Goal: Task Accomplishment & Management: Use online tool/utility

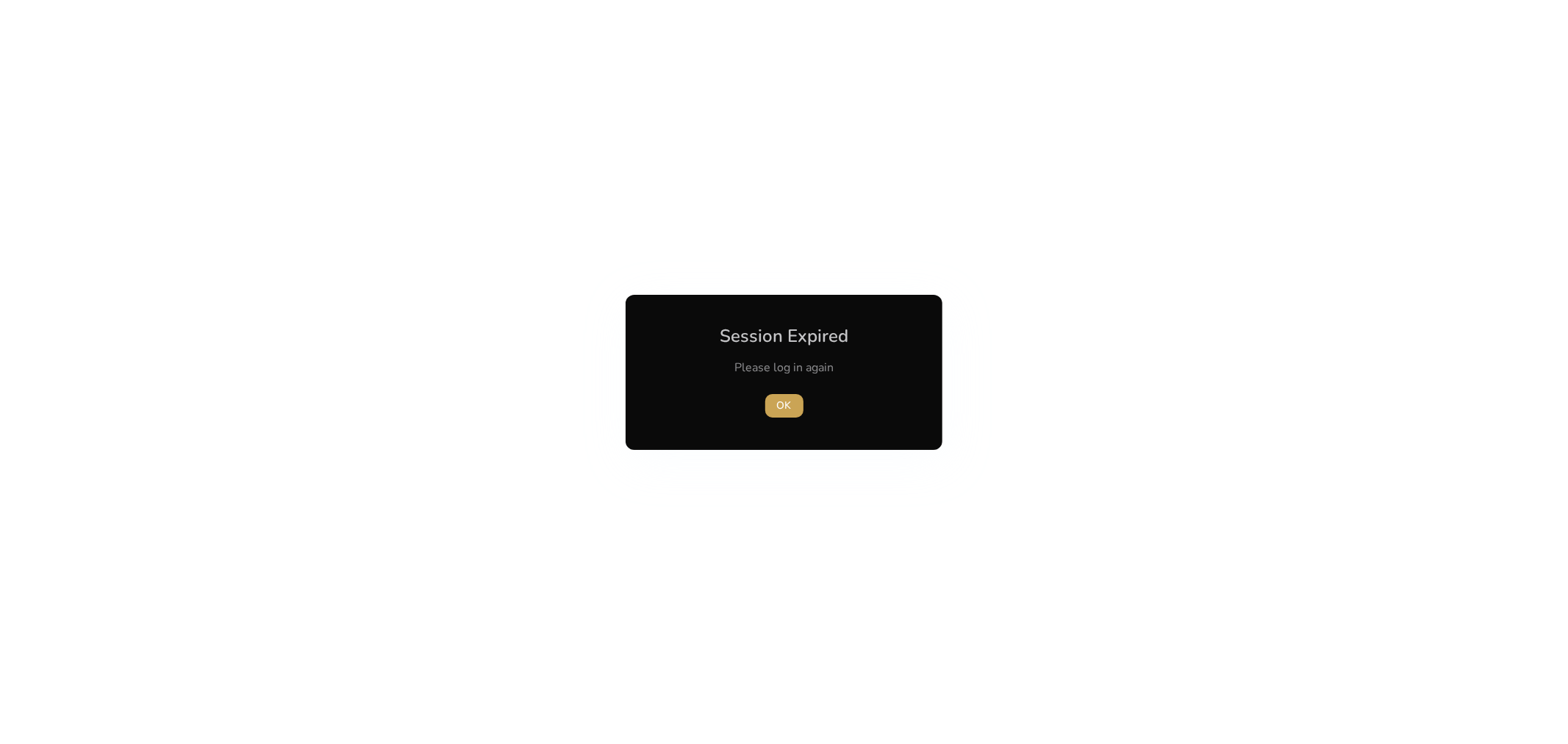
click at [779, 408] on span "OK" at bounding box center [784, 405] width 15 height 16
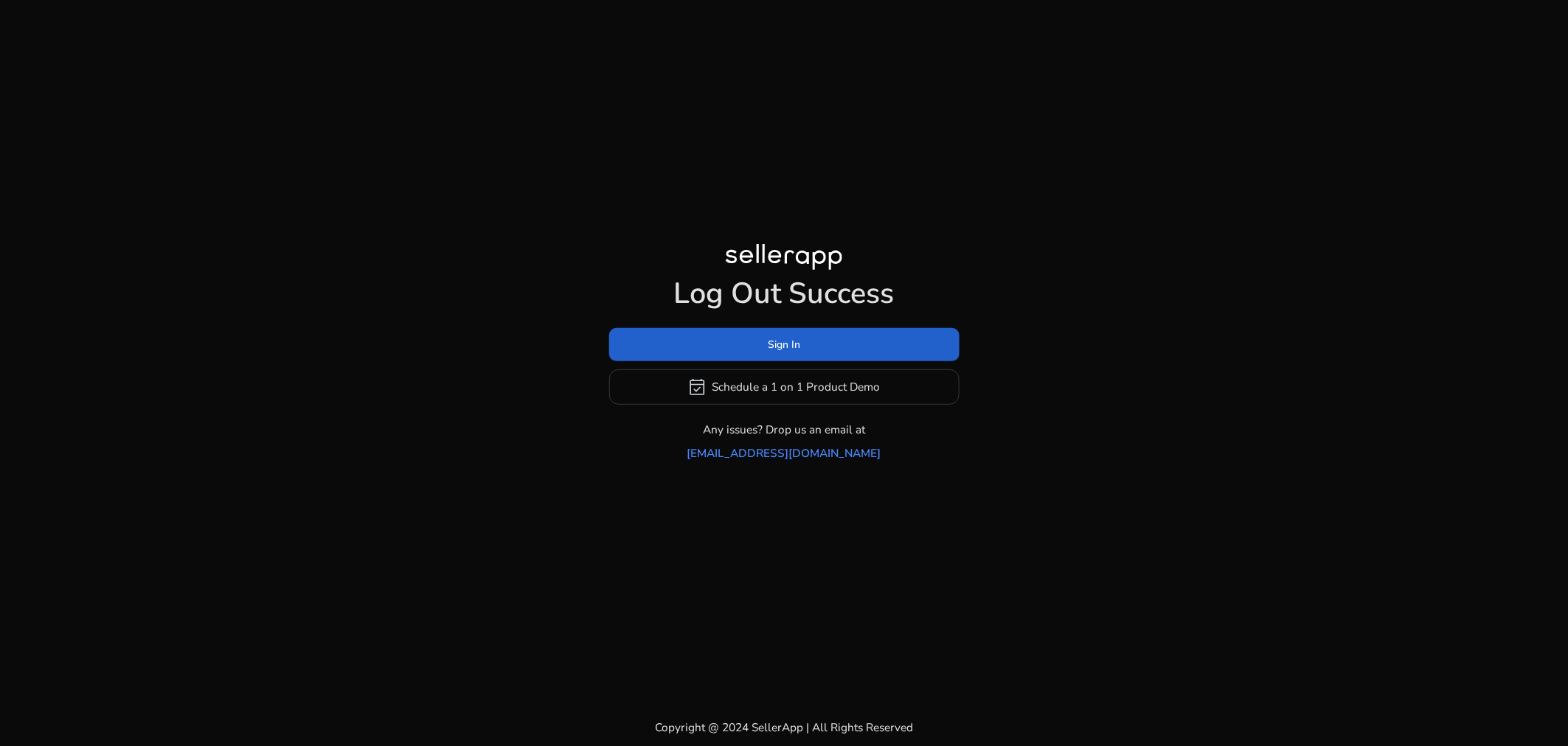
click at [758, 362] on span at bounding box center [784, 344] width 350 height 35
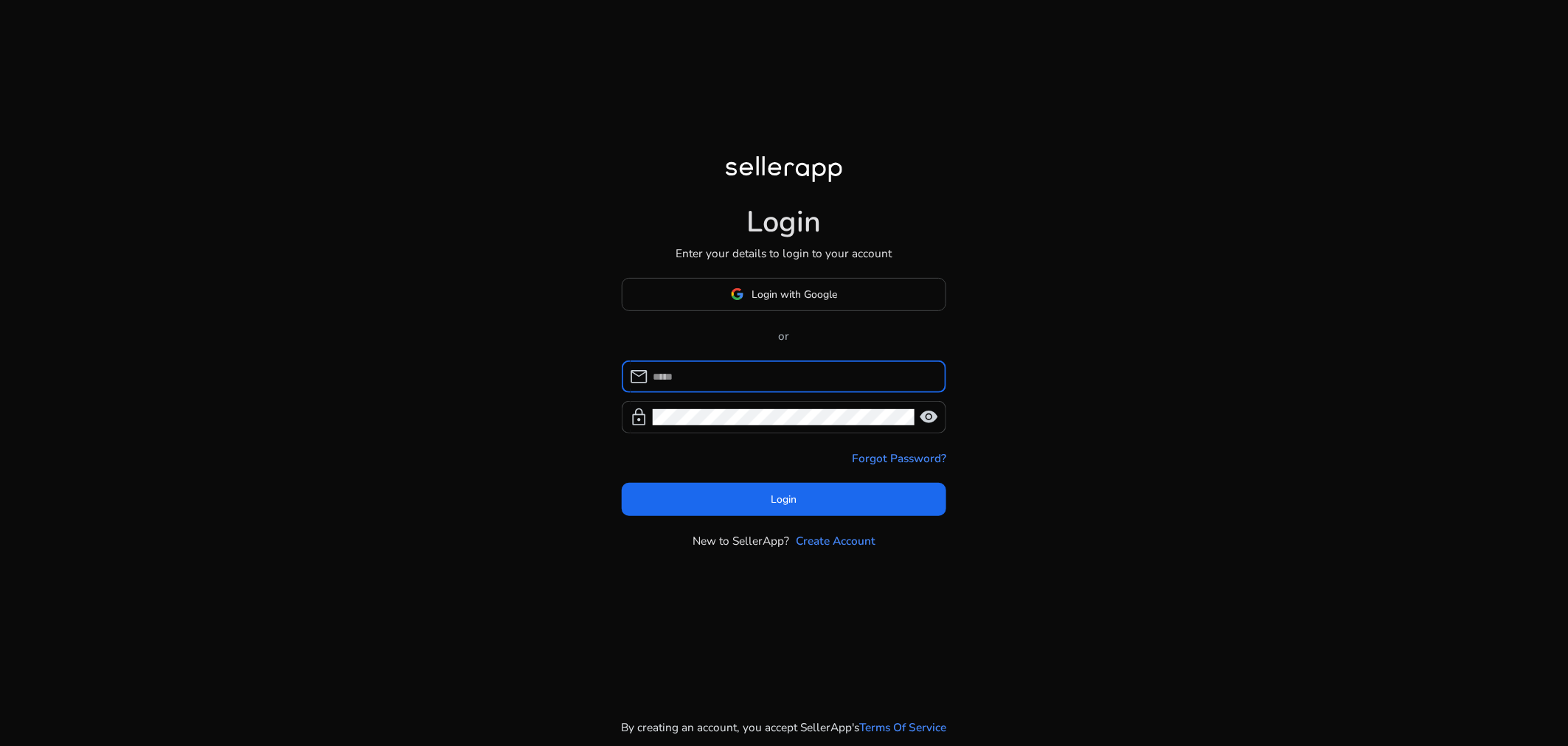
type input "**********"
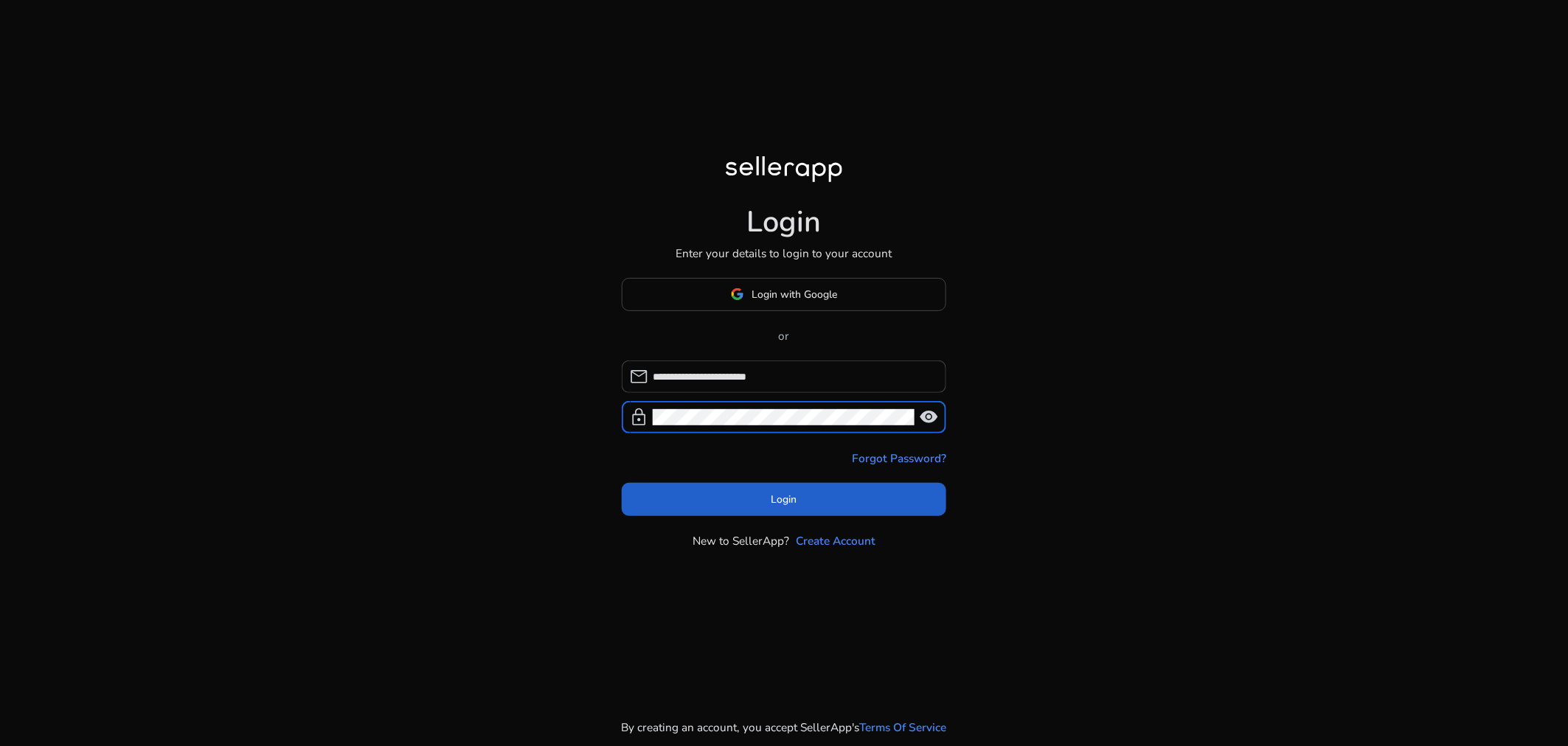
click at [738, 502] on span at bounding box center [783, 500] width 325 height 35
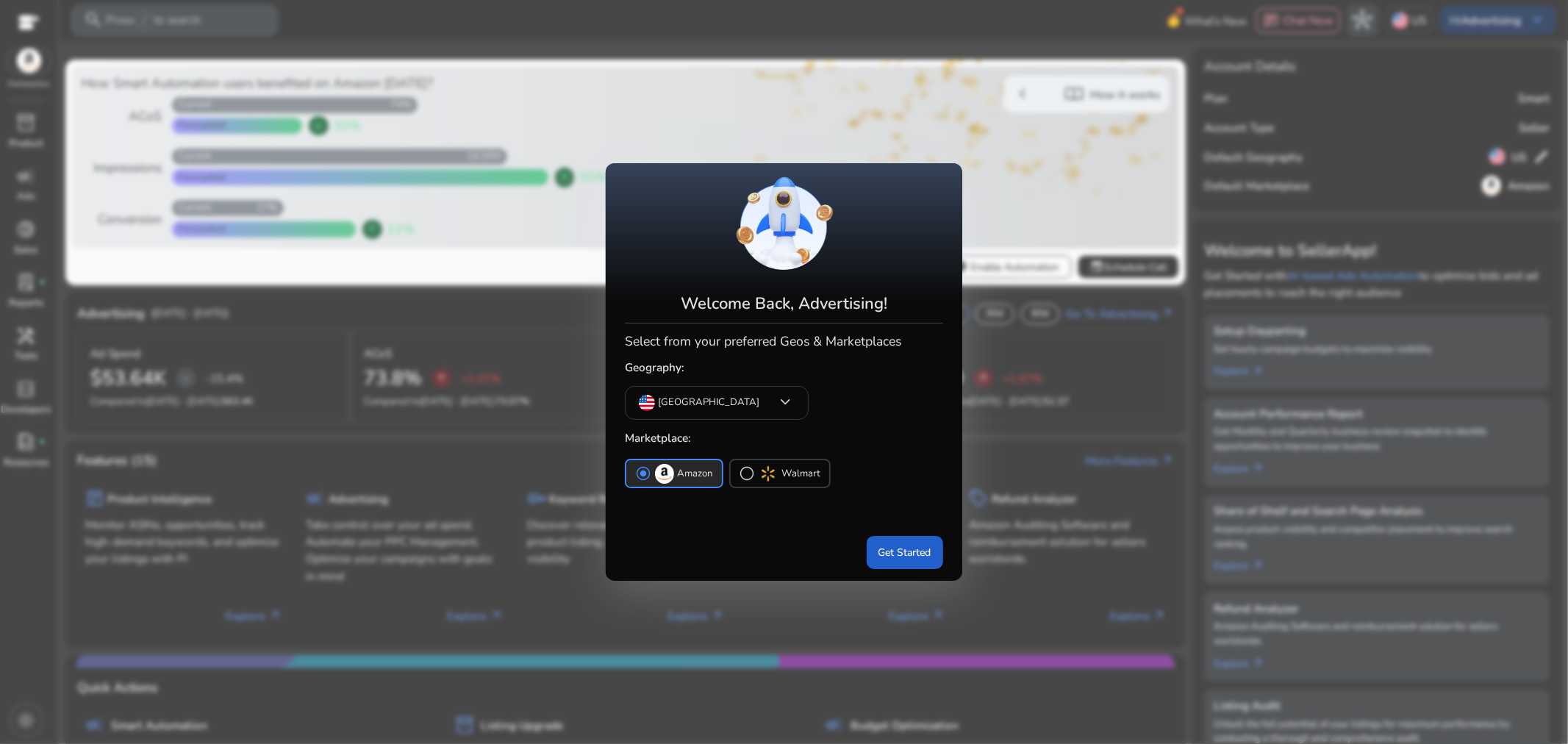
click at [912, 554] on span "Get Started" at bounding box center [905, 553] width 53 height 16
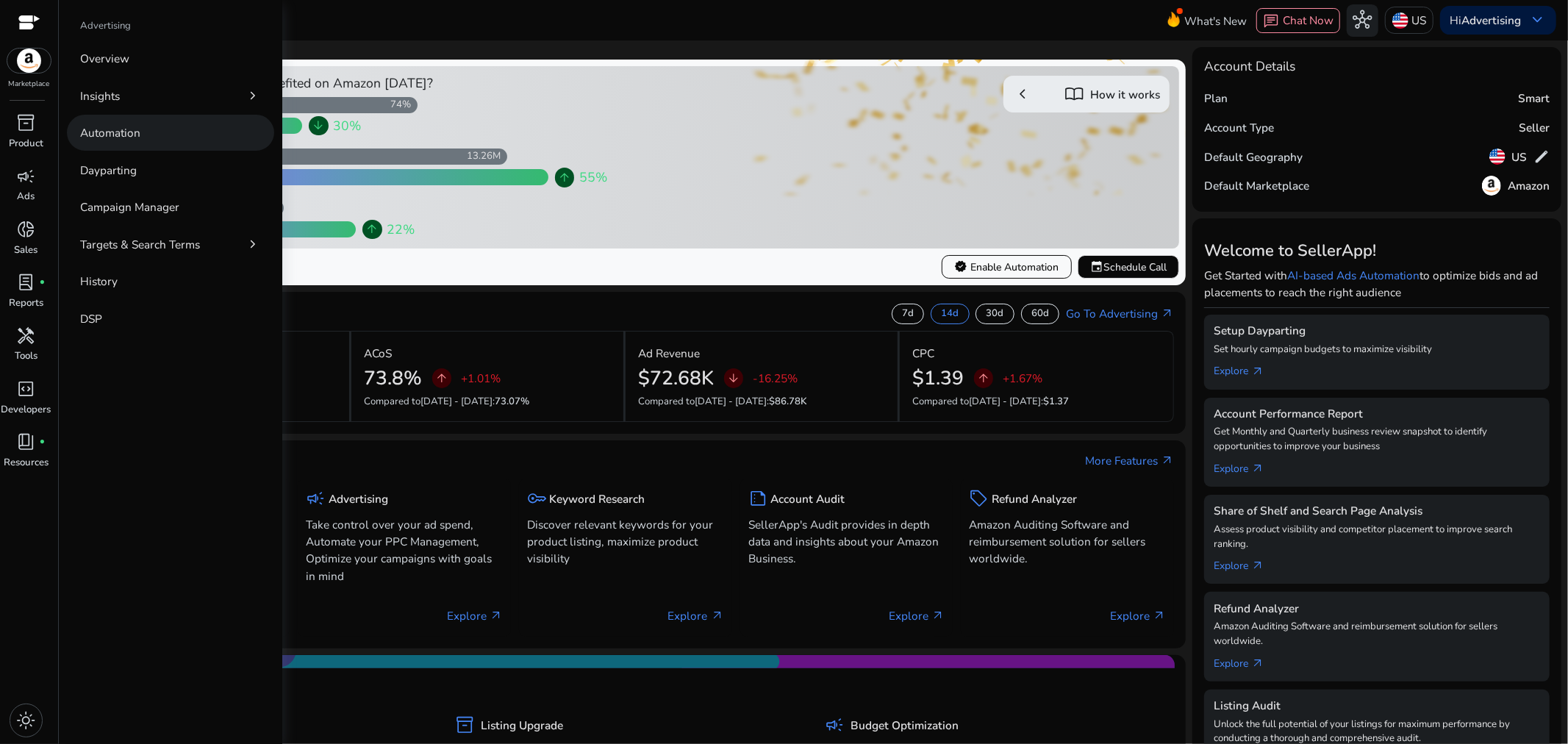
click at [104, 139] on p "Automation" at bounding box center [110, 132] width 61 height 17
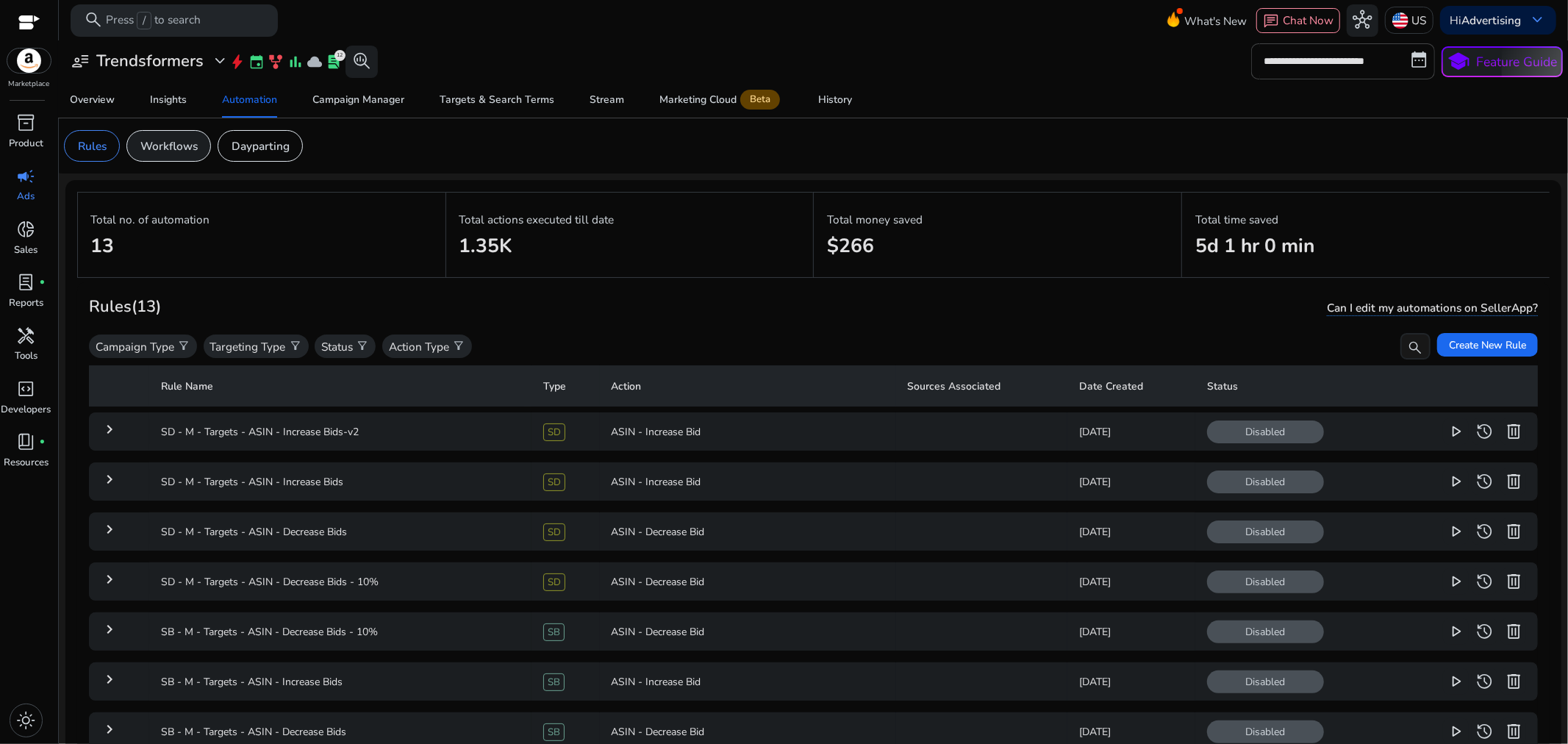
click at [156, 142] on p "Workflows" at bounding box center [168, 146] width 57 height 17
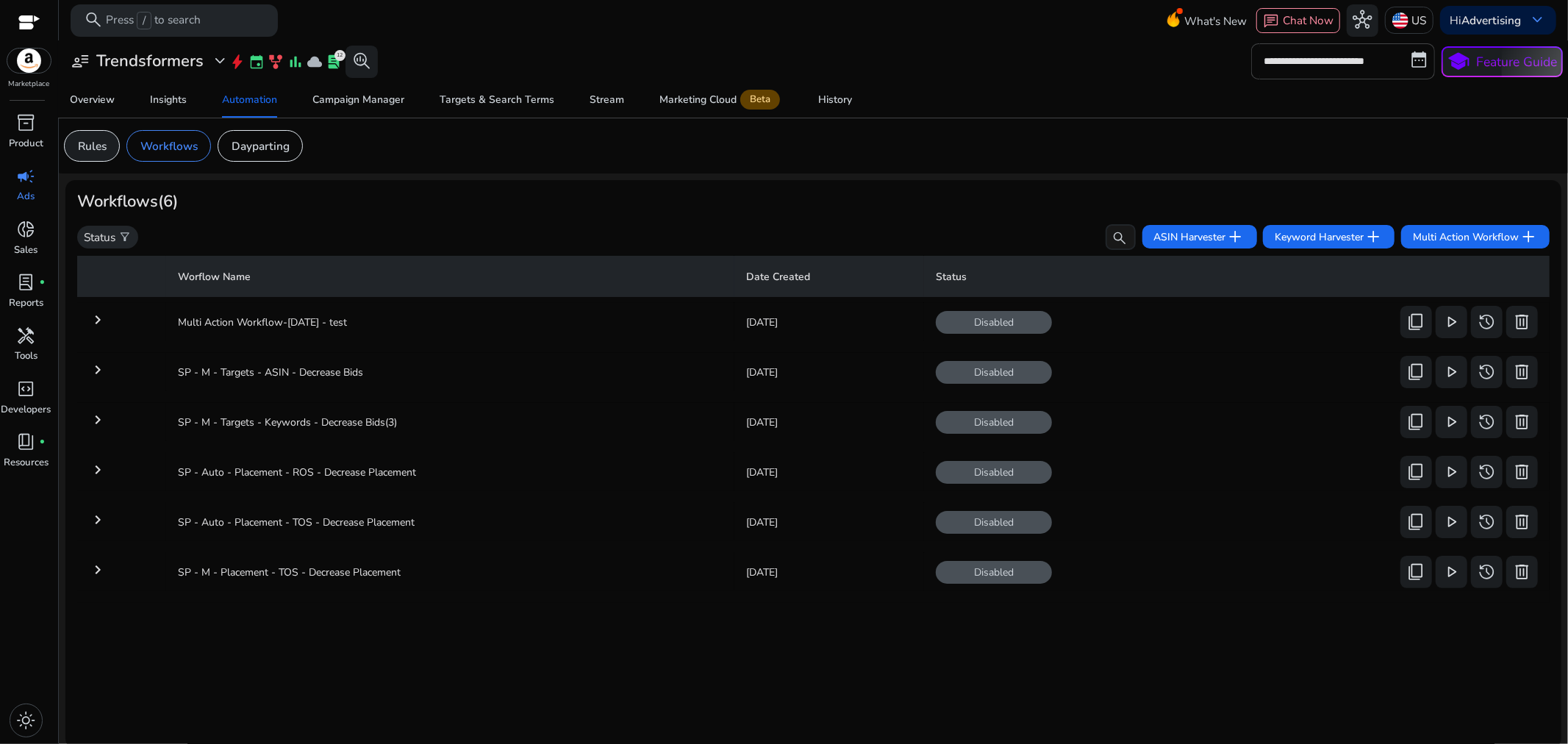
click at [93, 143] on p "Rules" at bounding box center [92, 146] width 29 height 17
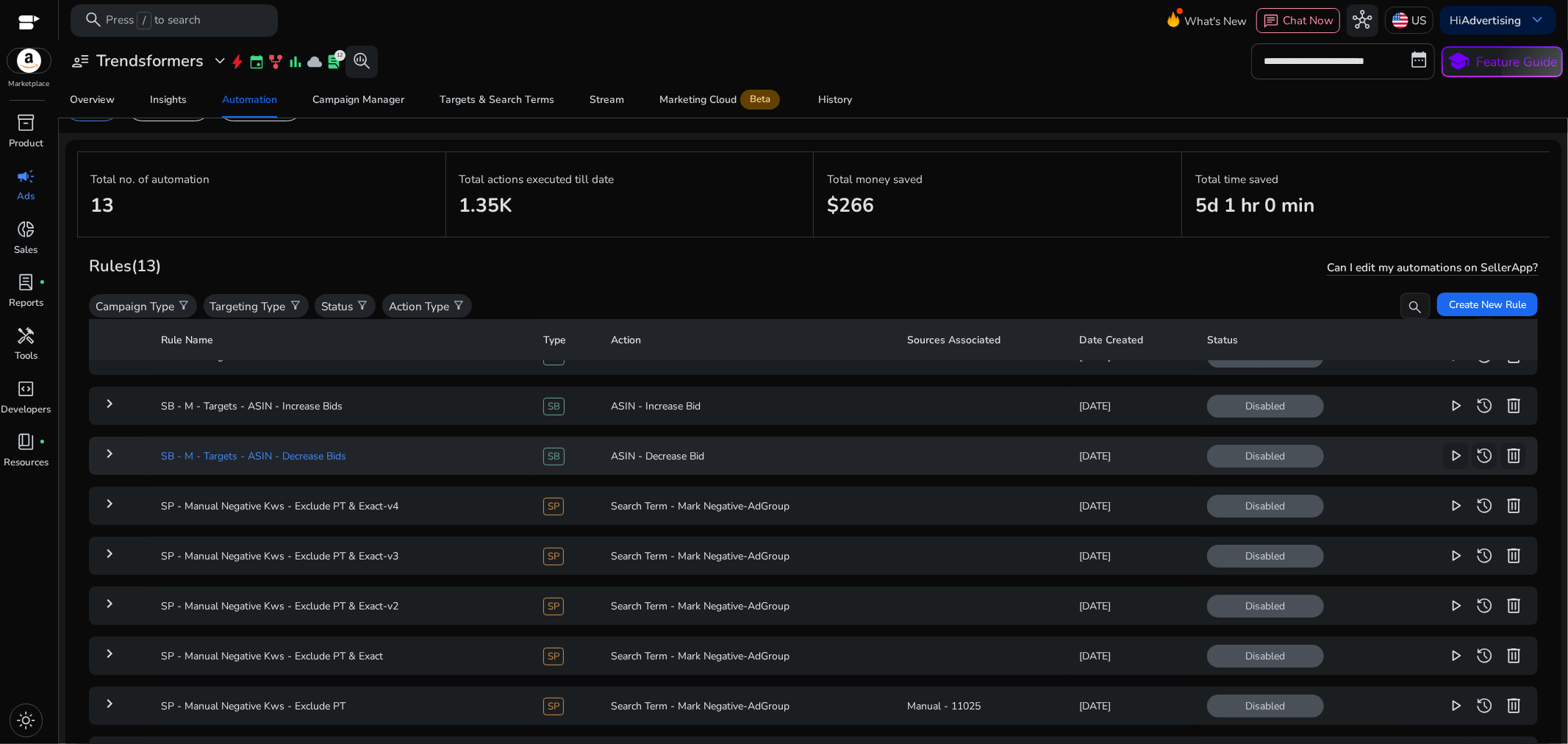
scroll to position [125, 0]
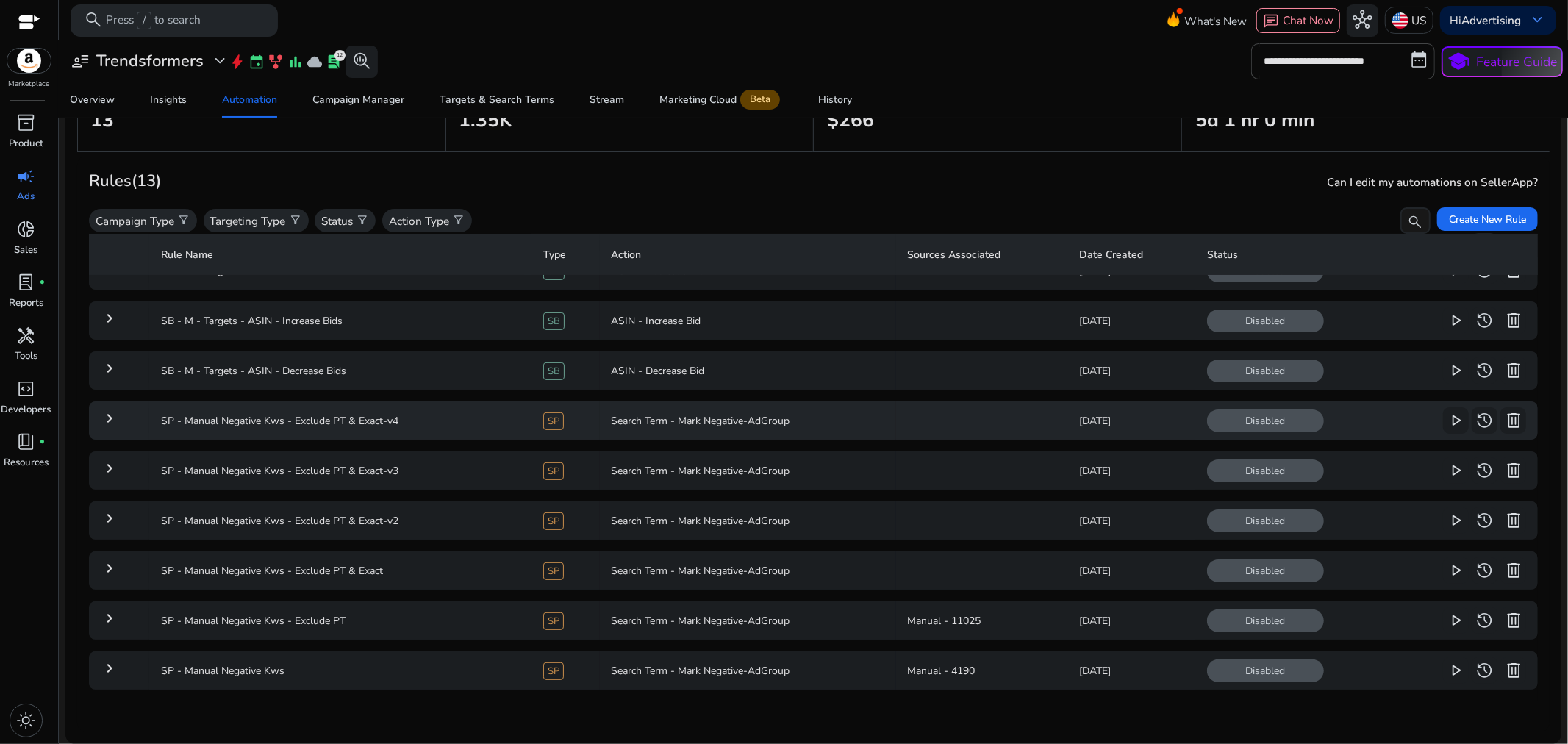
click at [108, 410] on mat-icon "keyboard_arrow_right" at bounding box center [110, 418] width 18 height 18
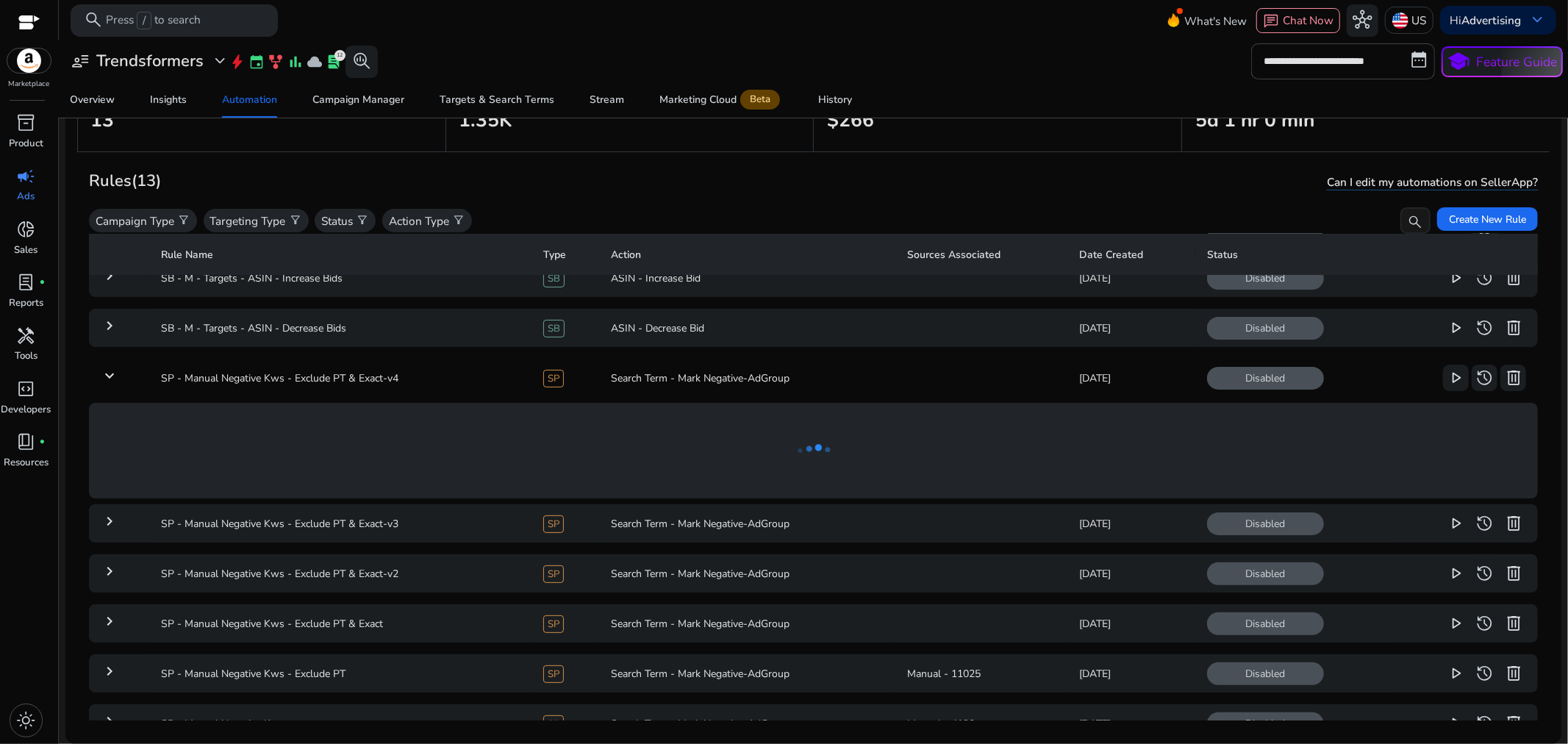
scroll to position [333, 0]
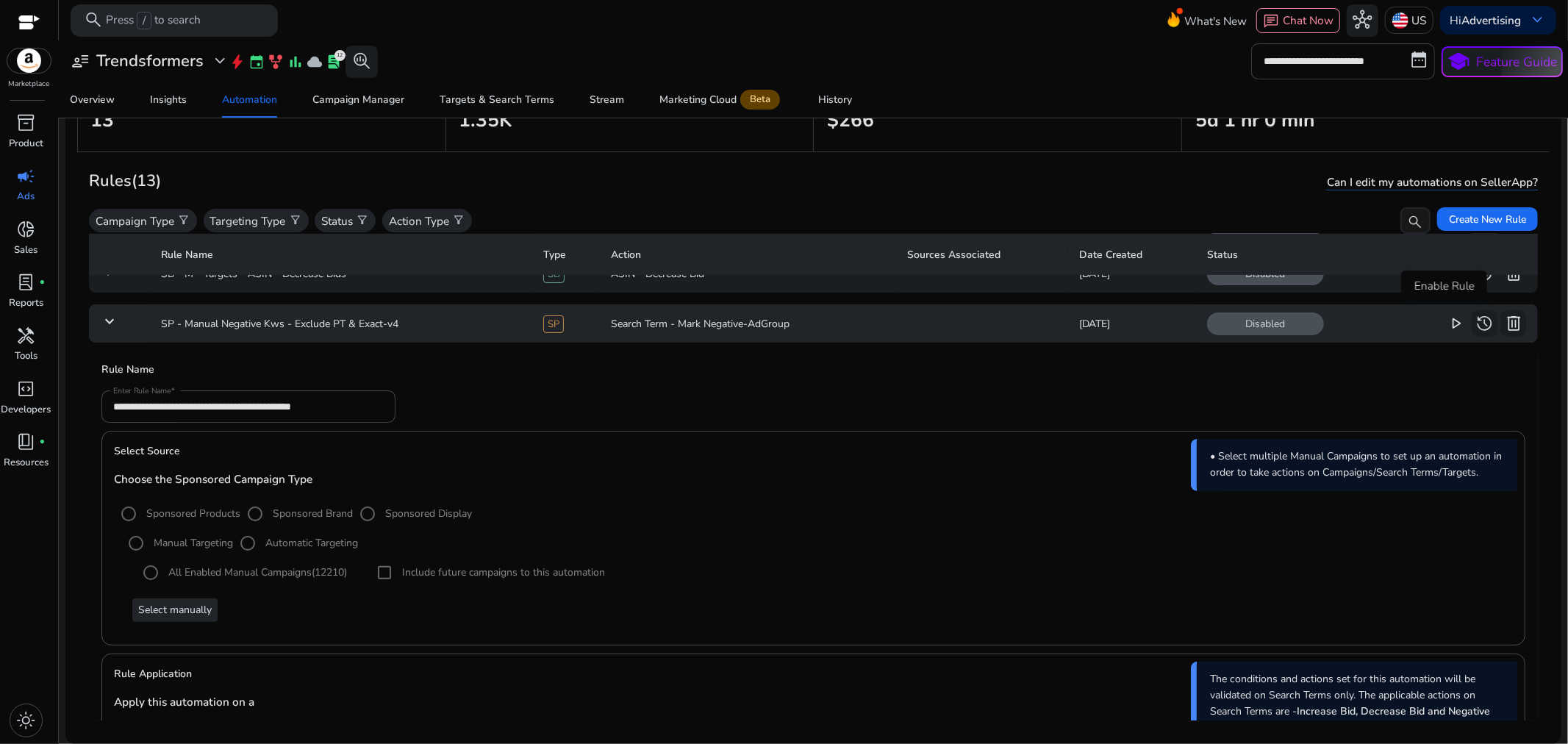
click at [1446, 319] on span "play_arrow" at bounding box center [1456, 324] width 19 height 19
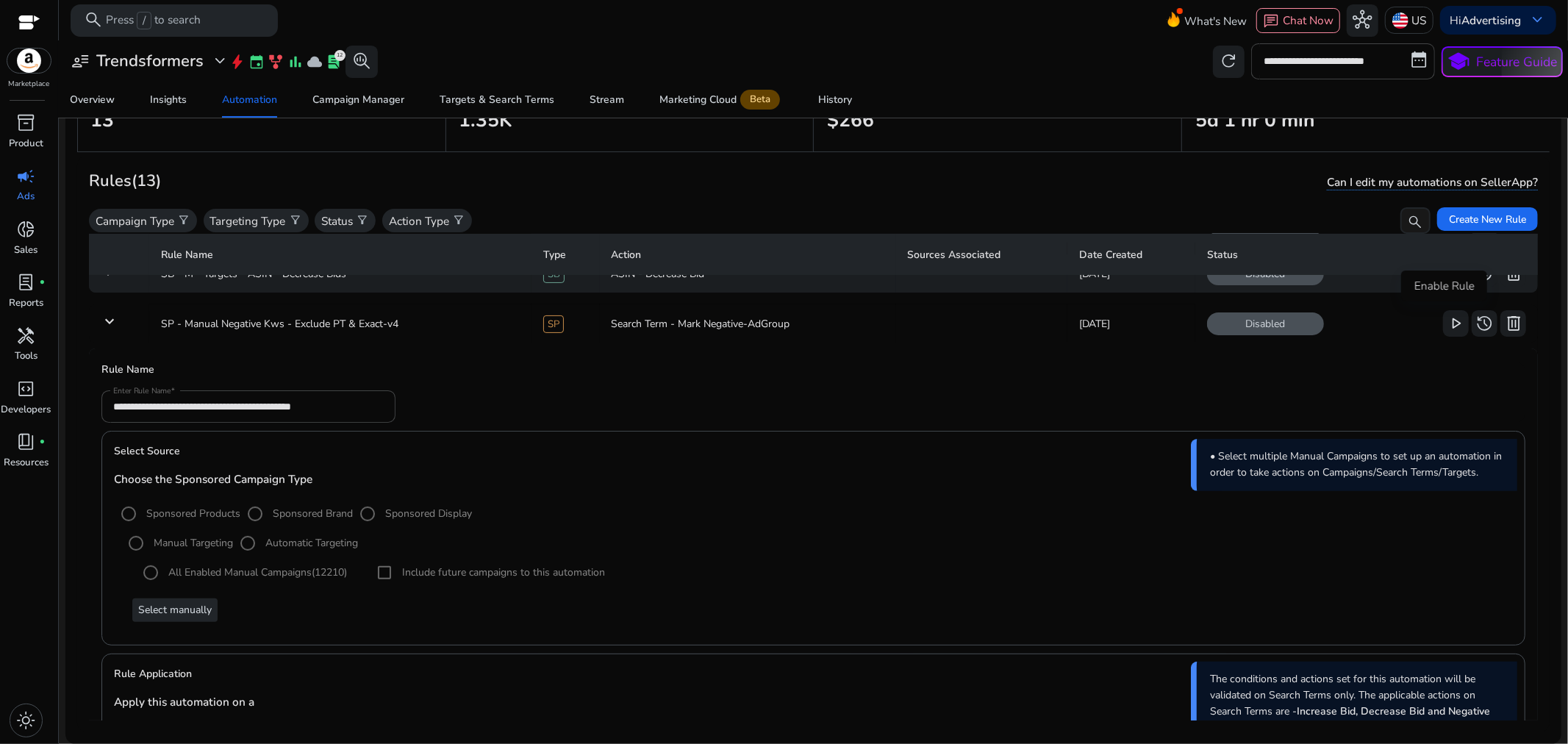
click at [386, 392] on mat-form-field "**********" at bounding box center [248, 406] width 294 height 32
click at [487, 391] on form "**********" at bounding box center [813, 406] width 1423 height 32
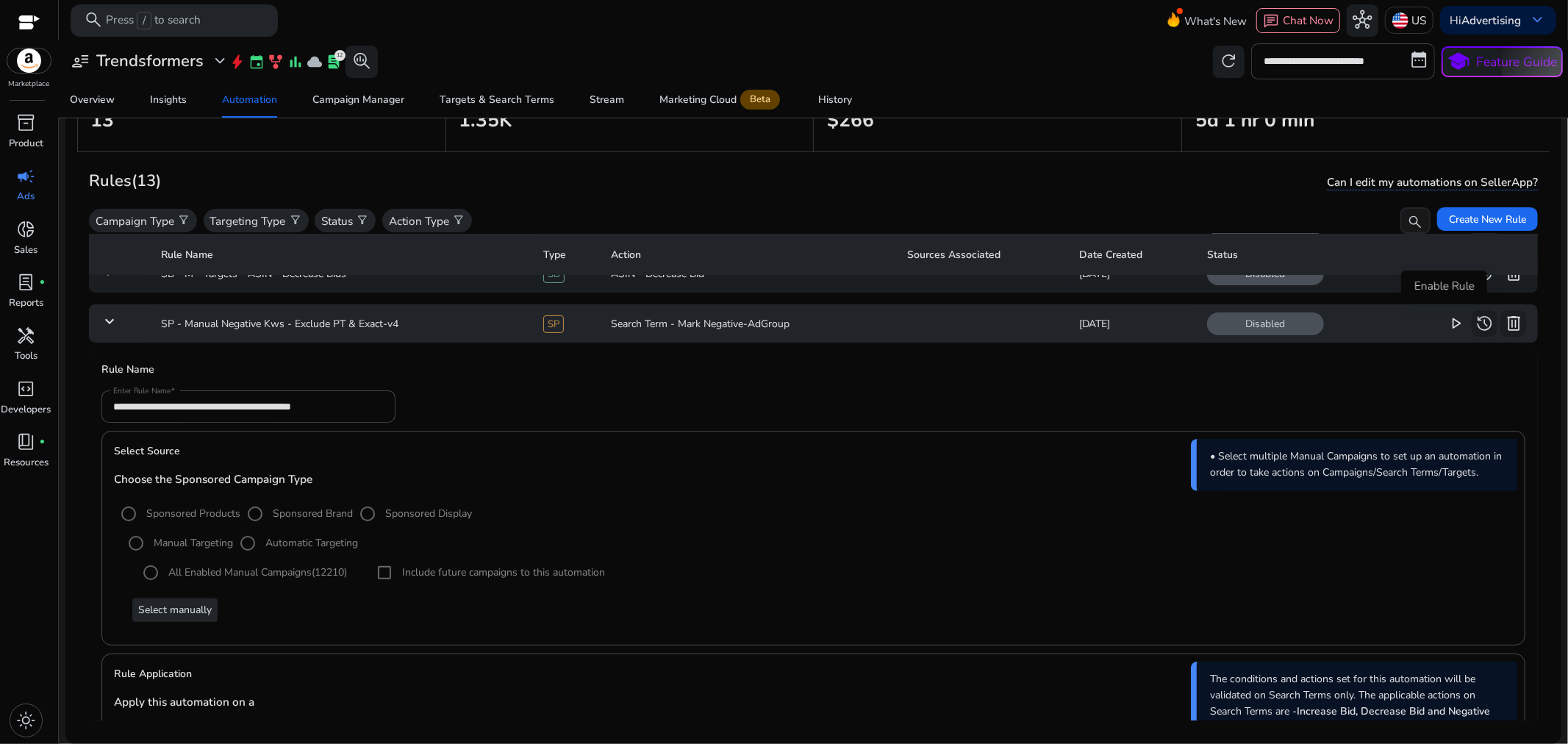
click at [1446, 318] on span "play_arrow" at bounding box center [1456, 324] width 19 height 19
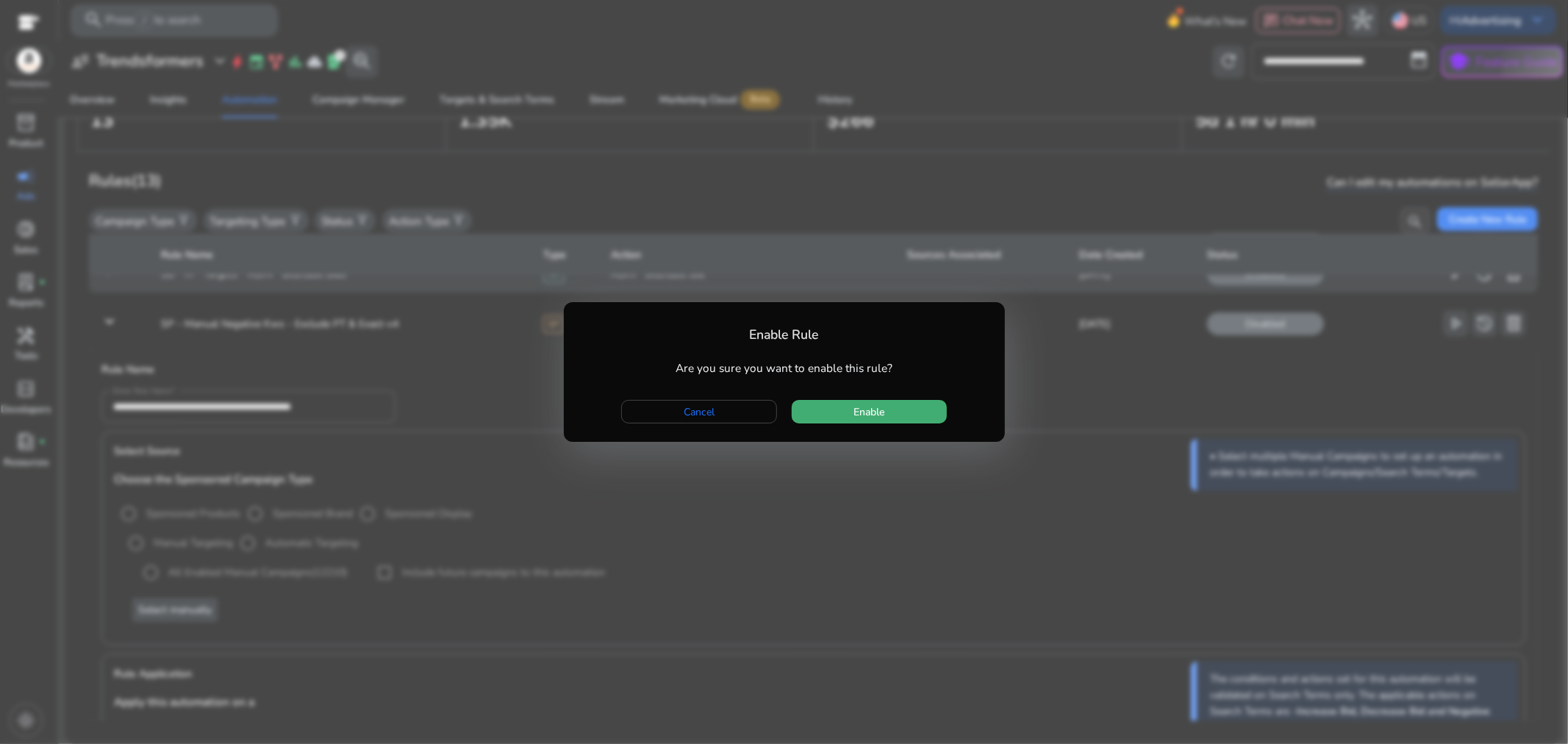
click at [892, 409] on span "button" at bounding box center [869, 411] width 155 height 35
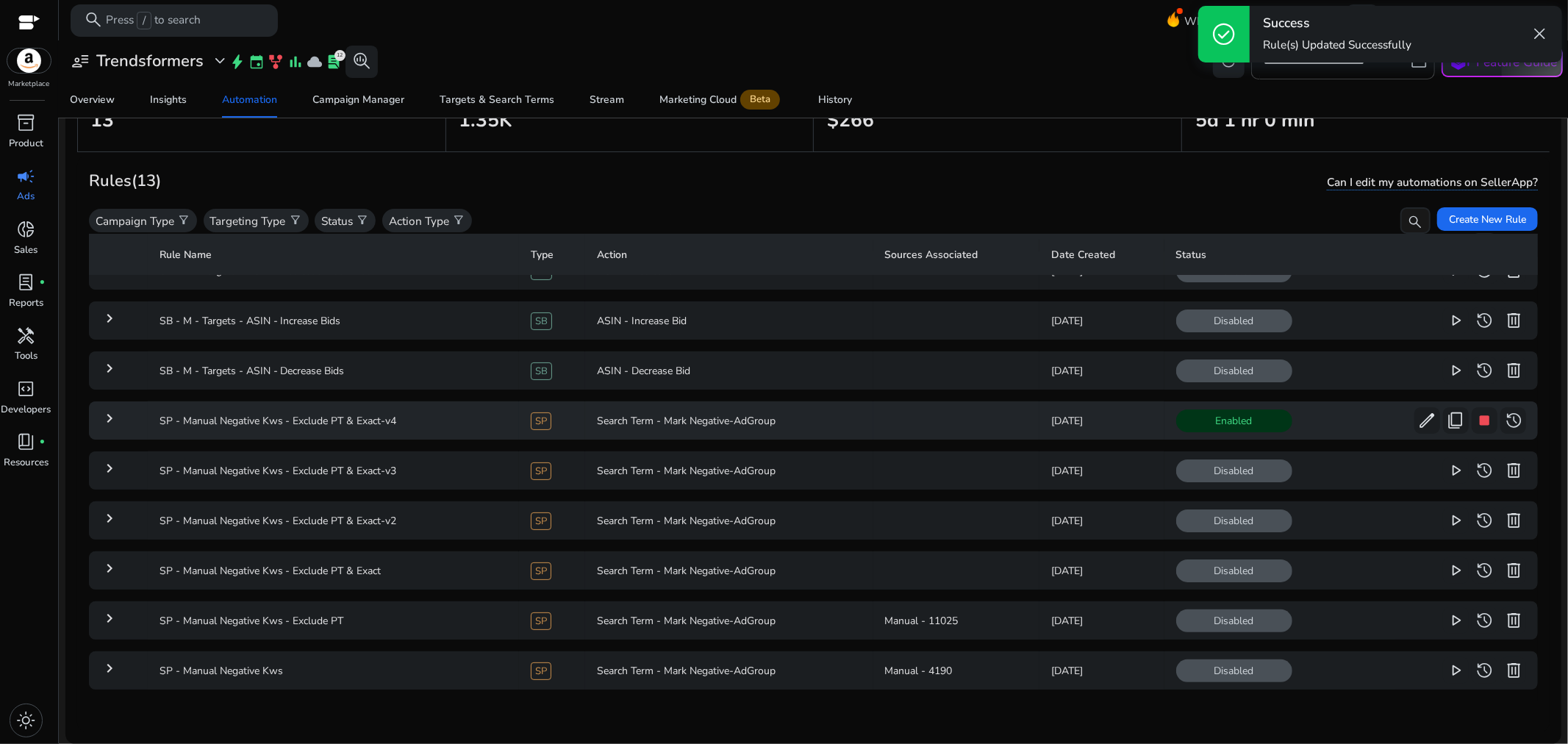
scroll to position [237, 0]
click at [1418, 415] on span "edit" at bounding box center [1428, 420] width 19 height 19
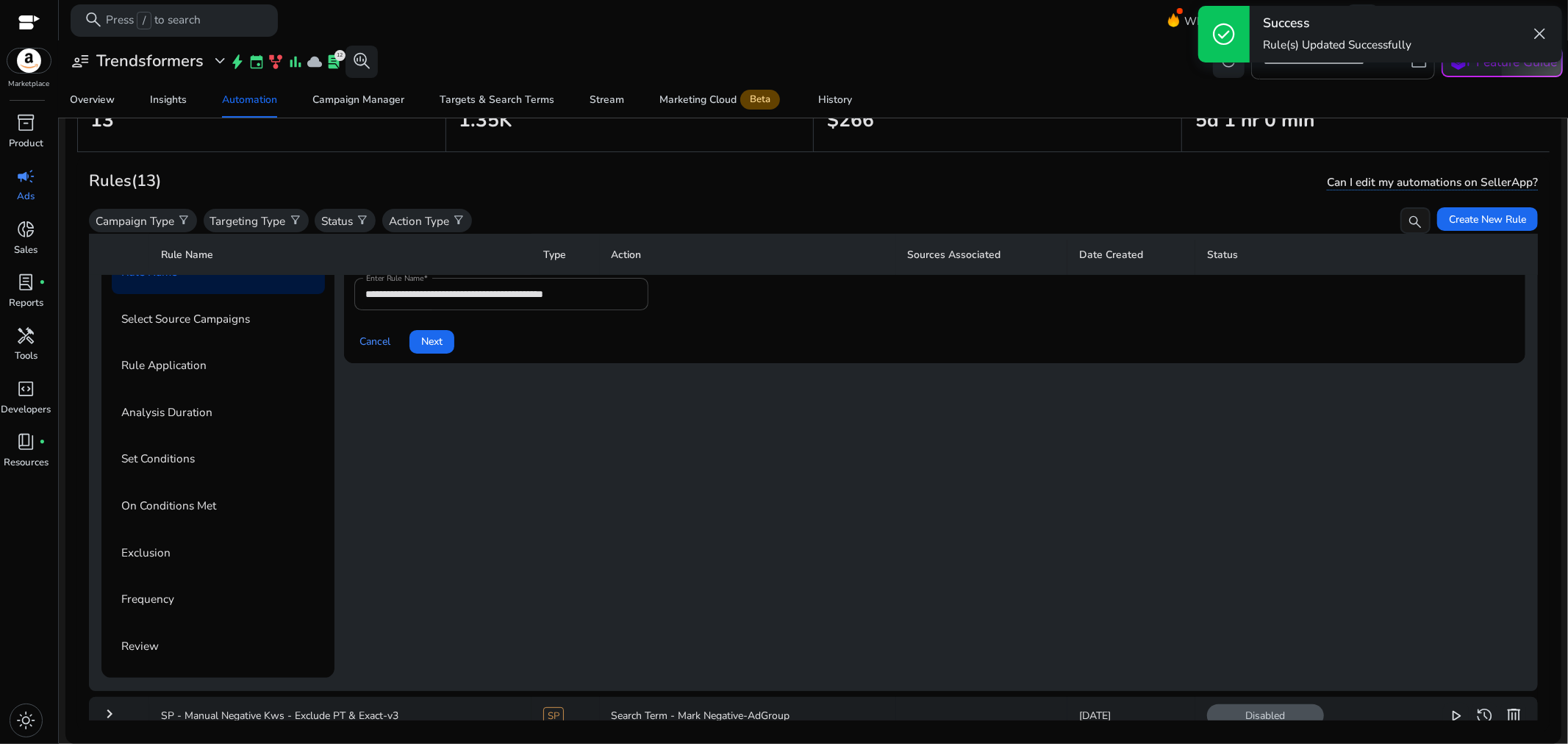
scroll to position [400, 0]
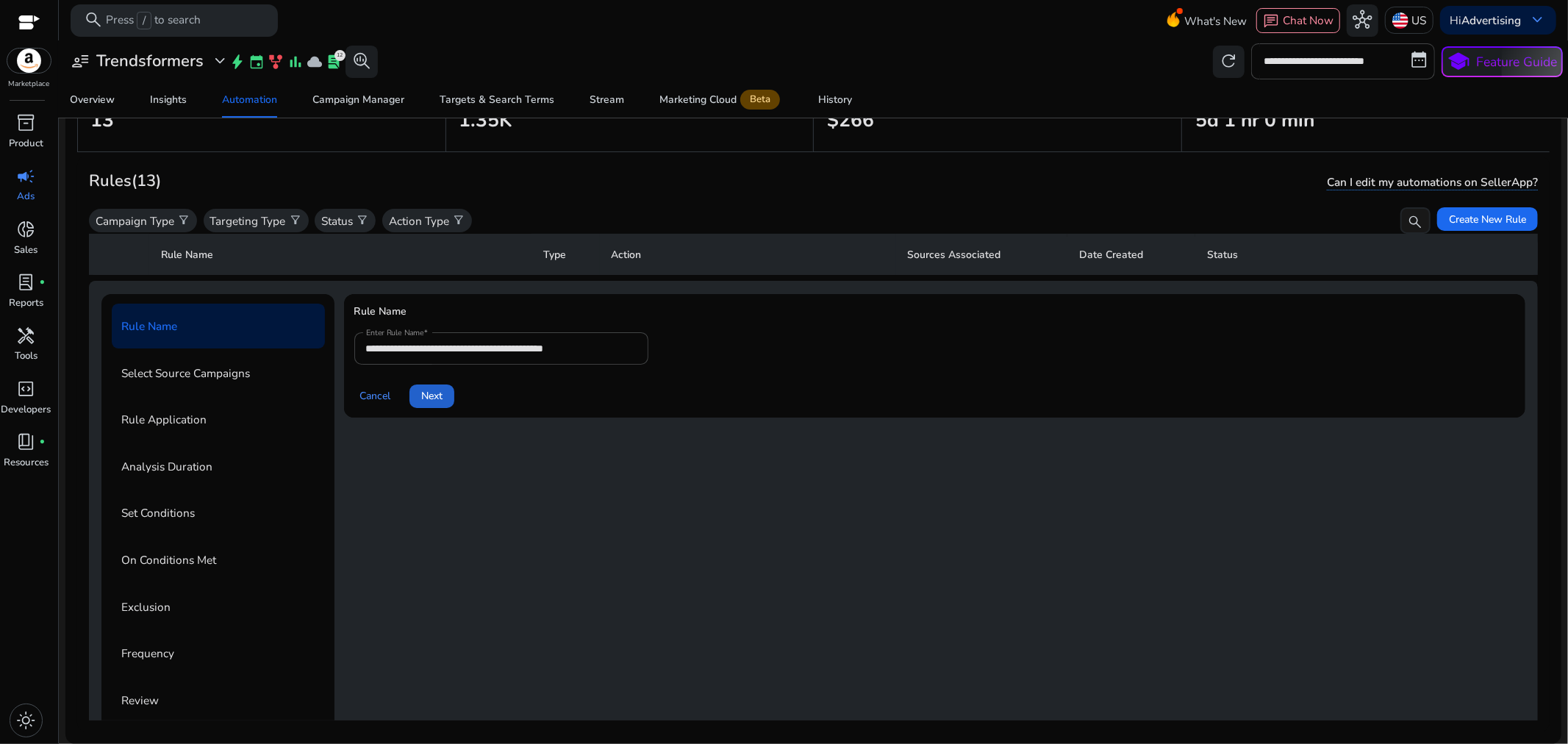
click at [455, 392] on span at bounding box center [432, 397] width 45 height 35
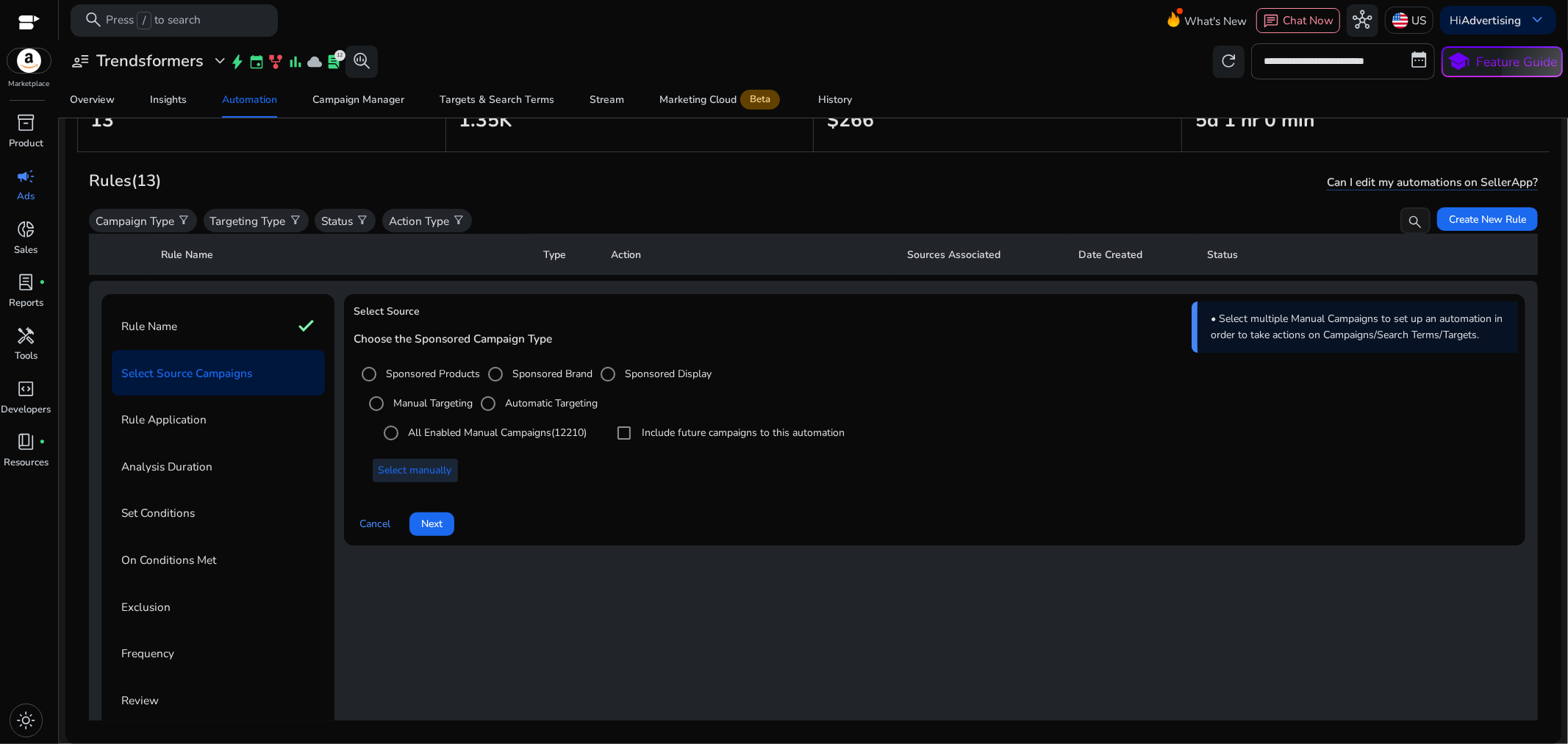
click at [442, 462] on span "Select manually" at bounding box center [416, 470] width 74 height 16
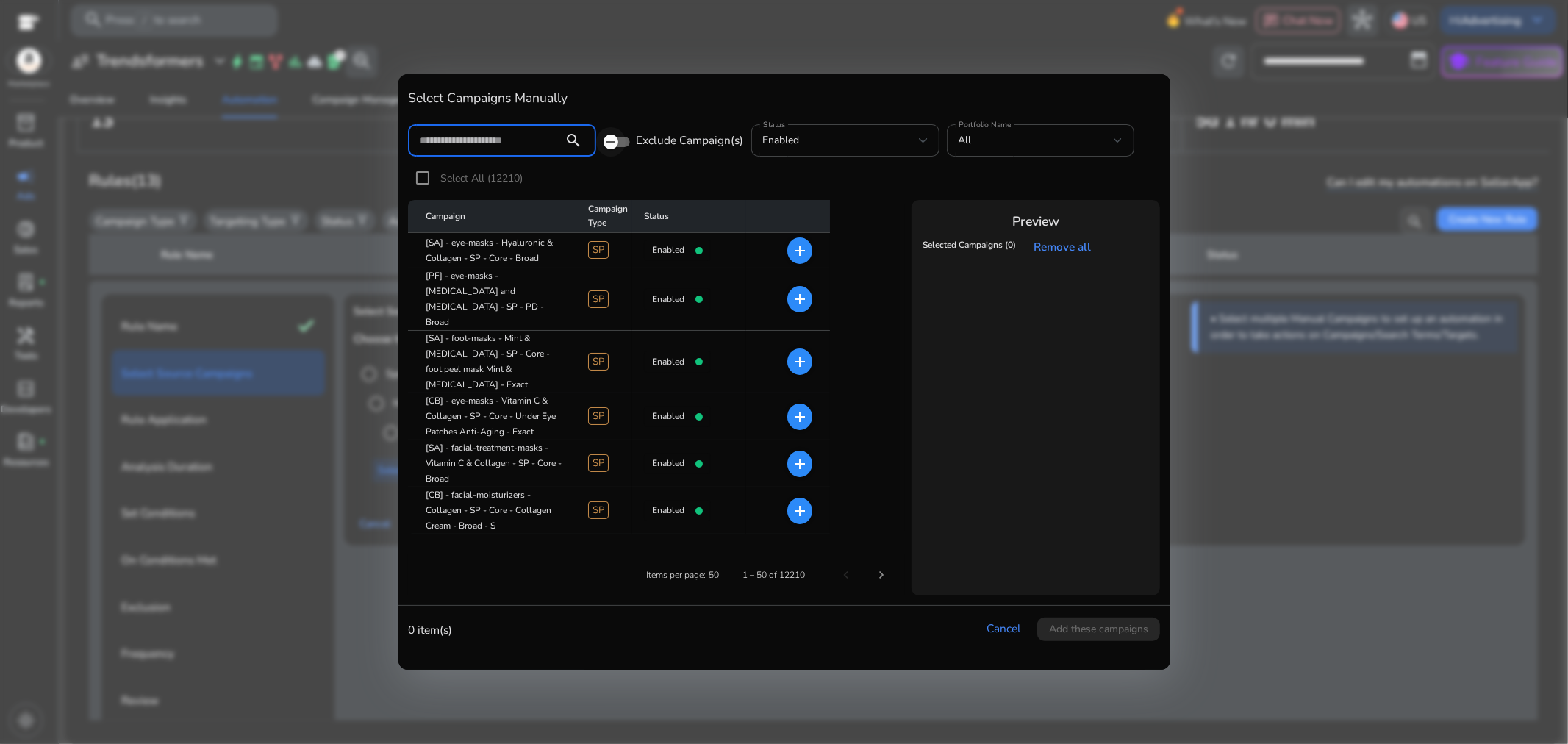
click at [619, 141] on span "button" at bounding box center [612, 142] width 30 height 30
click at [1062, 246] on link "Remove all" at bounding box center [1066, 247] width 64 height 16
click at [539, 134] on input at bounding box center [485, 140] width 132 height 16
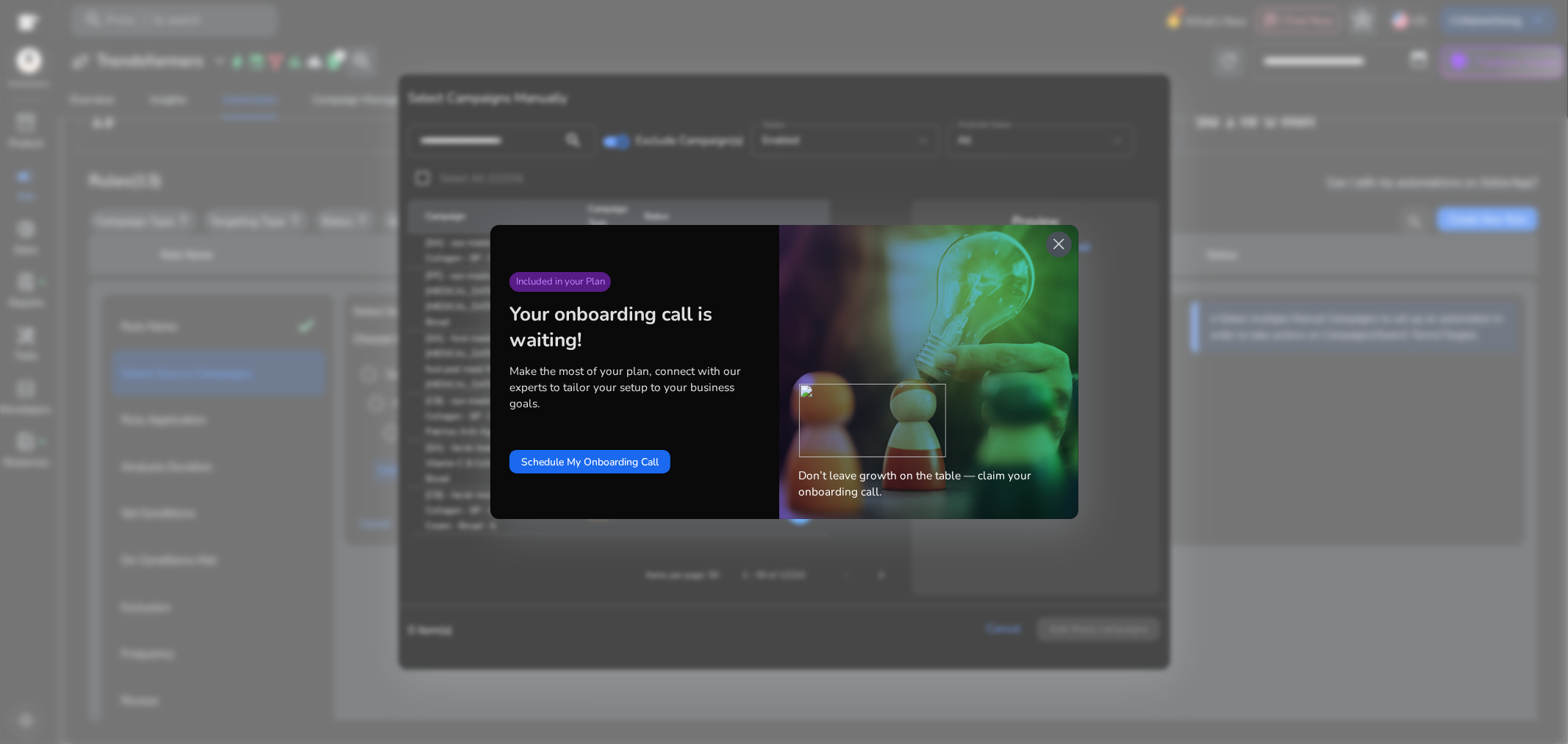
click at [1055, 239] on span "close" at bounding box center [1059, 244] width 19 height 19
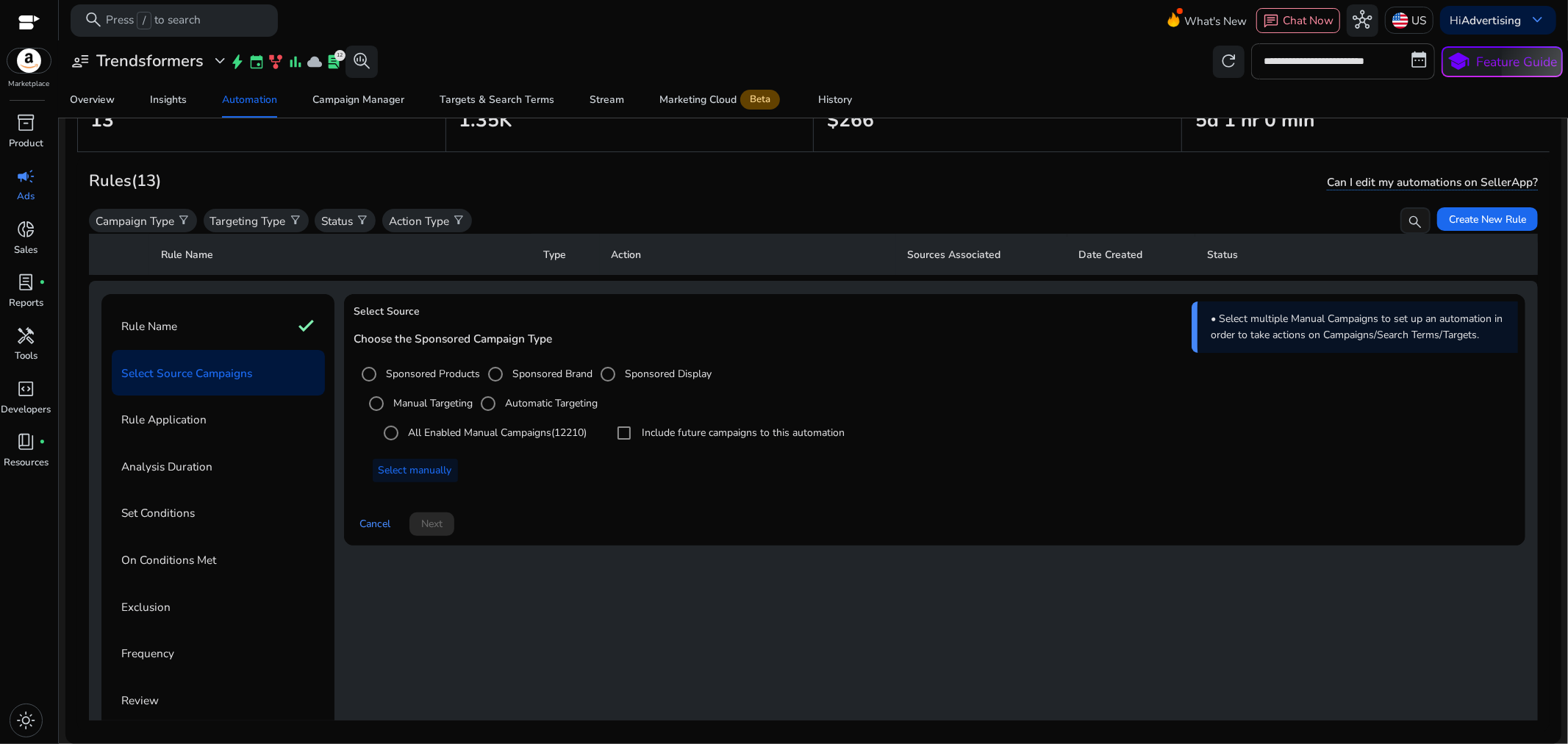
click at [524, 429] on label "All Enabled Manual Campaigns (12210)" at bounding box center [497, 433] width 182 height 16
click at [430, 465] on span "Select manually" at bounding box center [416, 470] width 74 height 16
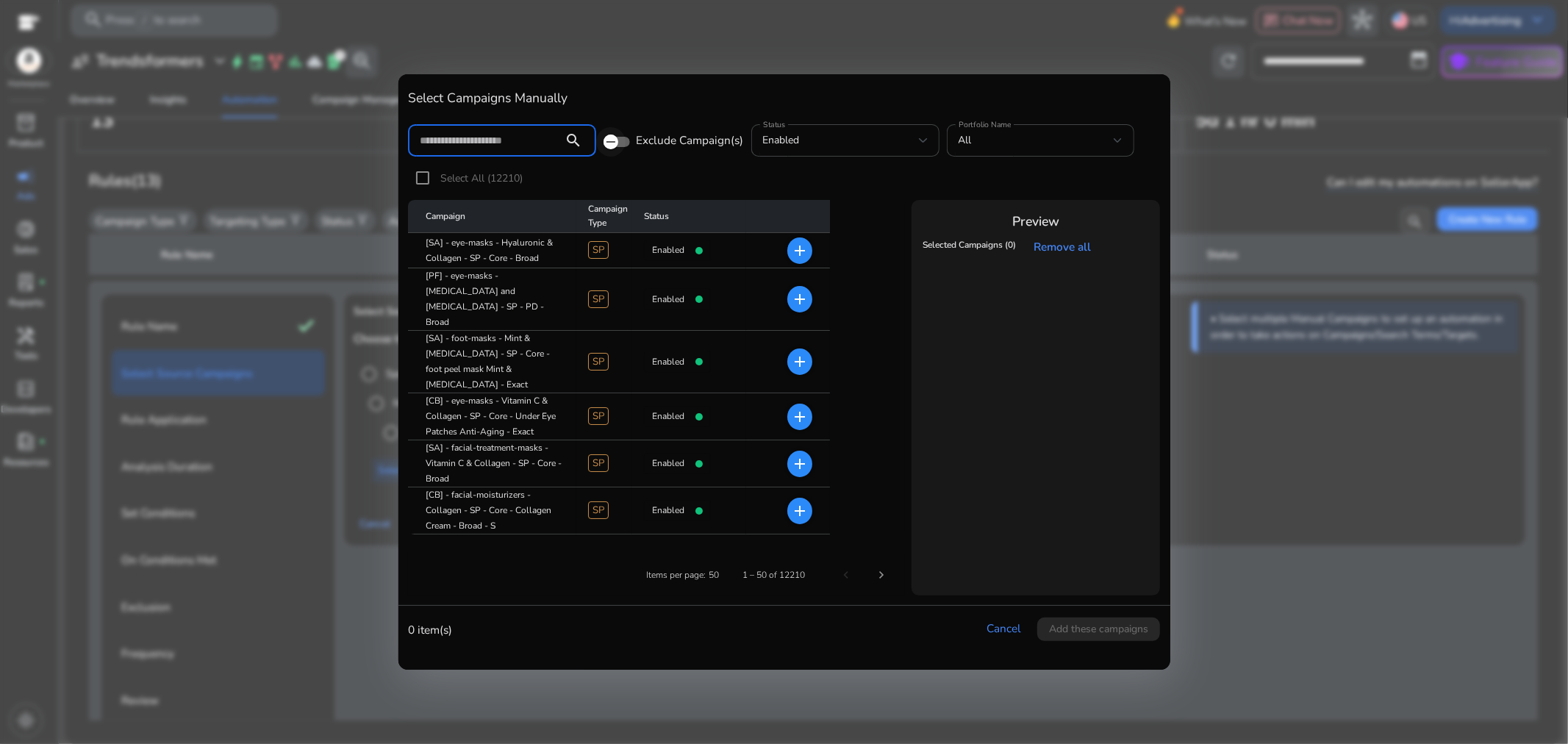
click at [619, 143] on span "button" at bounding box center [612, 142] width 30 height 30
click at [517, 142] on input at bounding box center [485, 140] width 132 height 16
type input "**********"
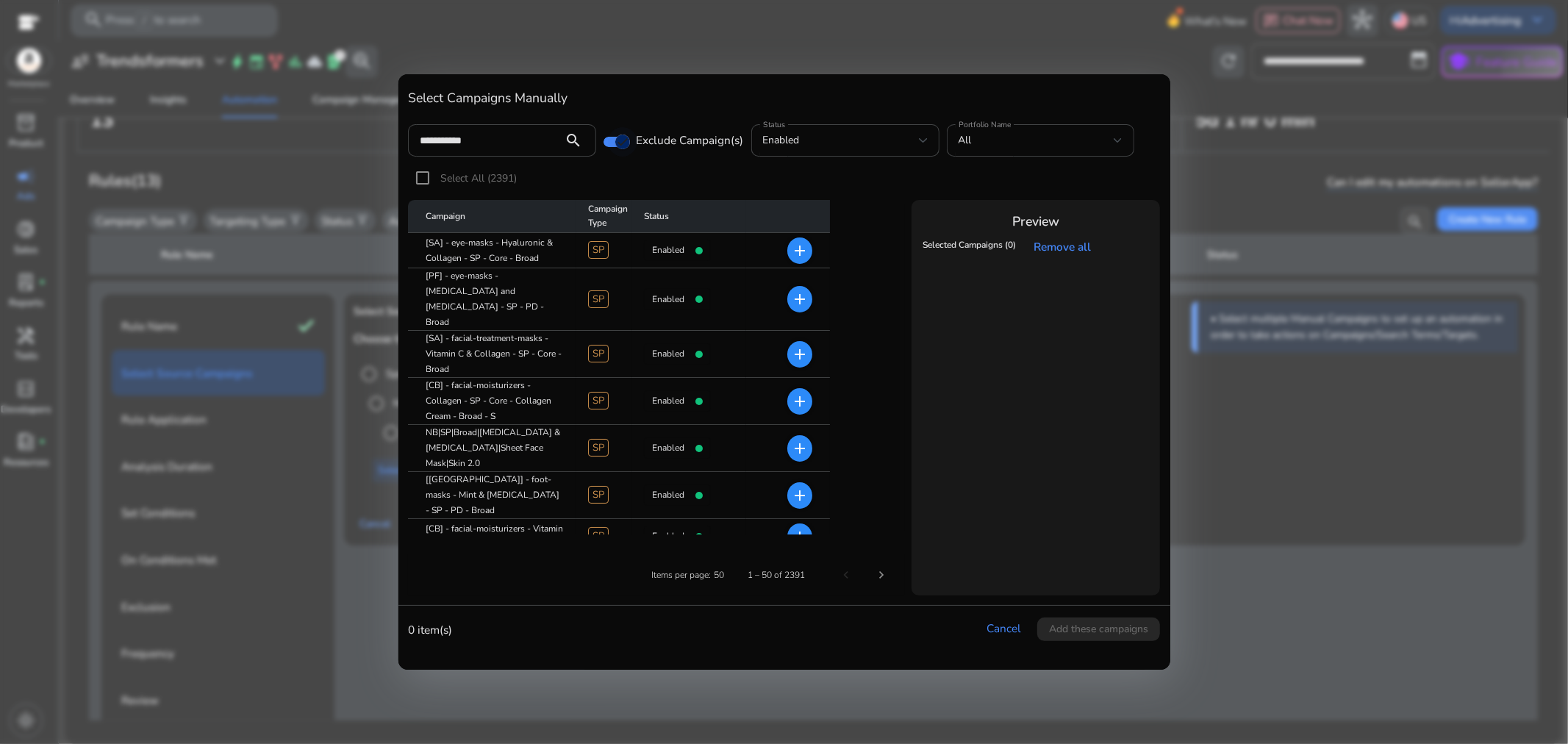
click at [619, 145] on icon "button" at bounding box center [622, 141] width 13 height 13
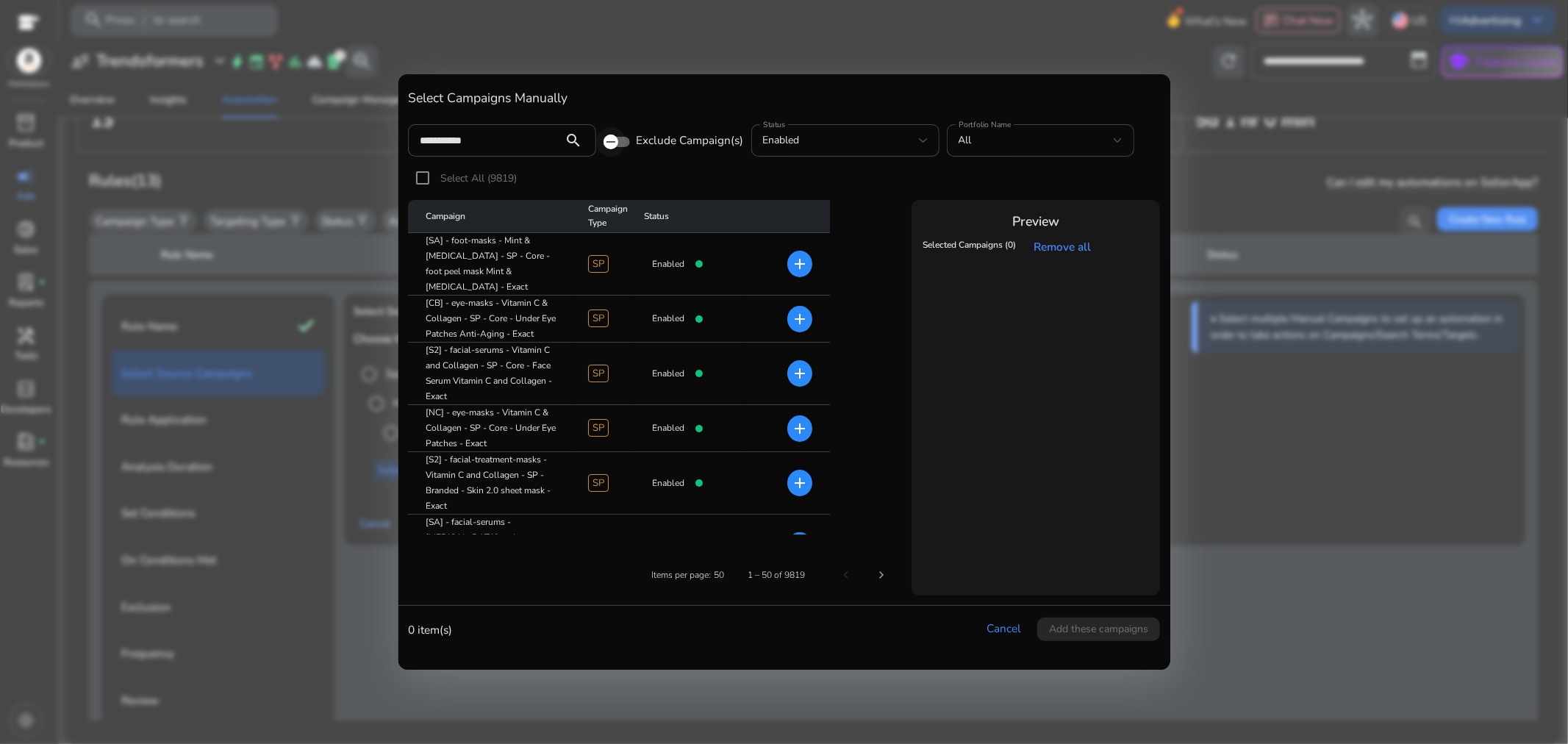
click at [605, 140] on icon "button" at bounding box center [611, 141] width 13 height 13
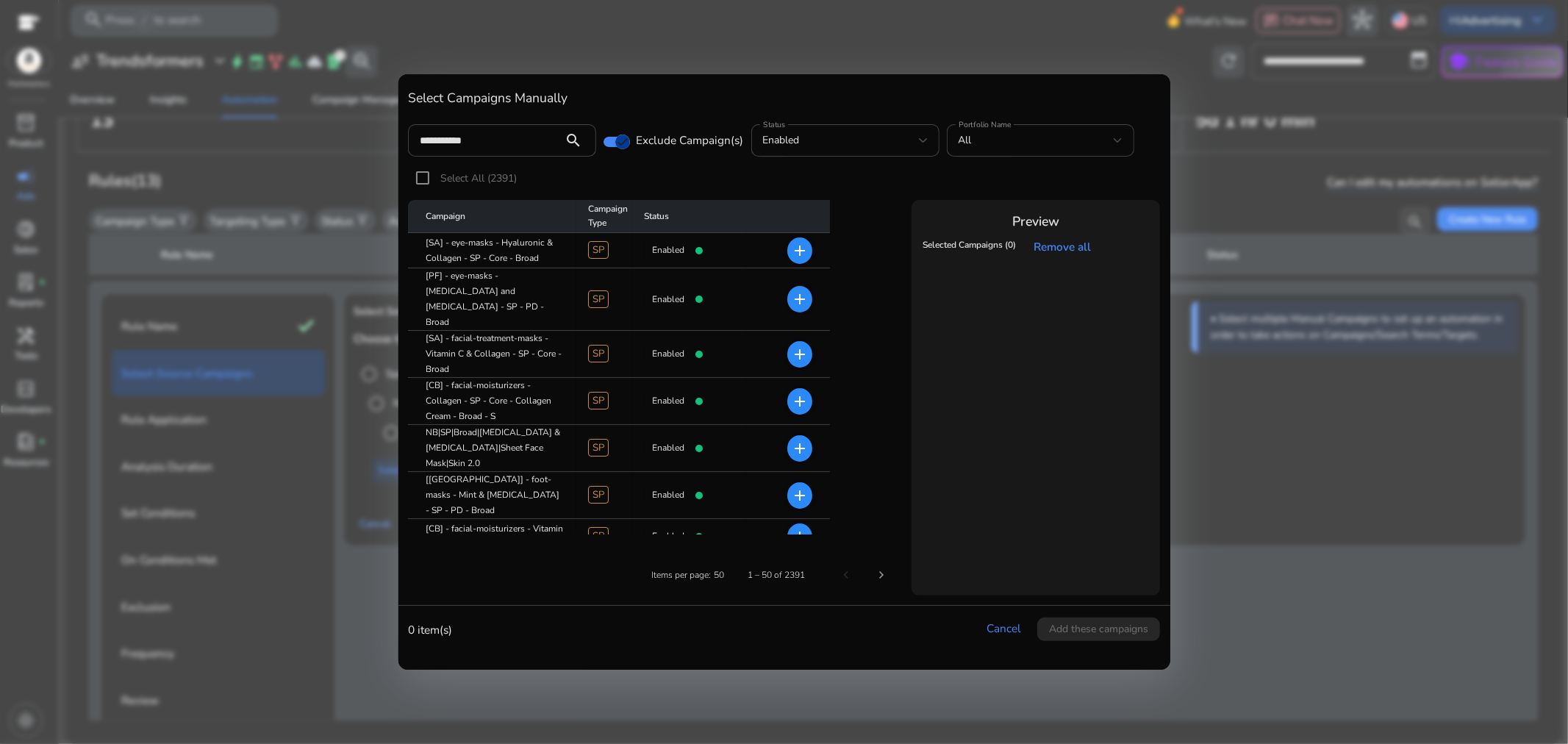
click at [504, 174] on span "Select All (2391)" at bounding box center [478, 178] width 76 height 14
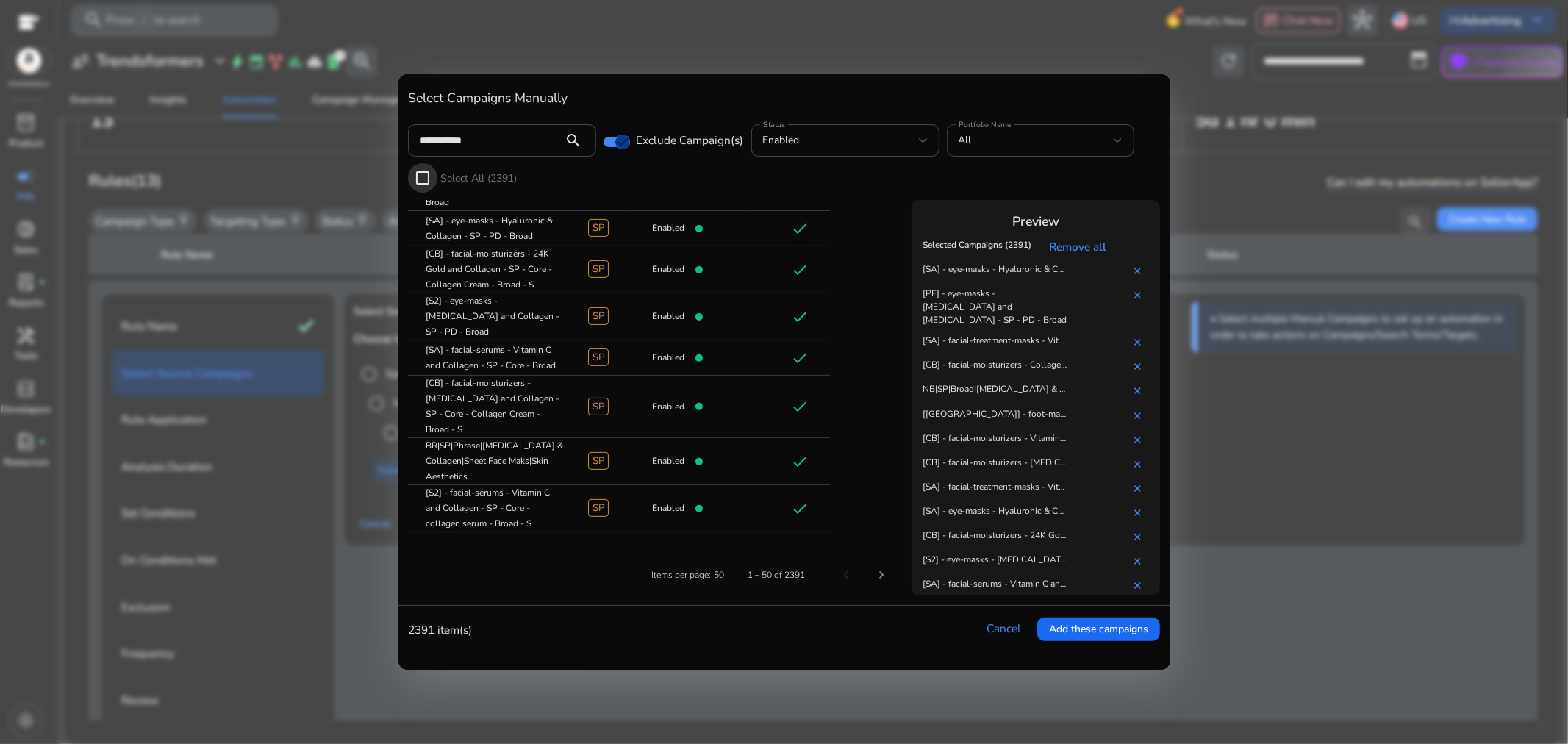
scroll to position [111, 0]
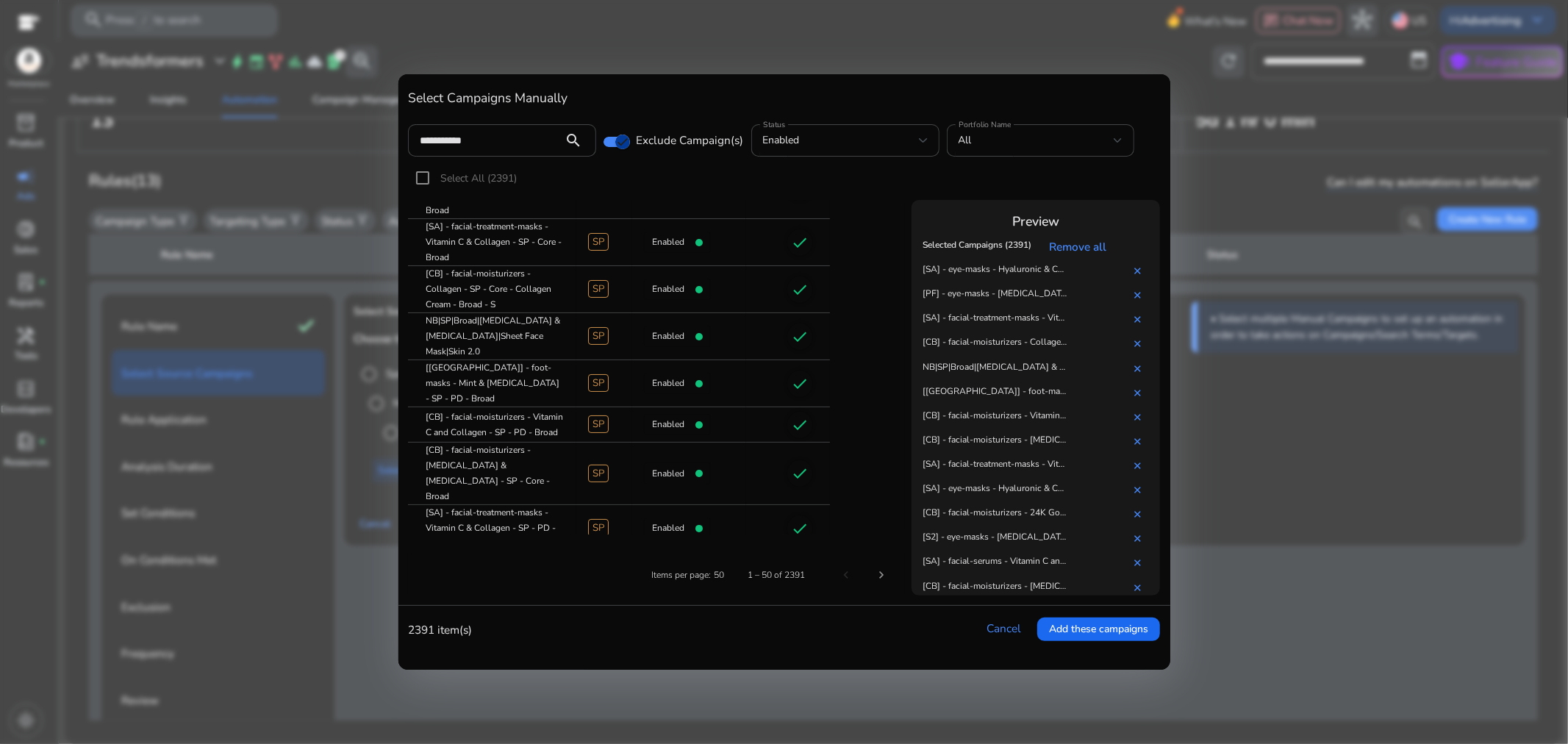
click at [485, 176] on span "Select All (2391)" at bounding box center [478, 178] width 76 height 14
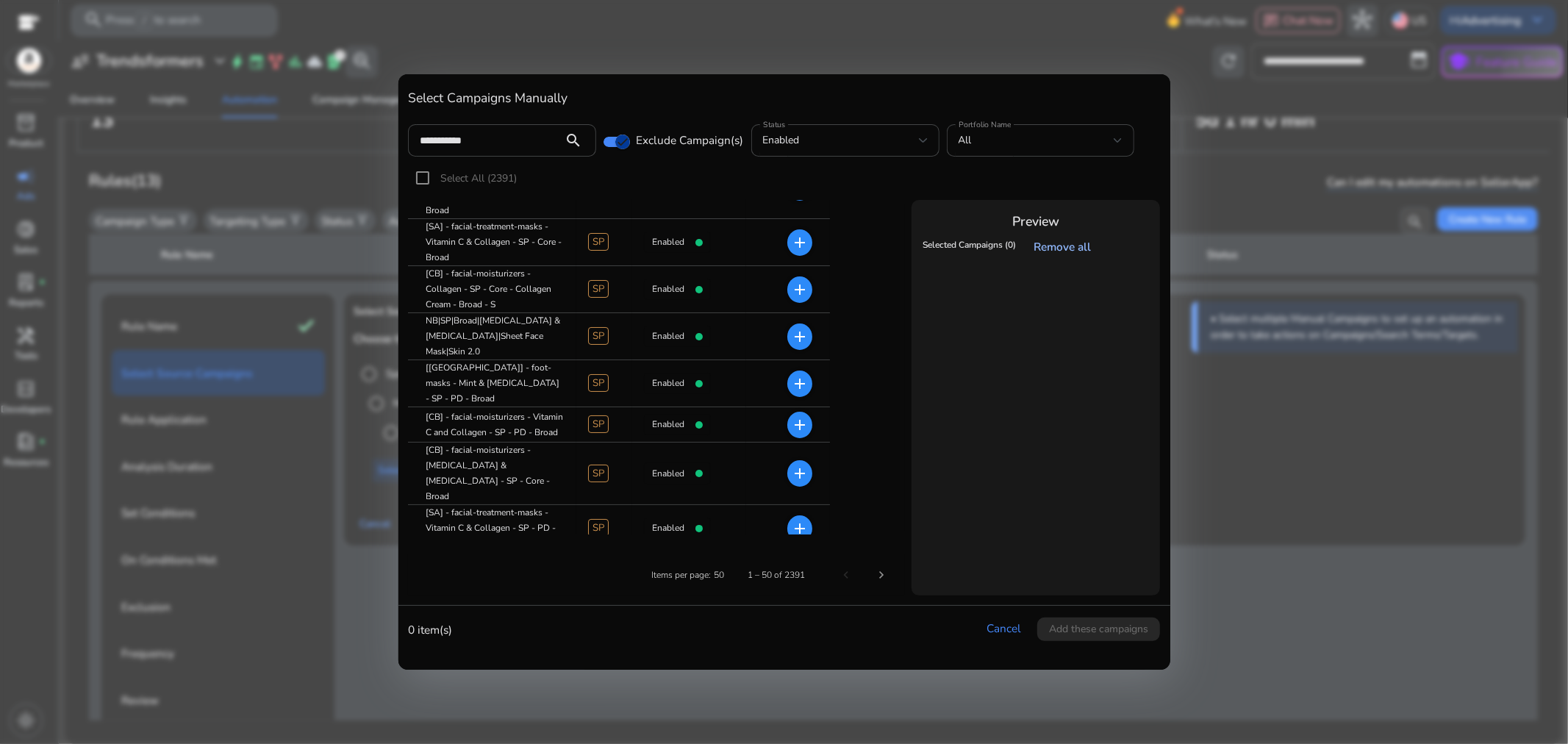
click at [1078, 247] on link "Remove all" at bounding box center [1066, 247] width 64 height 16
click at [622, 142] on icon "button" at bounding box center [622, 141] width 13 height 13
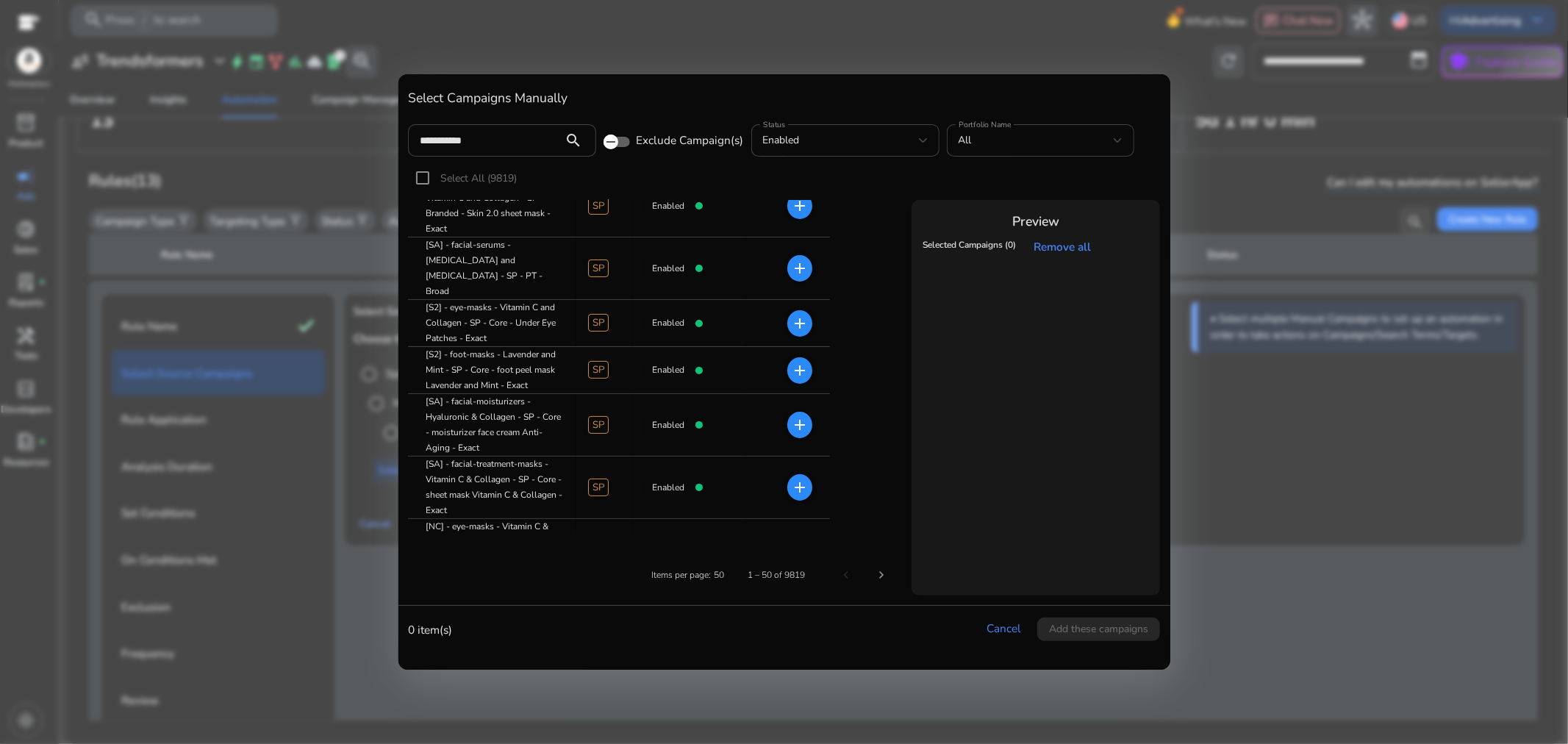
scroll to position [408, 0]
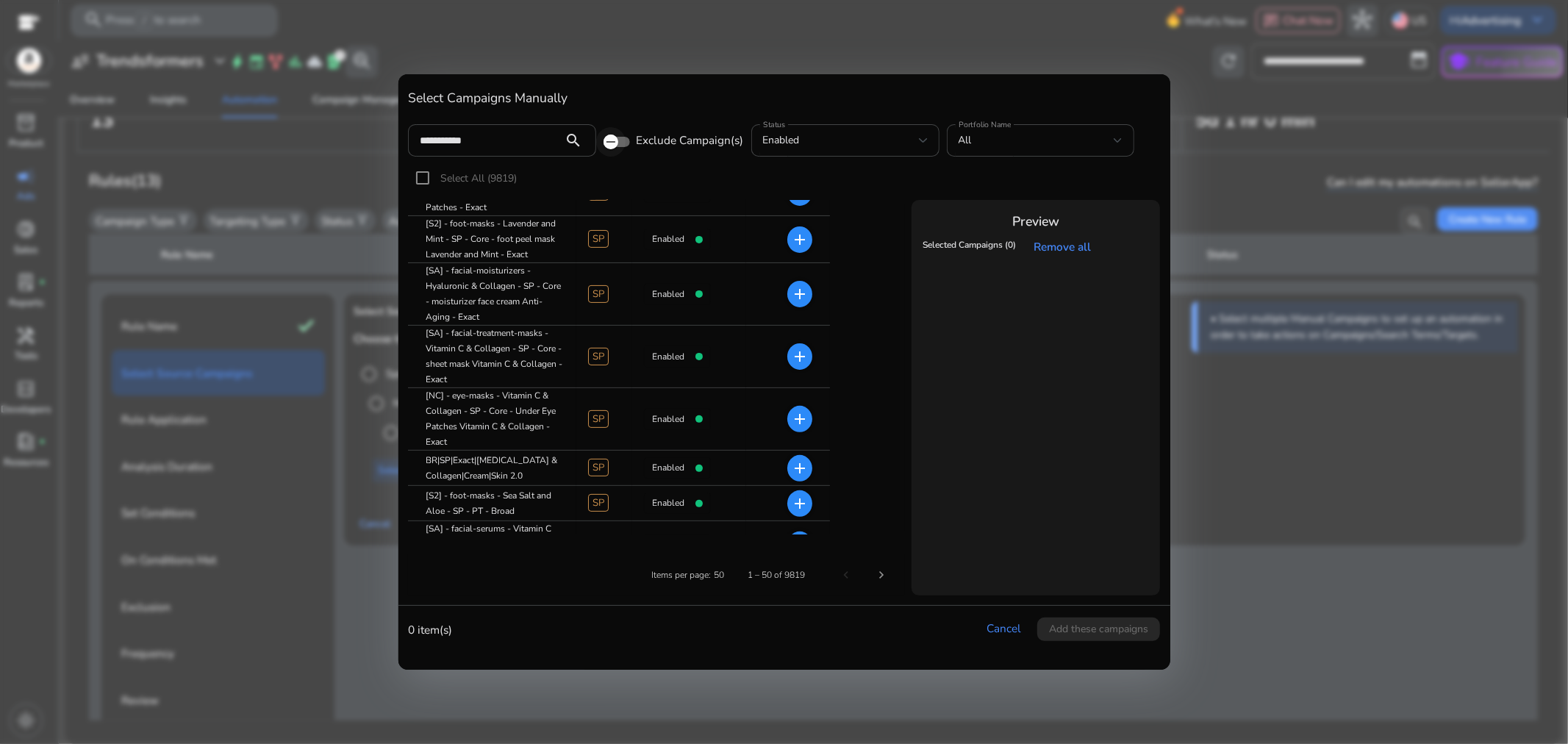
click at [615, 142] on icon "button" at bounding box center [611, 141] width 13 height 13
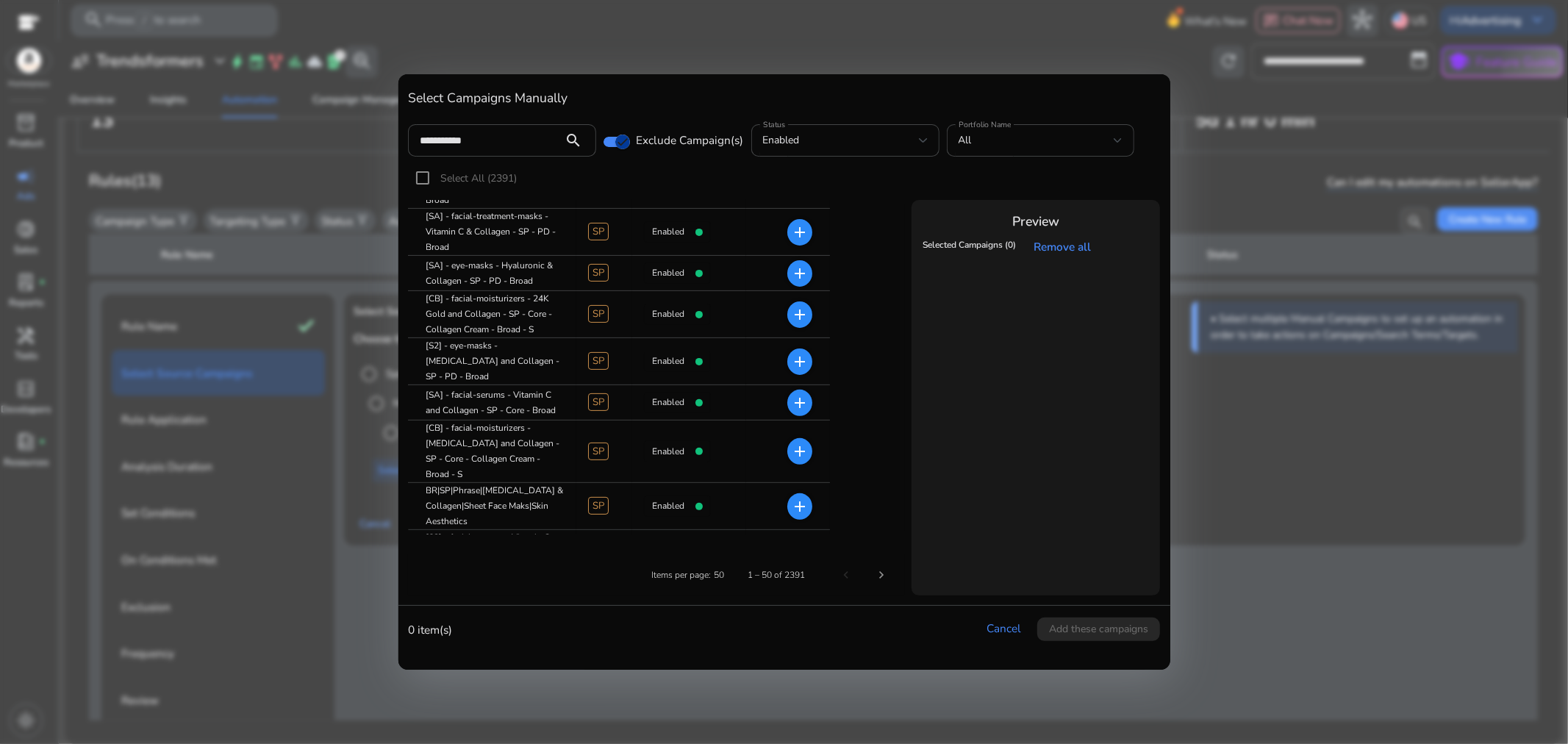
click at [505, 172] on span "Select All (2391)" at bounding box center [478, 178] width 76 height 14
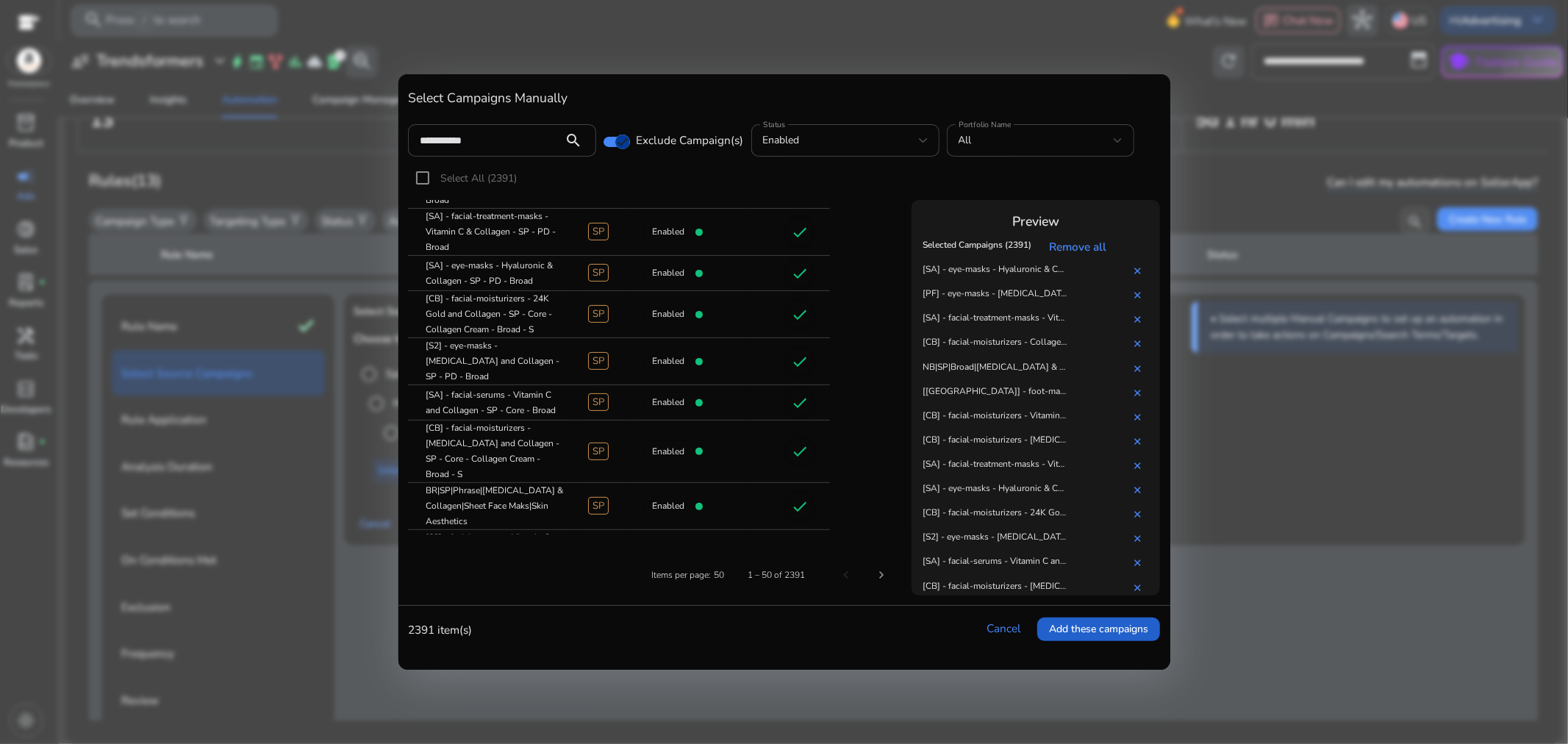
click at [1105, 633] on span "Add these campaigns" at bounding box center [1099, 629] width 99 height 16
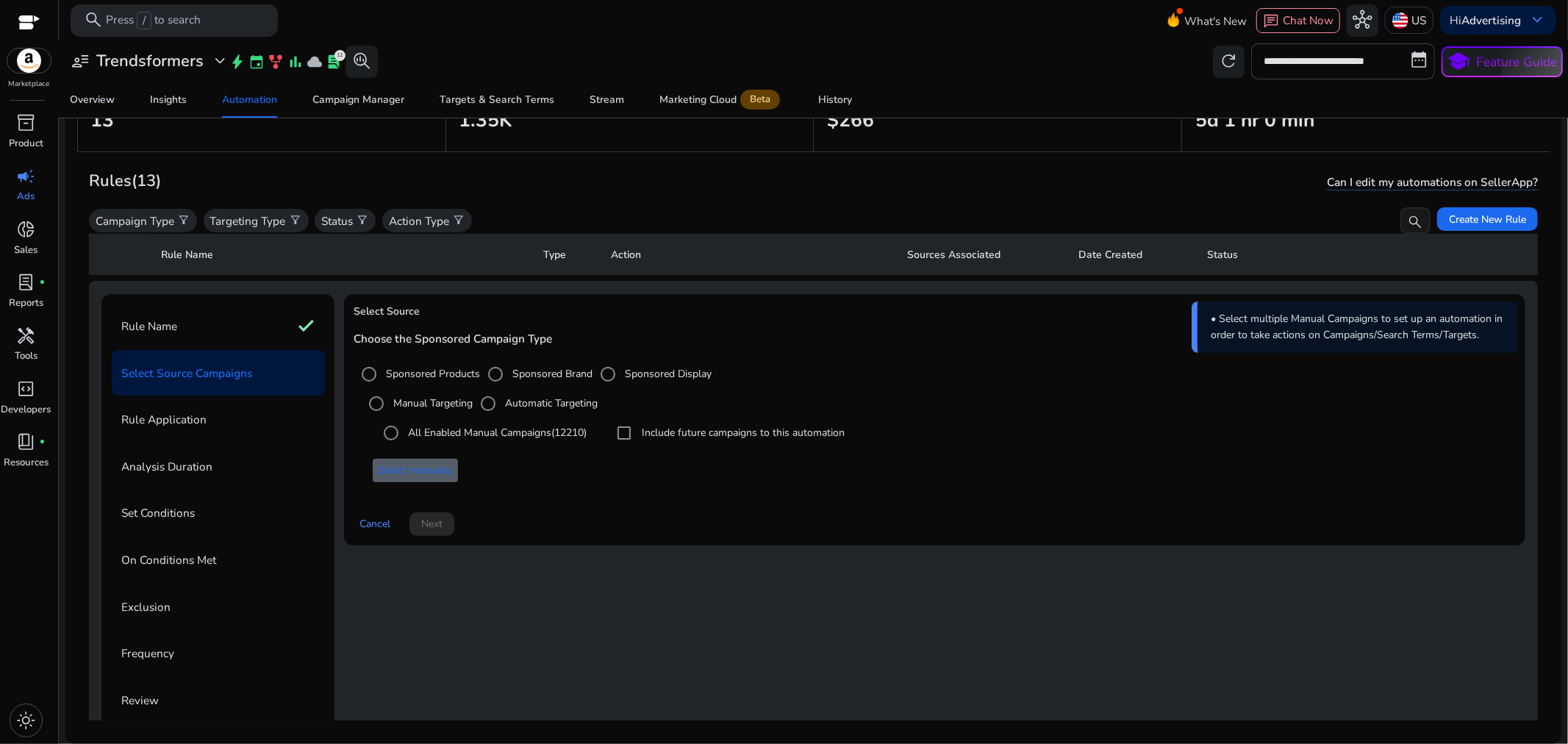
click at [425, 467] on span "Select manually" at bounding box center [416, 470] width 74 height 16
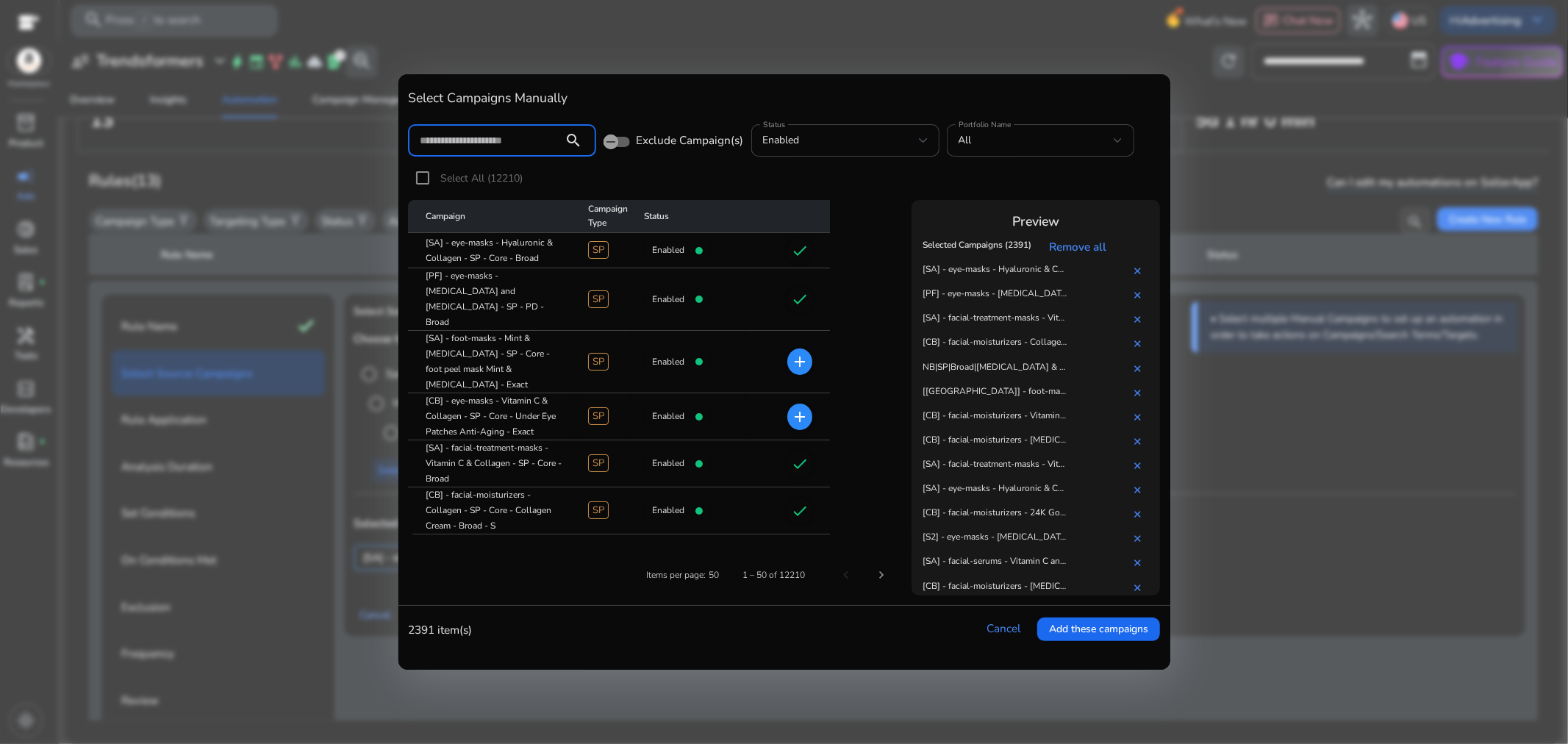
click at [552, 142] on div "search" at bounding box center [574, 140] width 44 height 18
click at [548, 136] on input at bounding box center [485, 140] width 132 height 16
type input "**********"
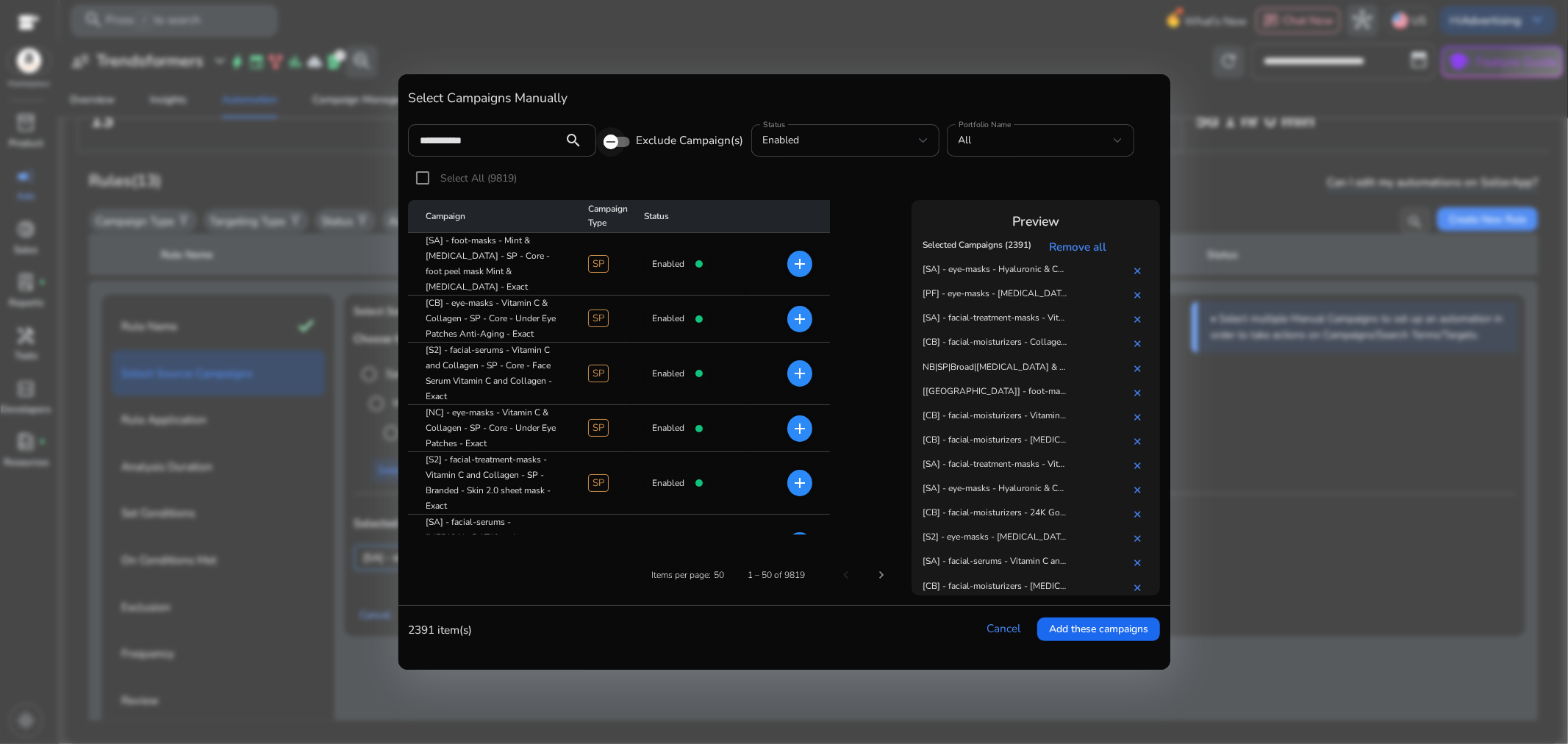
click at [621, 144] on span "button" at bounding box center [612, 142] width 30 height 30
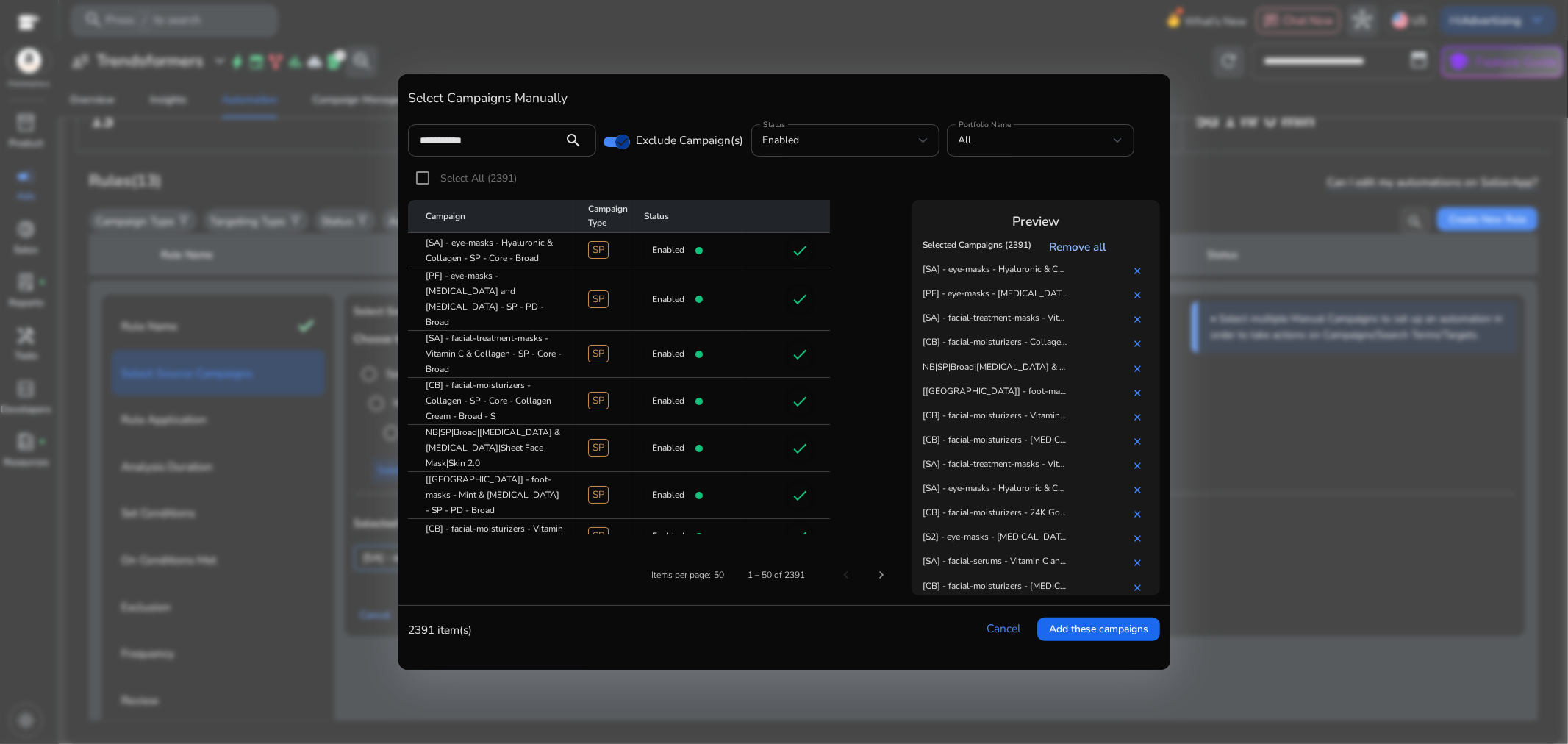
click at [1099, 245] on link "Remove all" at bounding box center [1082, 247] width 64 height 16
click at [1077, 630] on span "Add these campaigns" at bounding box center [1099, 629] width 99 height 16
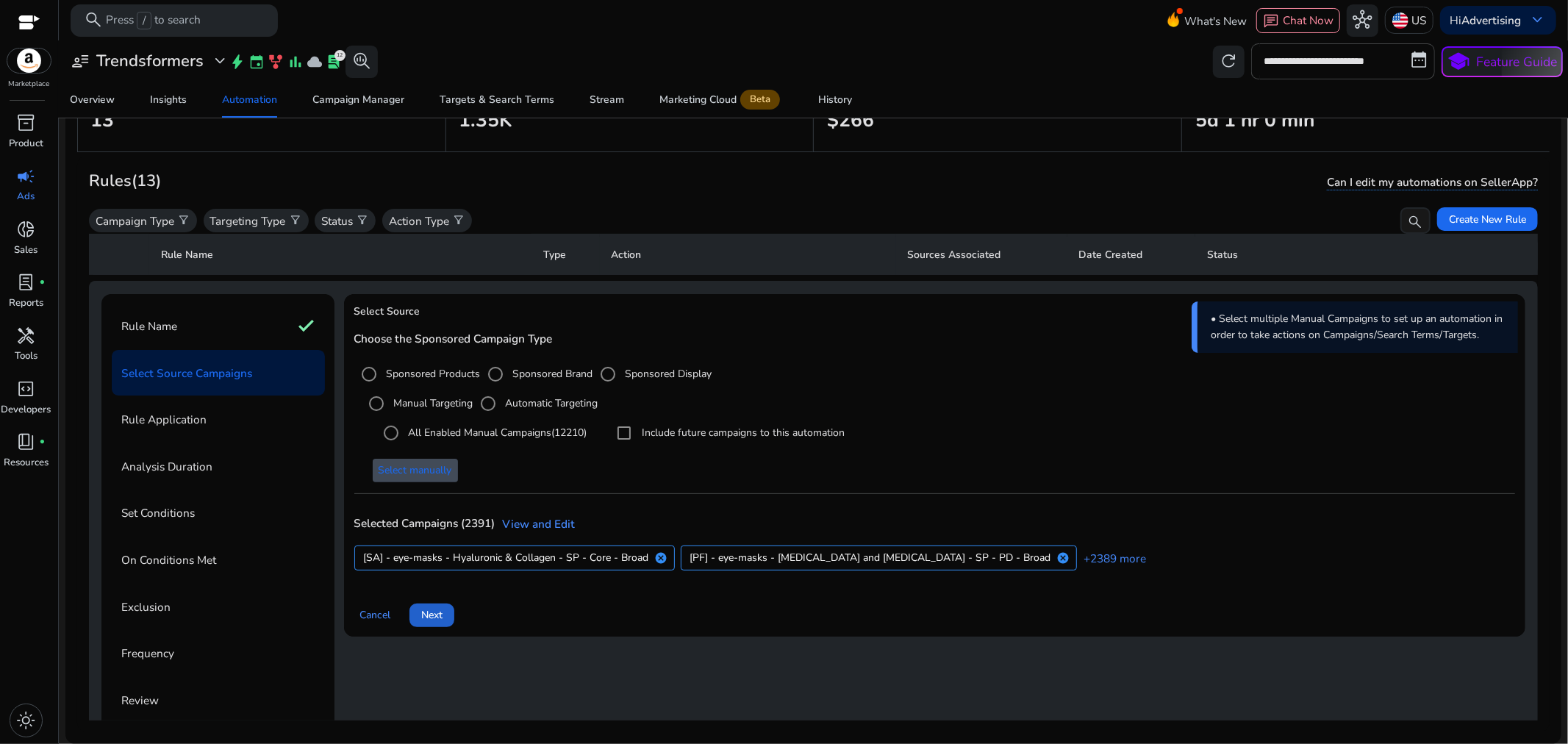
click at [442, 607] on span "Next" at bounding box center [432, 615] width 21 height 16
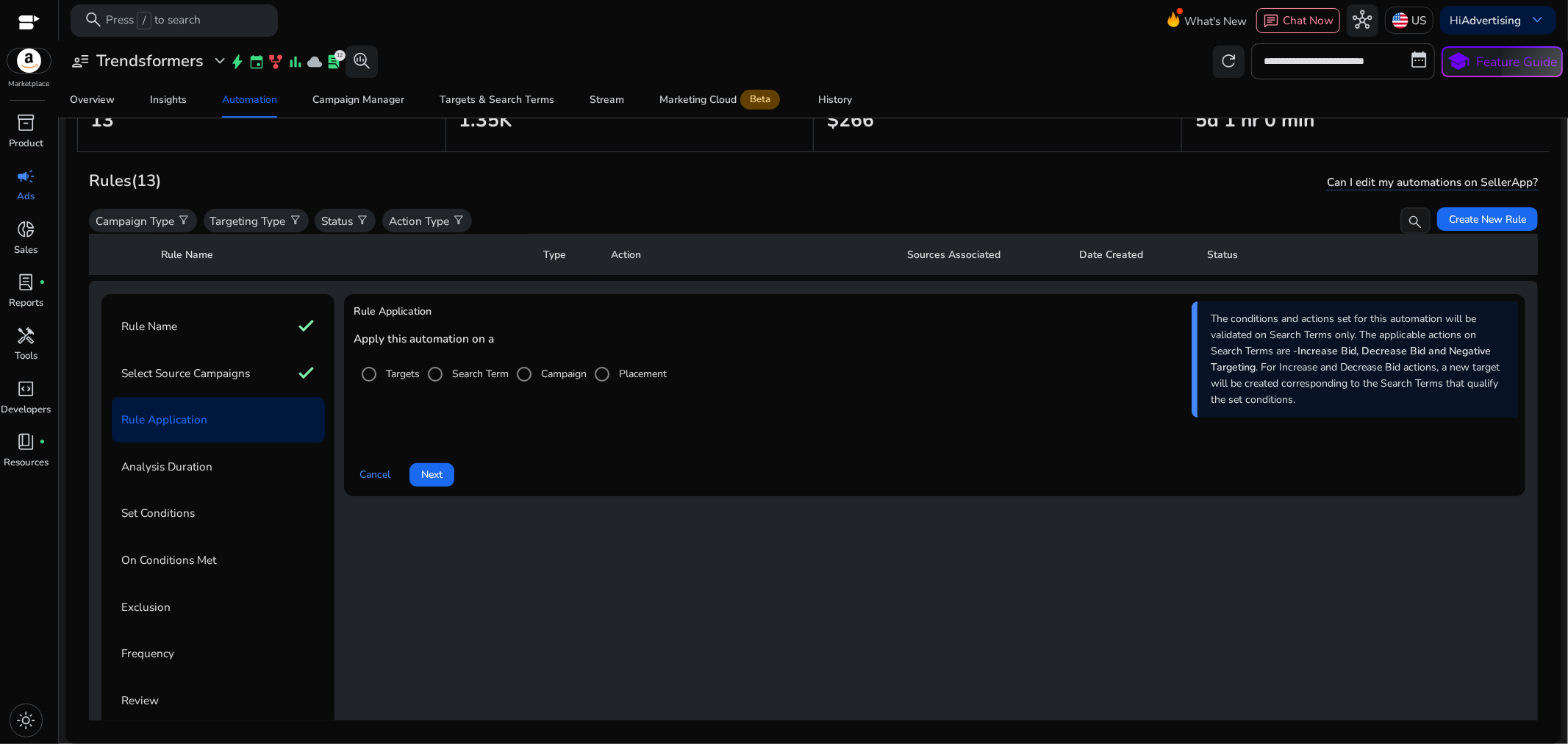
click at [456, 467] on div "Cancel Next" at bounding box center [935, 469] width 1162 height 37
click at [445, 470] on span at bounding box center [432, 475] width 45 height 35
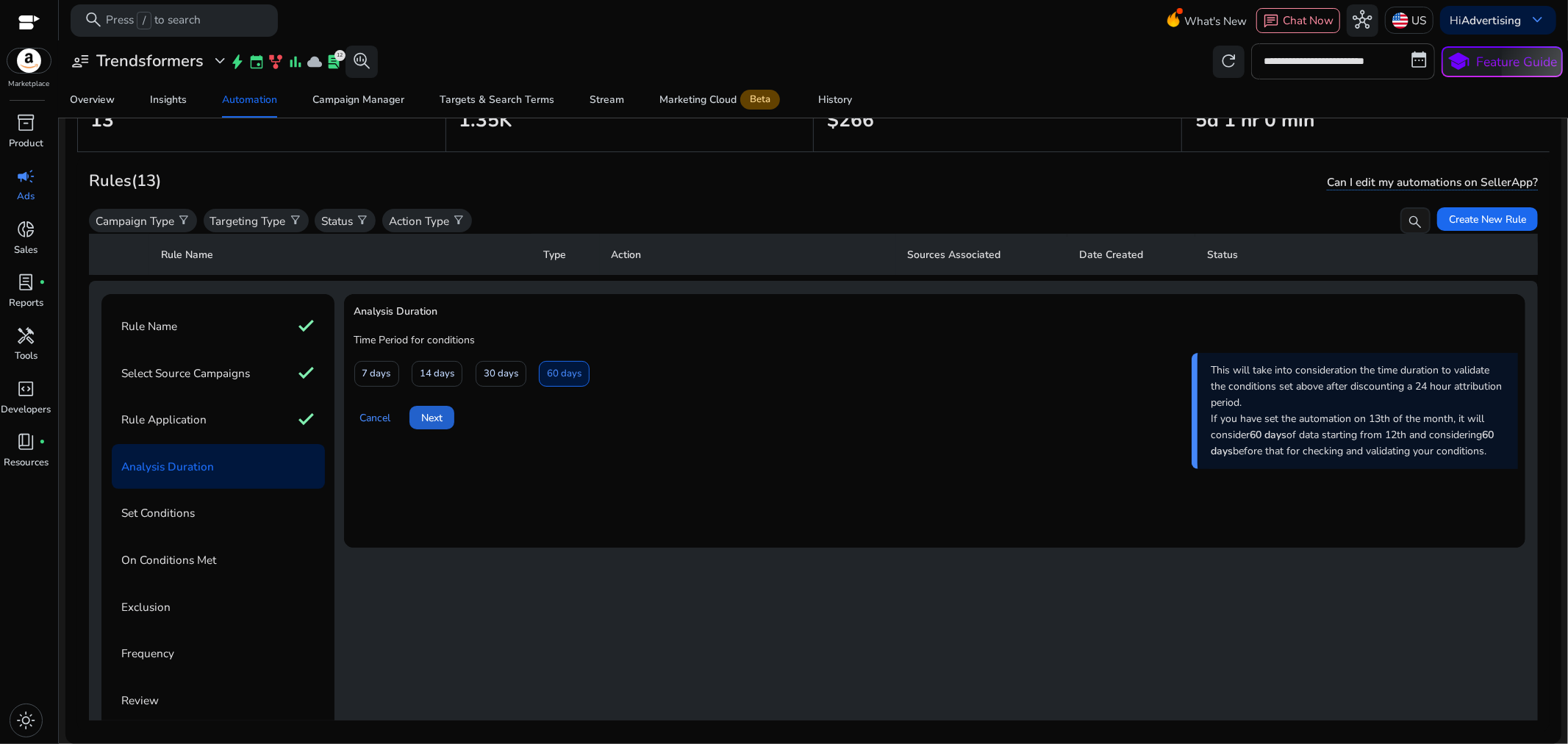
click at [431, 411] on span "Next" at bounding box center [432, 418] width 21 height 16
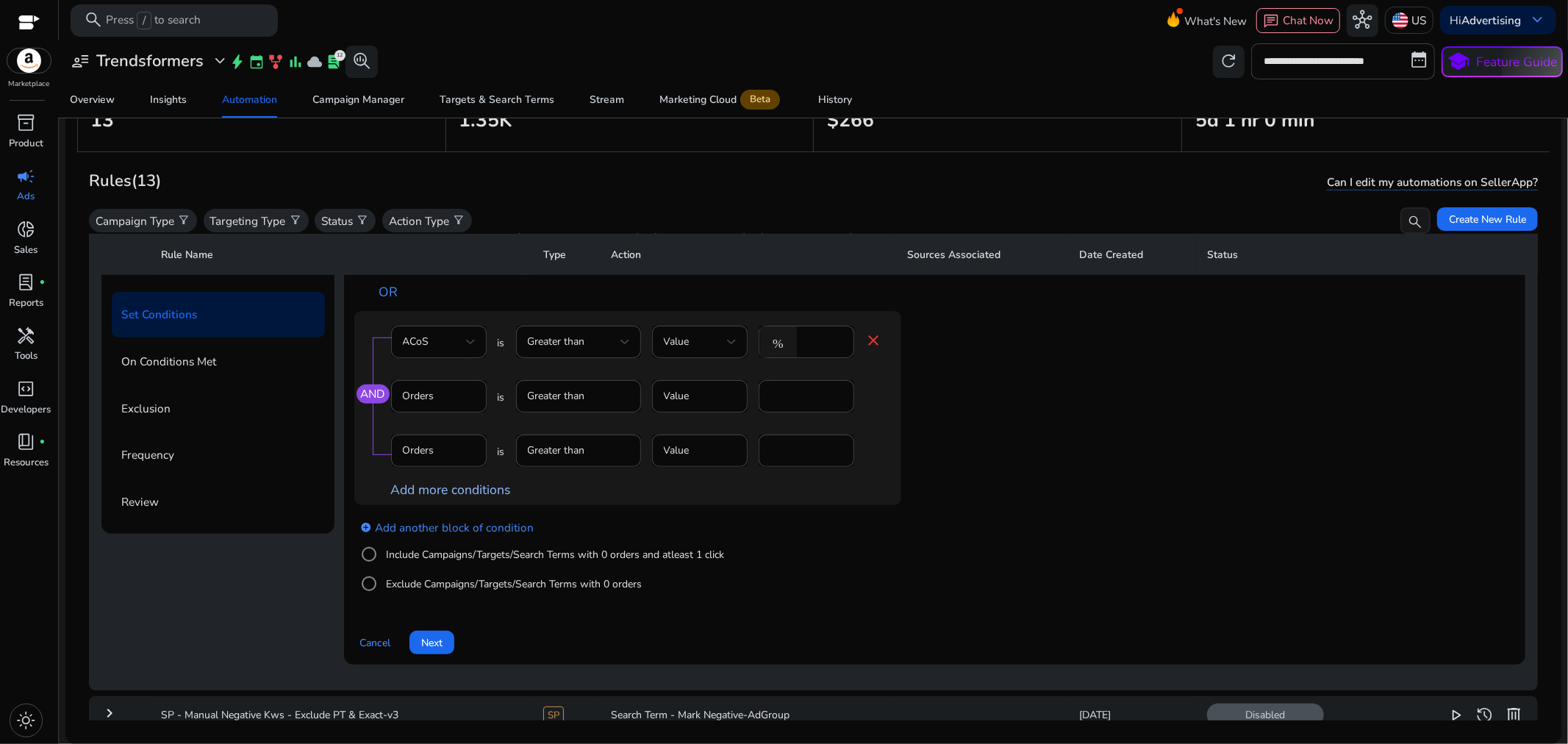
scroll to position [645, 0]
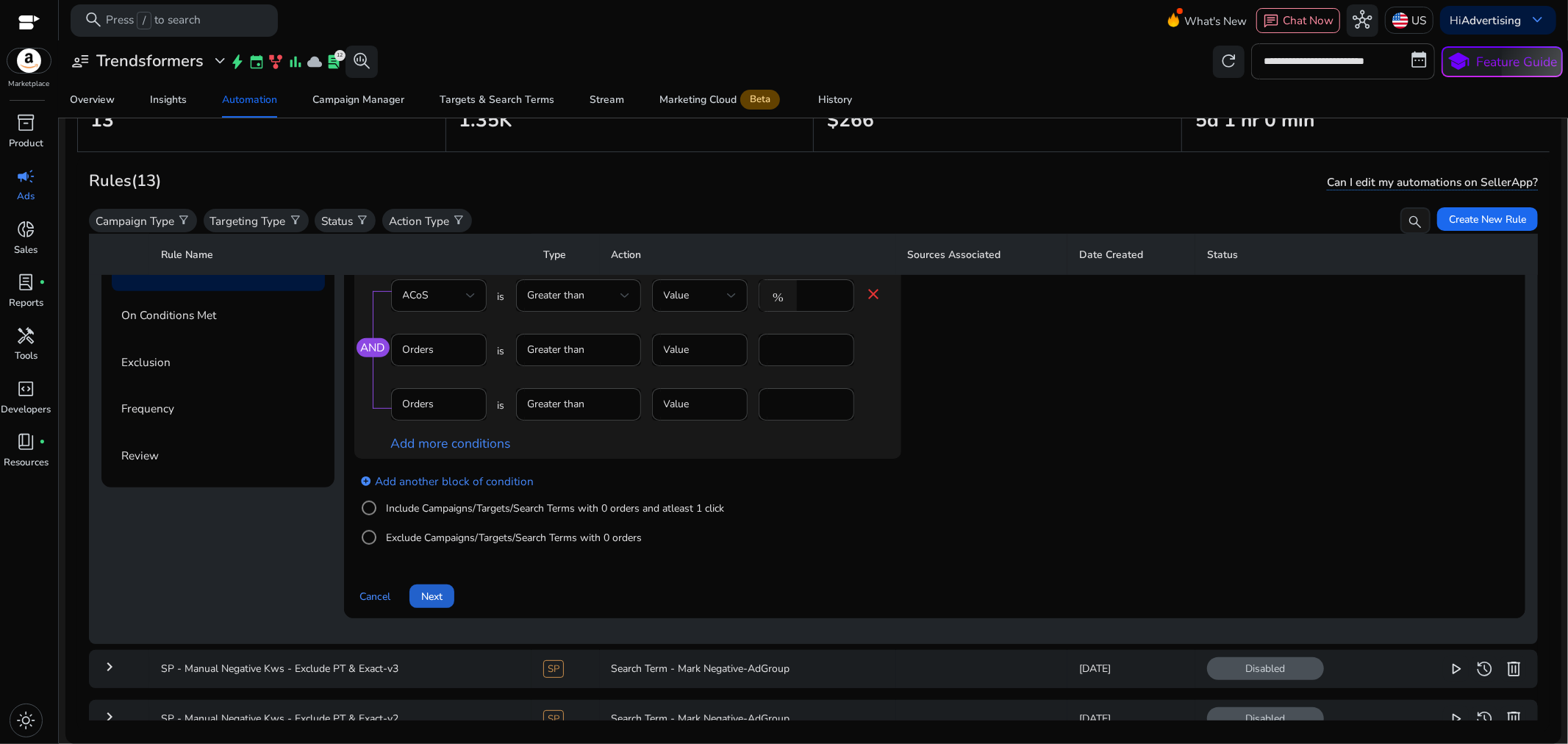
click at [447, 597] on span at bounding box center [432, 596] width 45 height 35
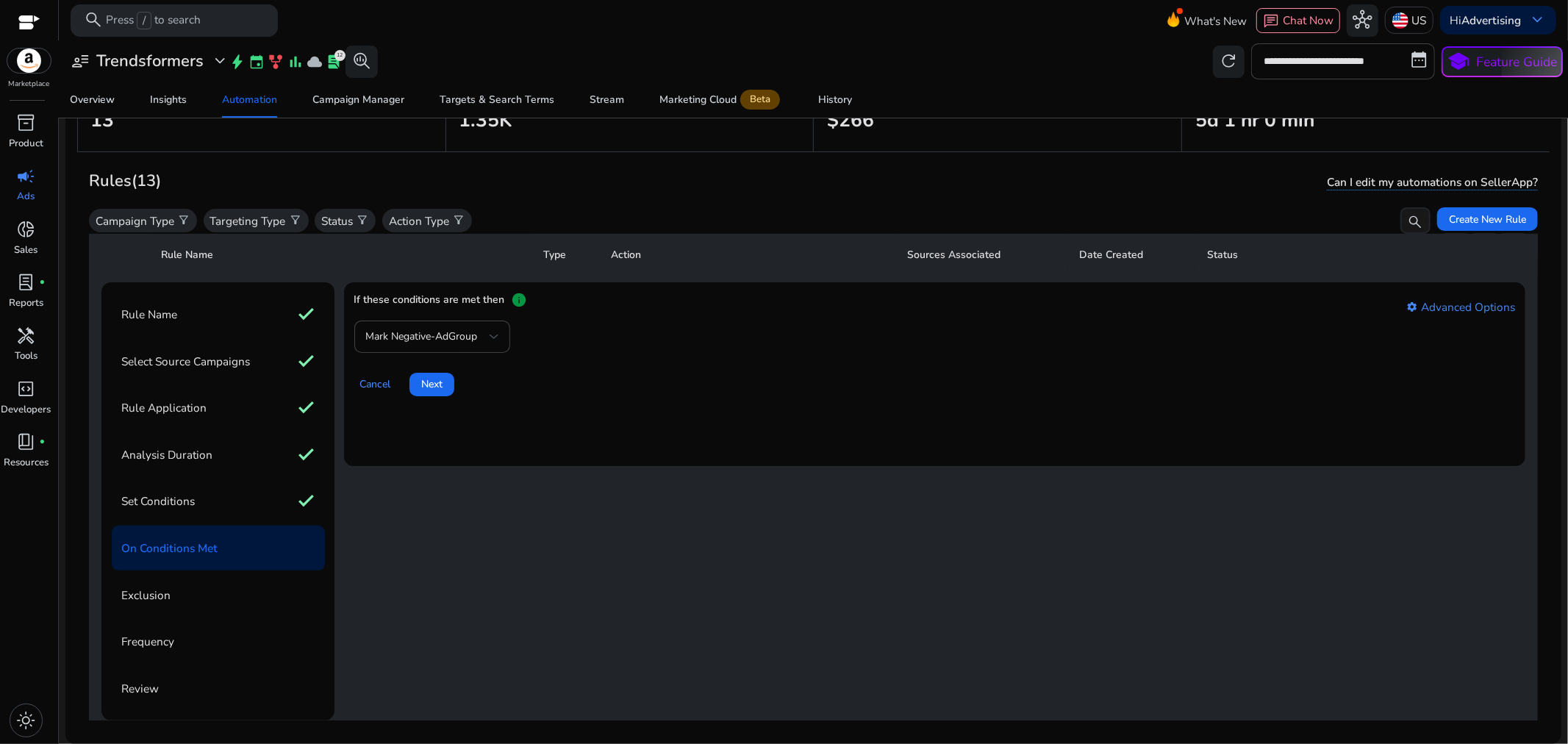
scroll to position [400, 0]
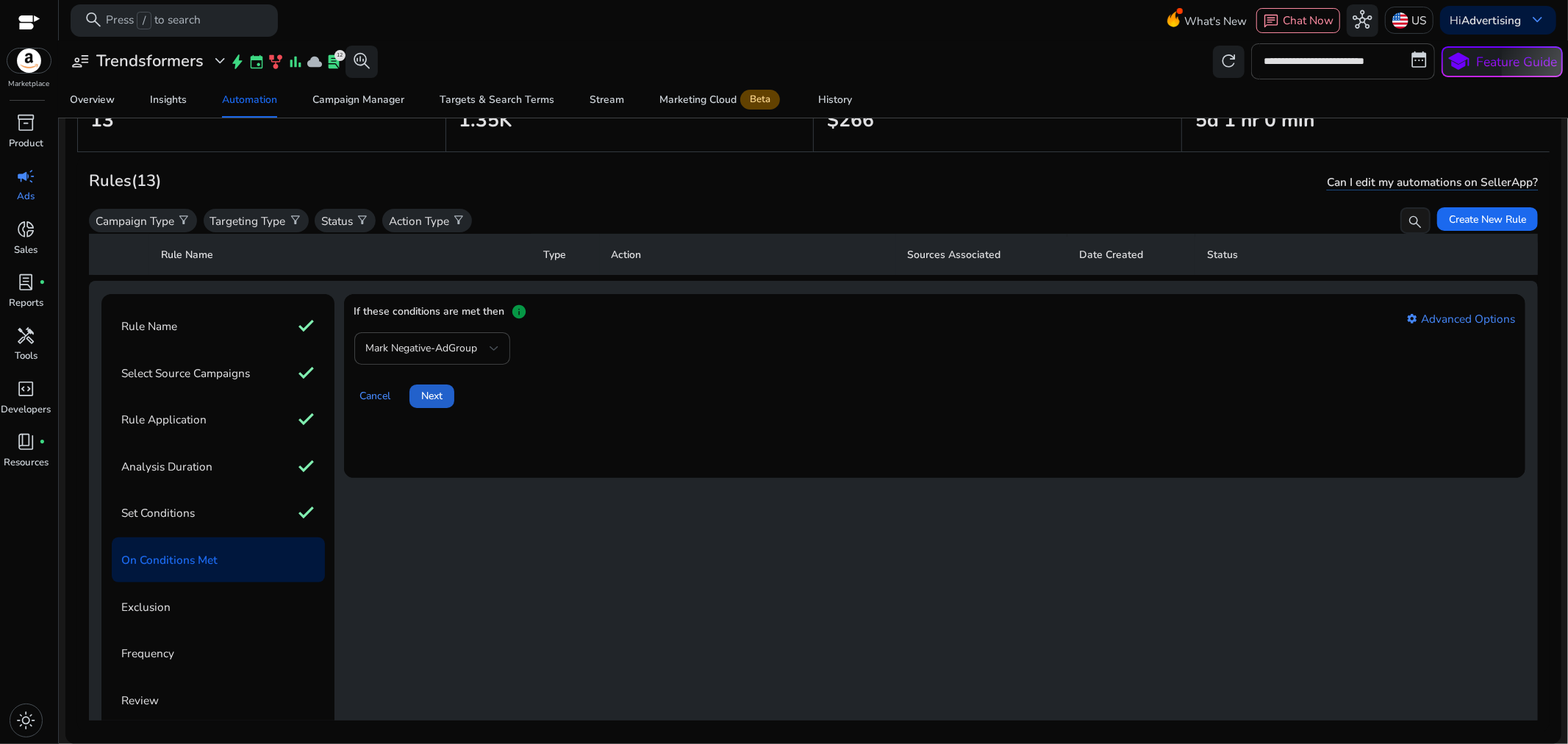
click at [433, 383] on span at bounding box center [432, 397] width 45 height 35
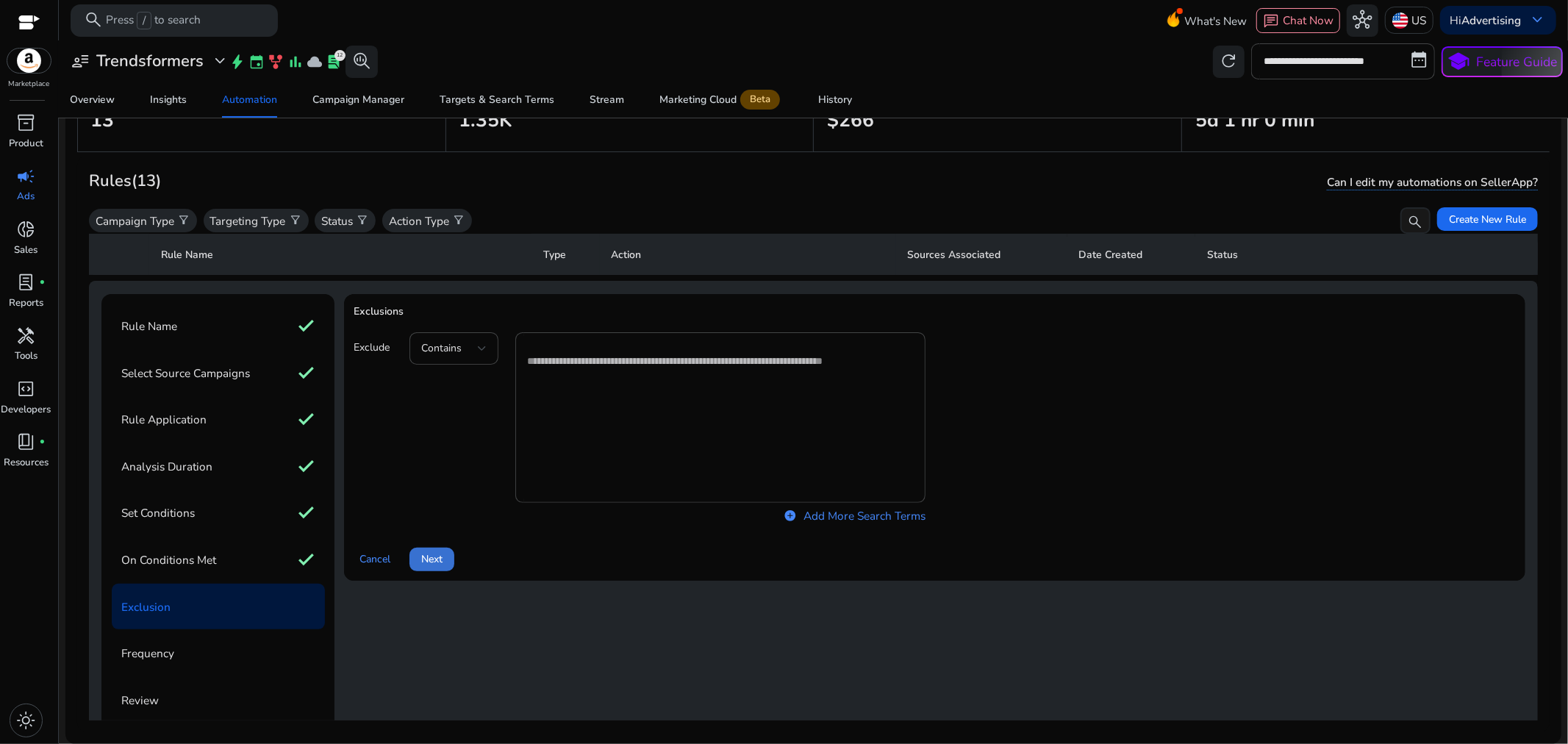
click at [431, 552] on span "Next" at bounding box center [432, 559] width 21 height 16
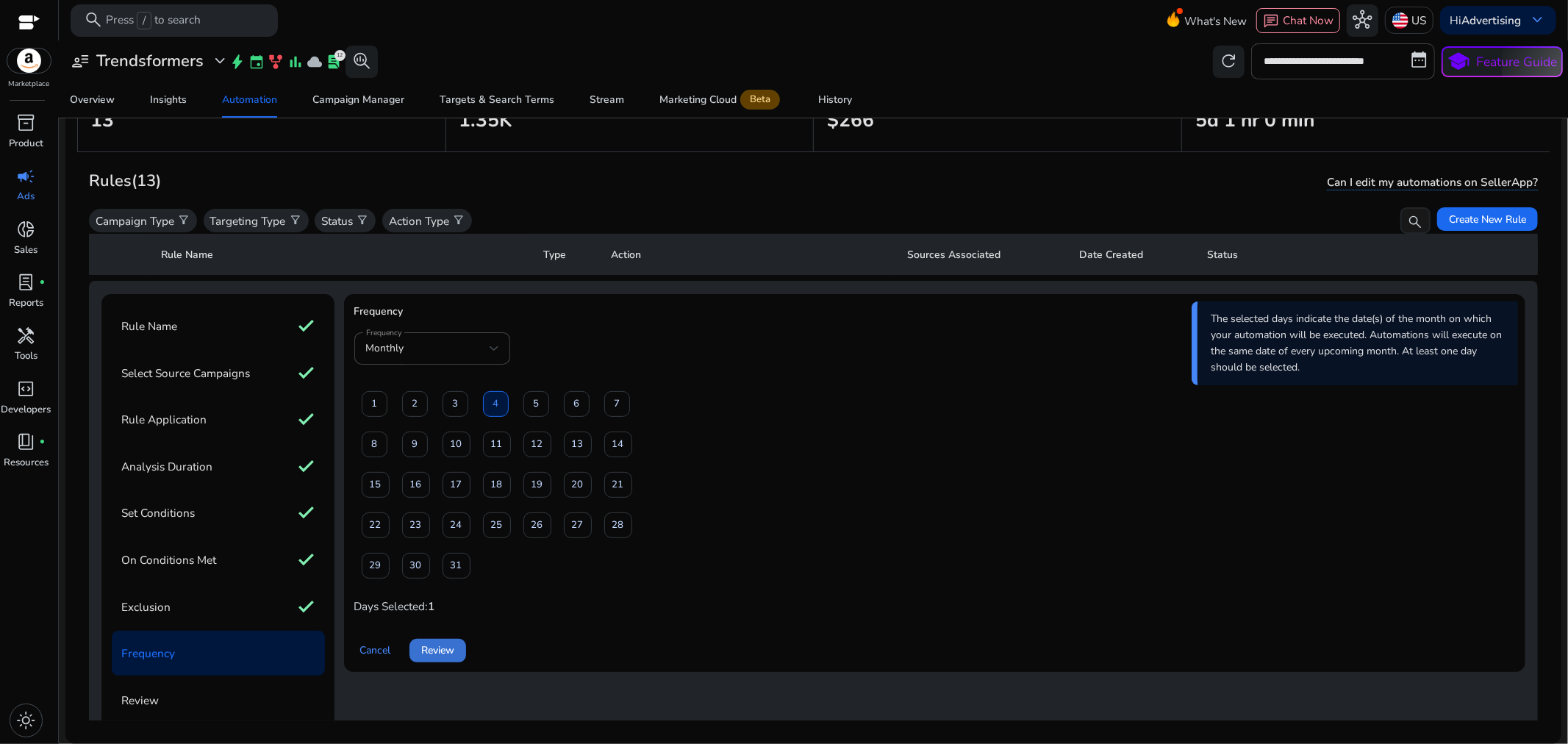
click at [450, 650] on span "Review" at bounding box center [438, 650] width 33 height 16
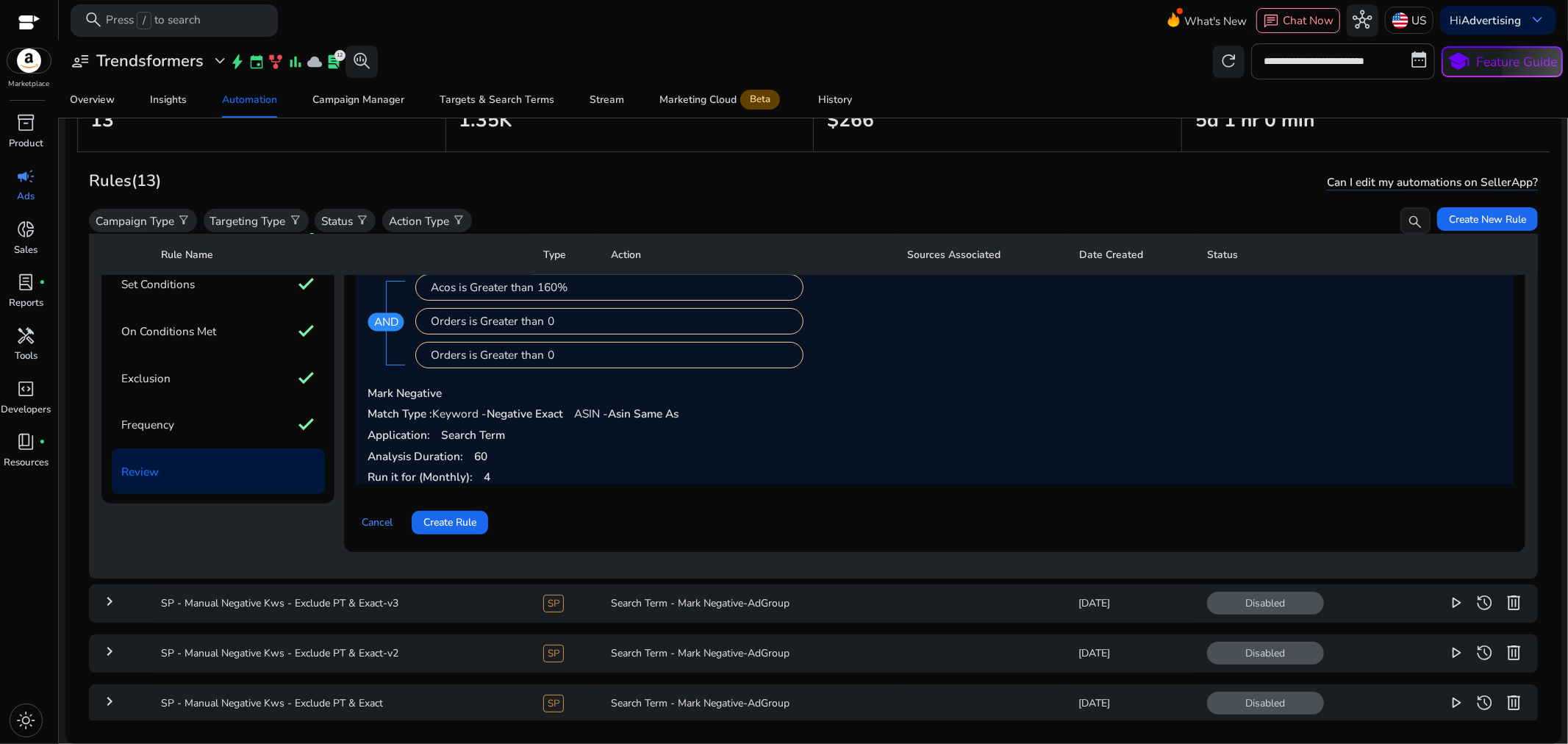
scroll to position [645, 0]
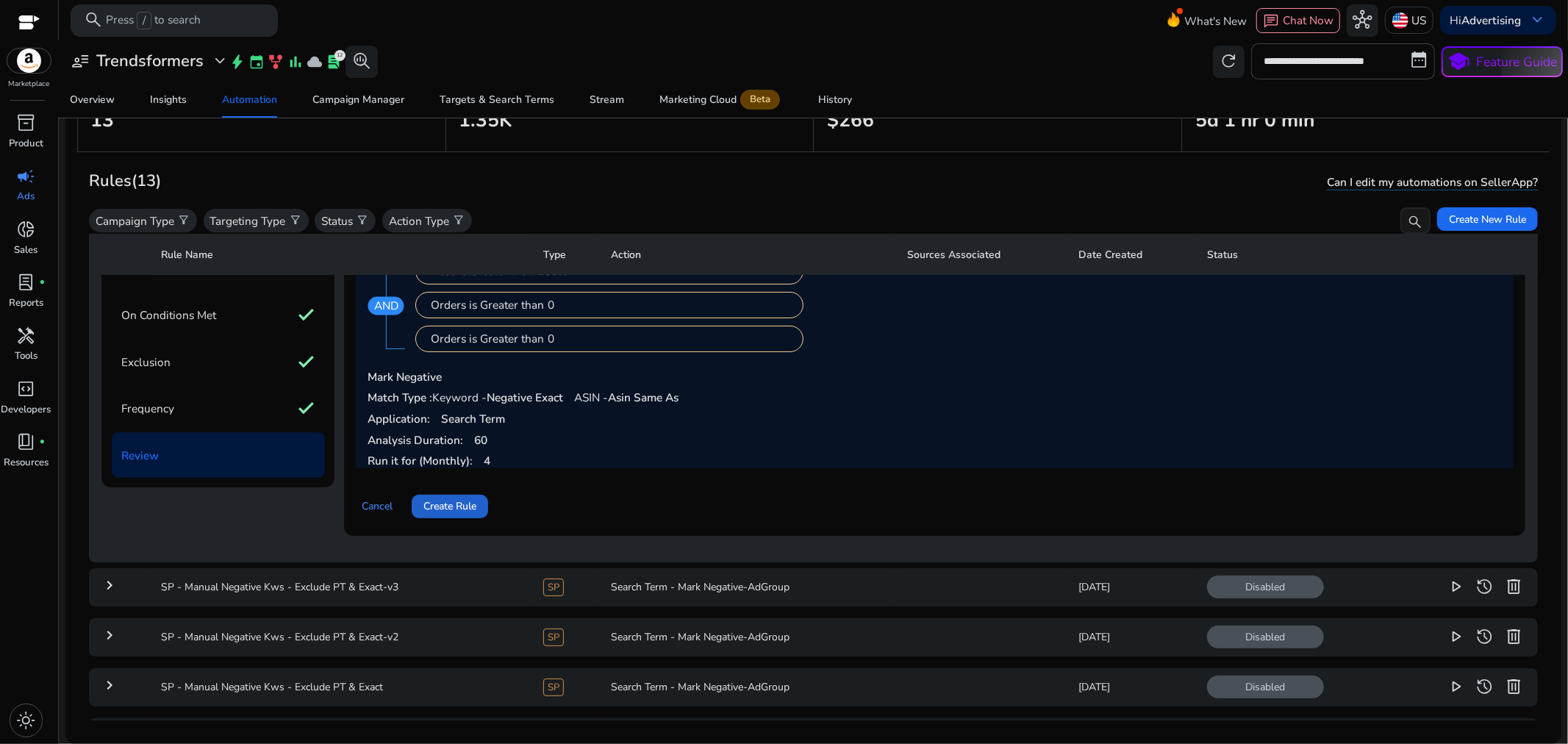
click at [455, 501] on span "Create Rule" at bounding box center [450, 506] width 53 height 16
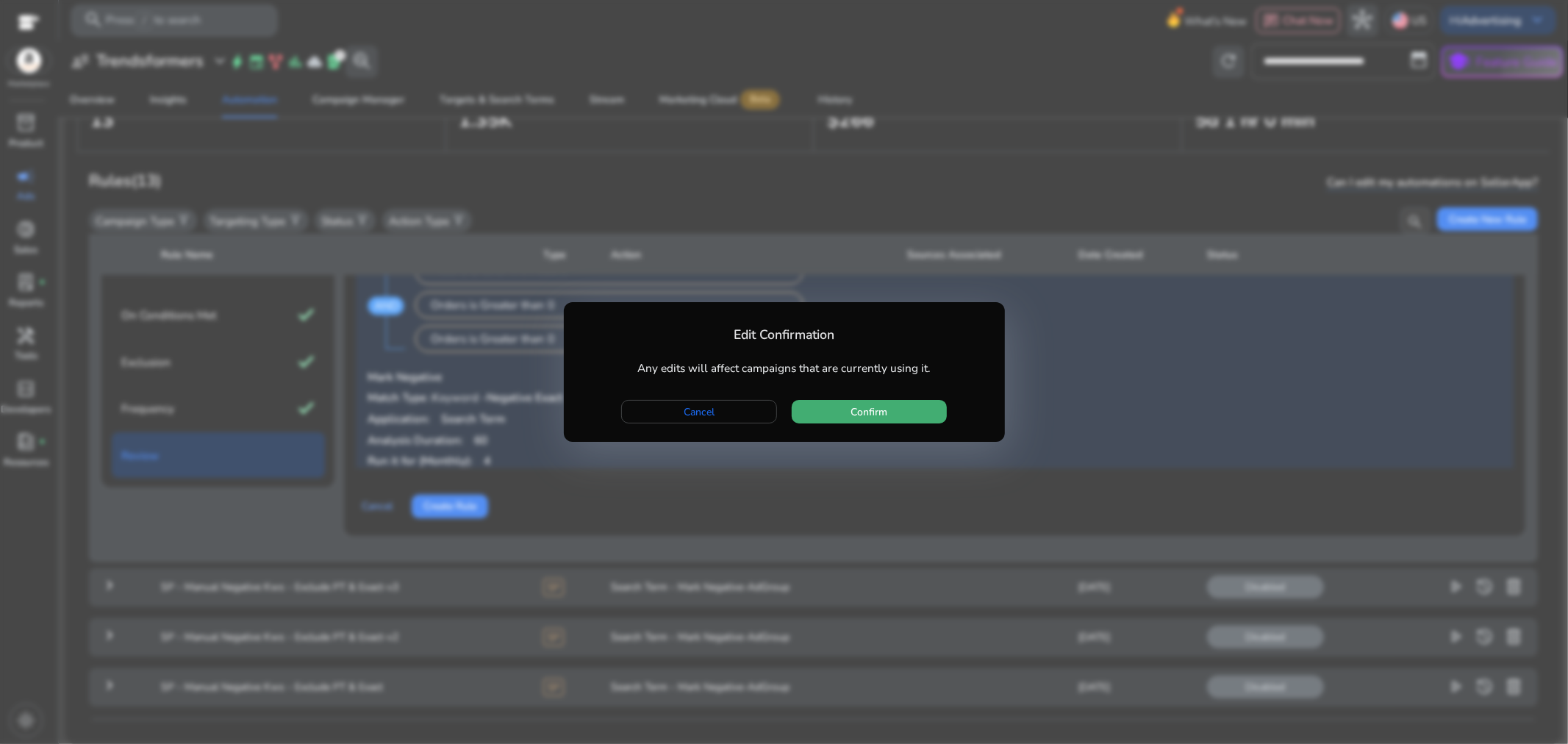
click at [864, 416] on span "Confirm" at bounding box center [870, 412] width 37 height 16
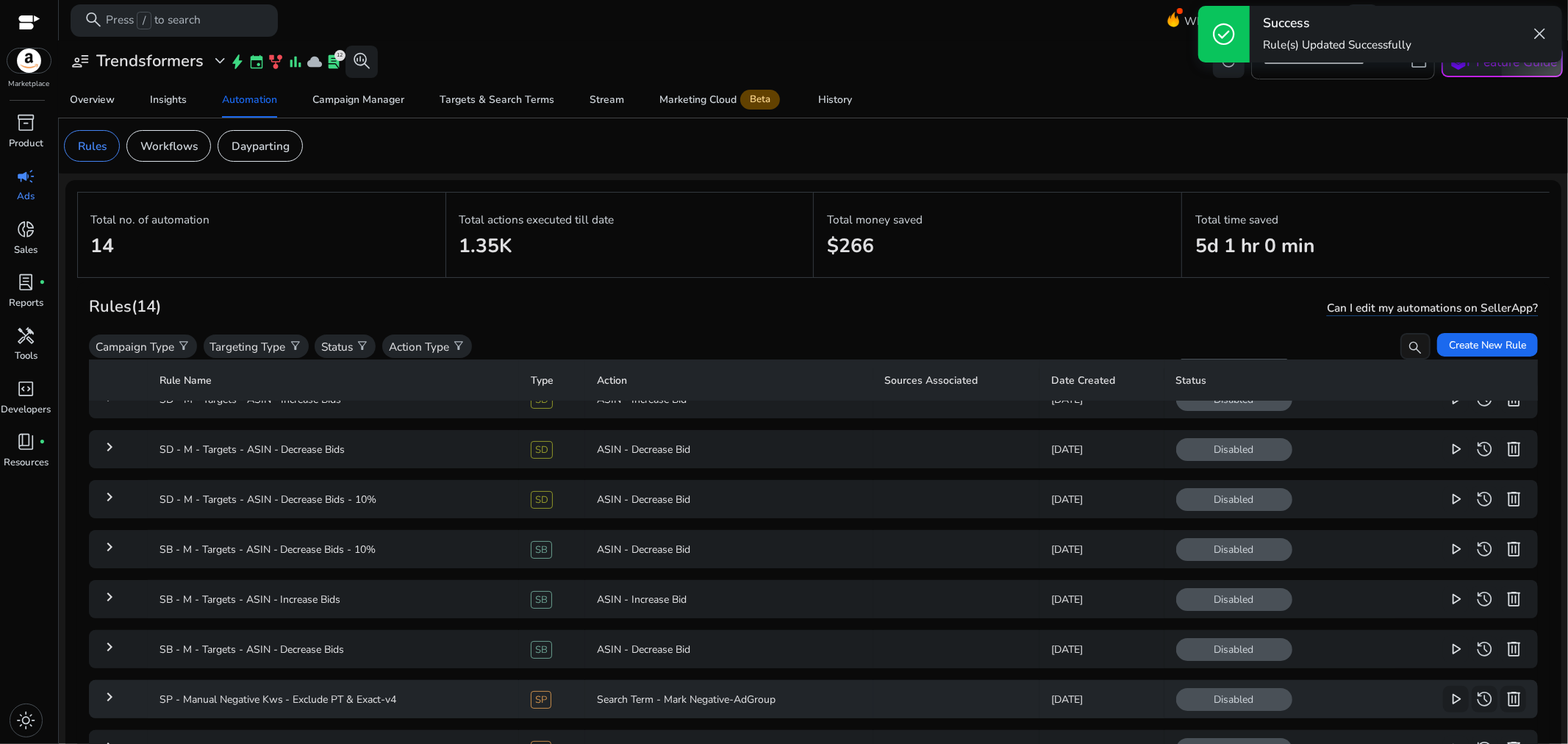
scroll to position [0, 0]
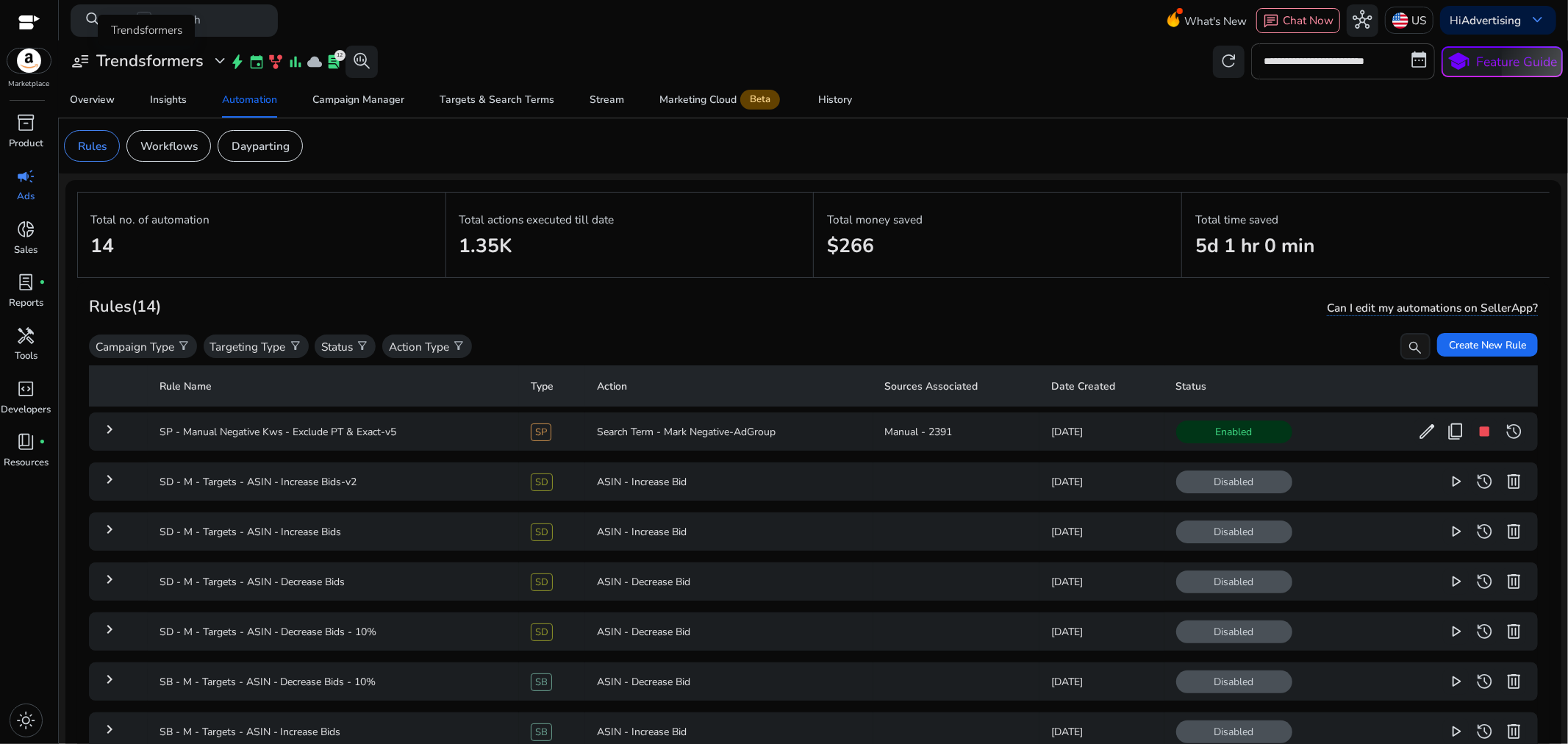
click at [203, 62] on div "user_attributes Trendsformers expand_more" at bounding box center [149, 61] width 159 height 19
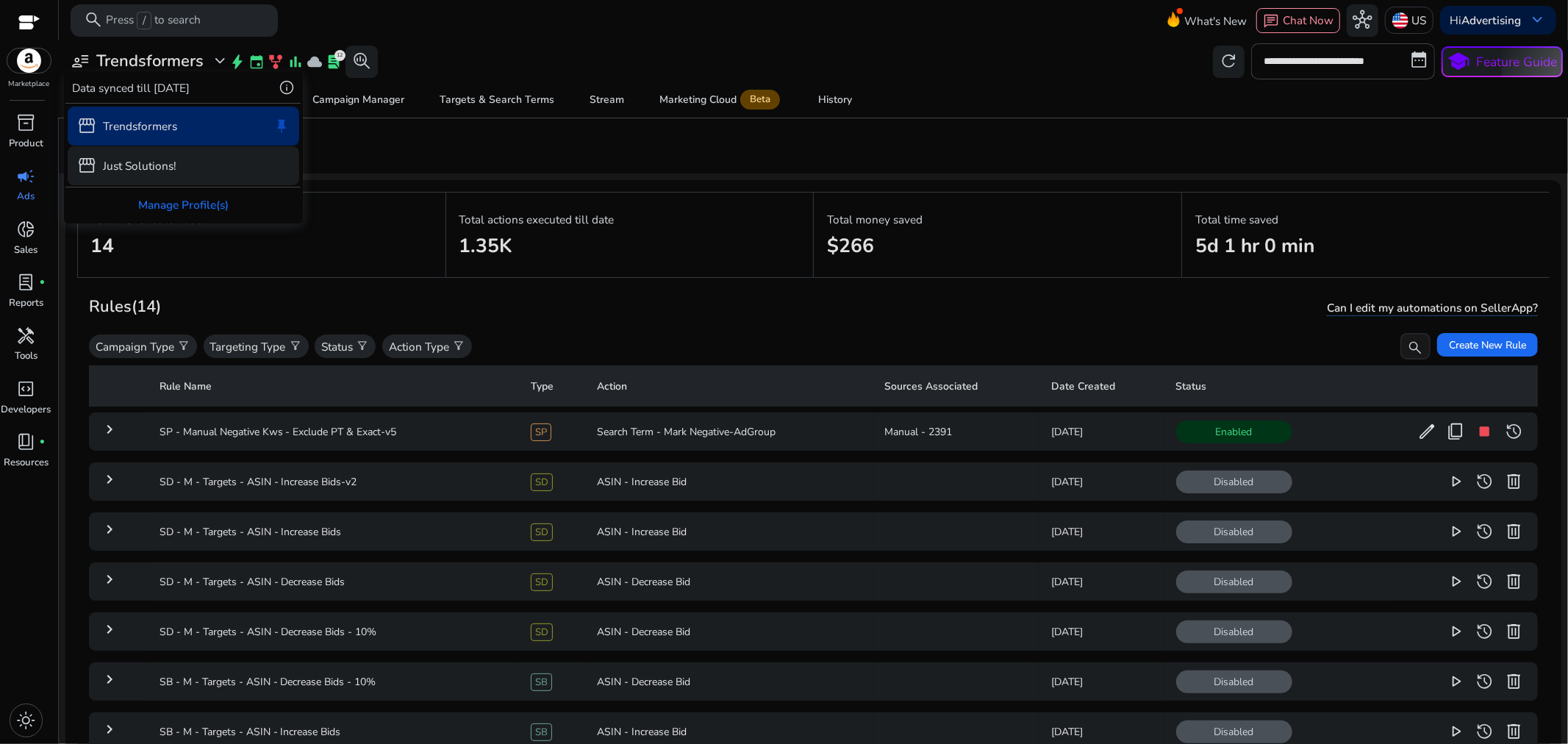
click at [164, 163] on p "Just Solutions!" at bounding box center [140, 165] width 74 height 17
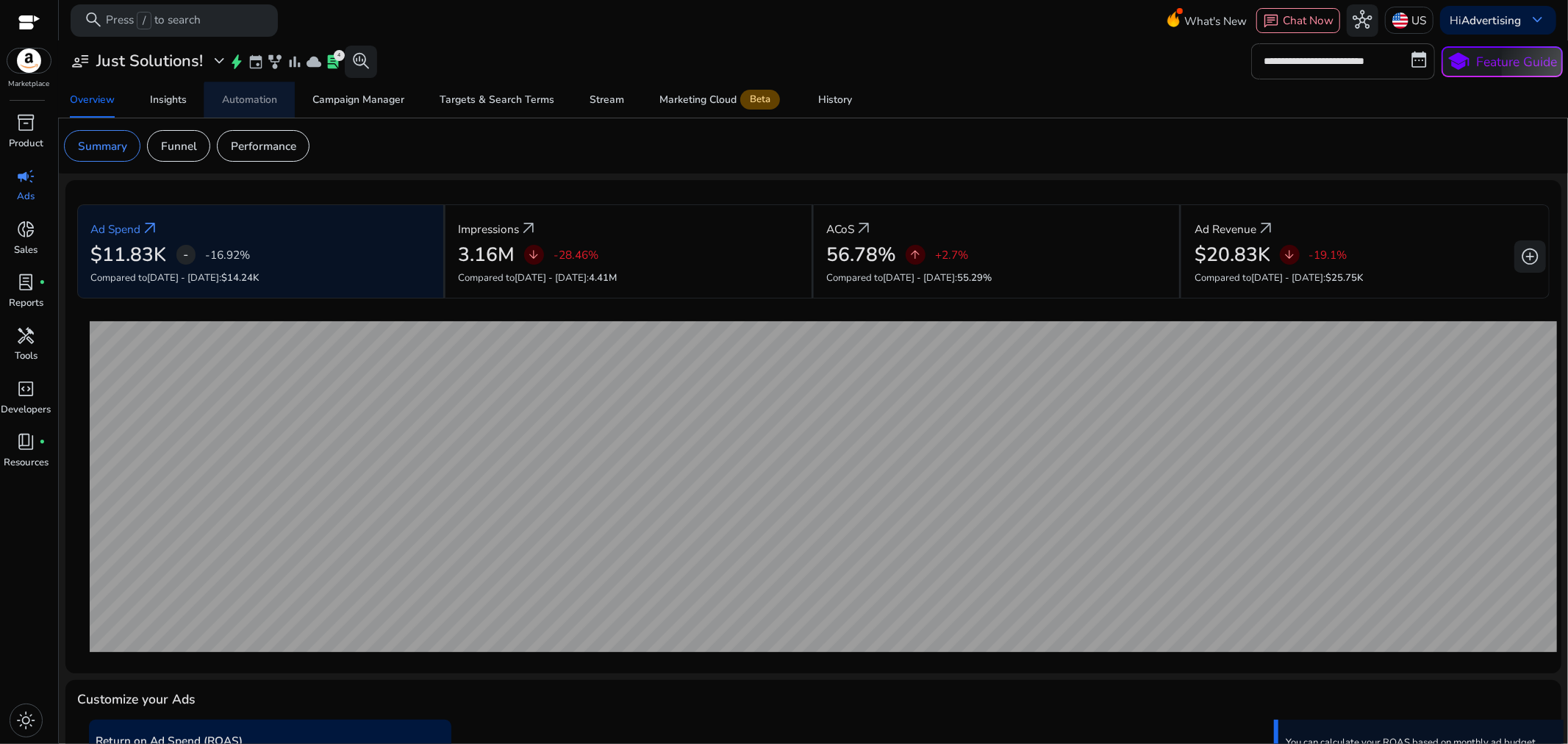
click at [250, 104] on div "Automation" at bounding box center [249, 100] width 55 height 11
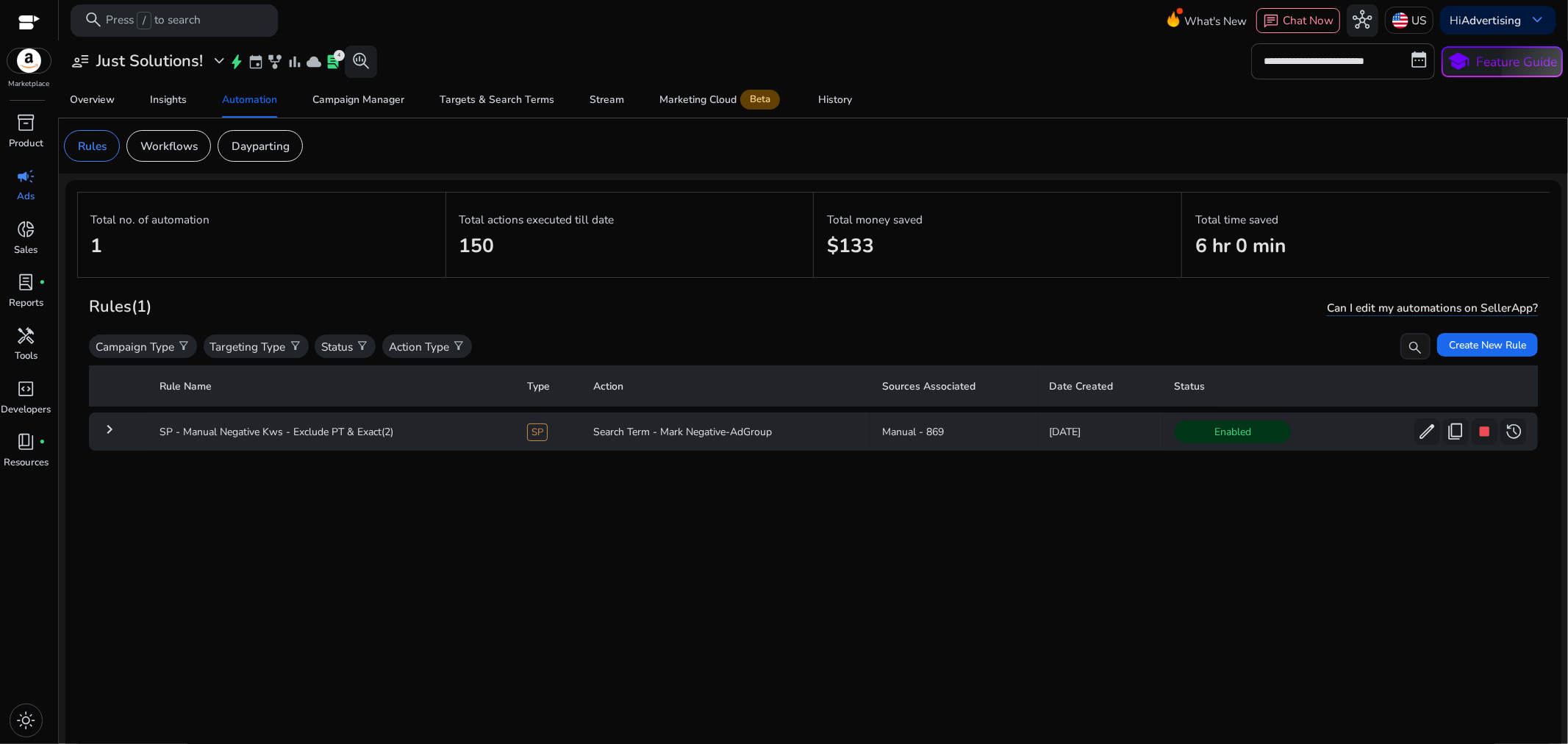
click at [111, 429] on mat-icon "keyboard_arrow_right" at bounding box center [110, 429] width 18 height 18
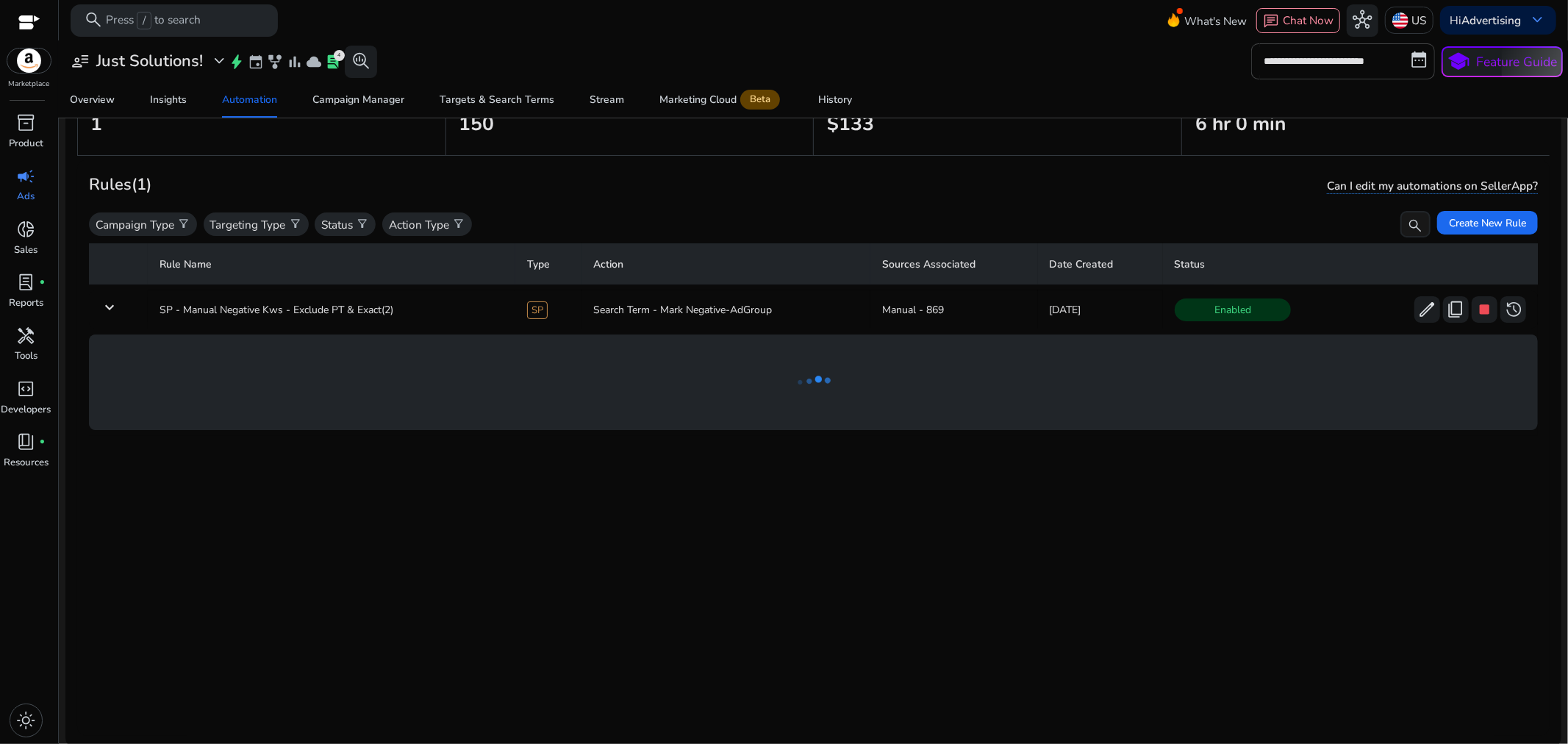
scroll to position [125, 0]
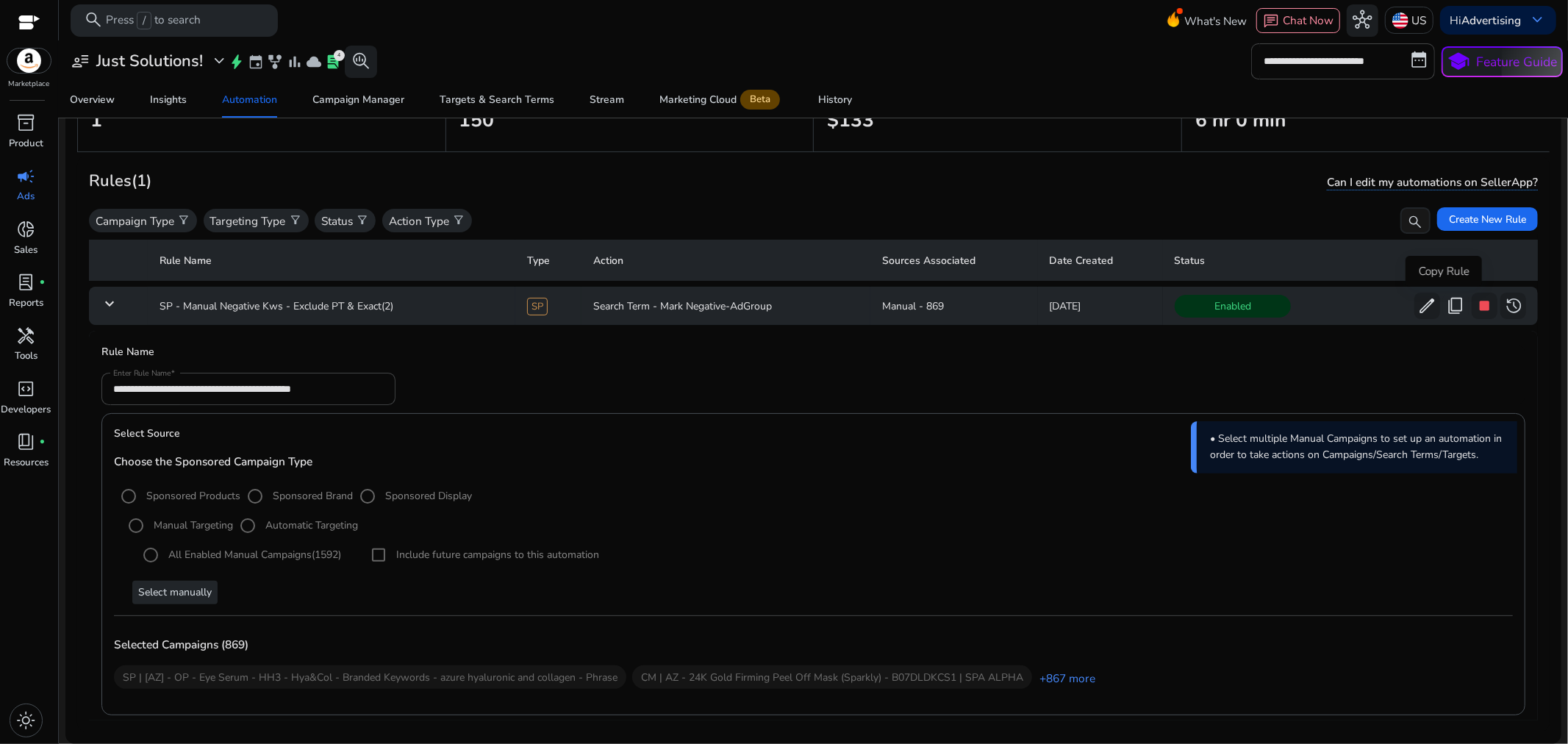
click at [1446, 304] on span "content_copy" at bounding box center [1456, 306] width 19 height 19
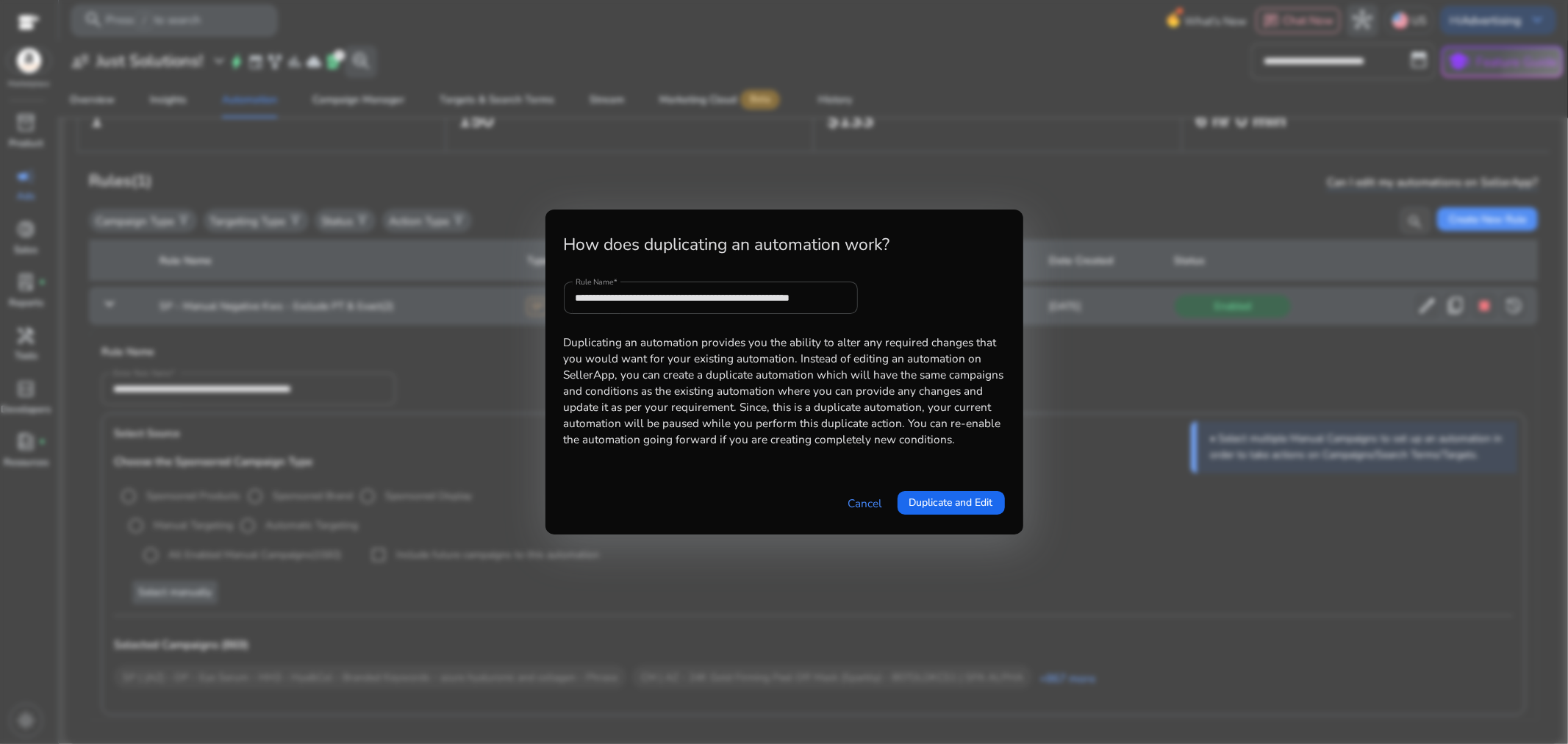
scroll to position [0, 11]
click at [857, 502] on link "Cancel" at bounding box center [865, 503] width 34 height 17
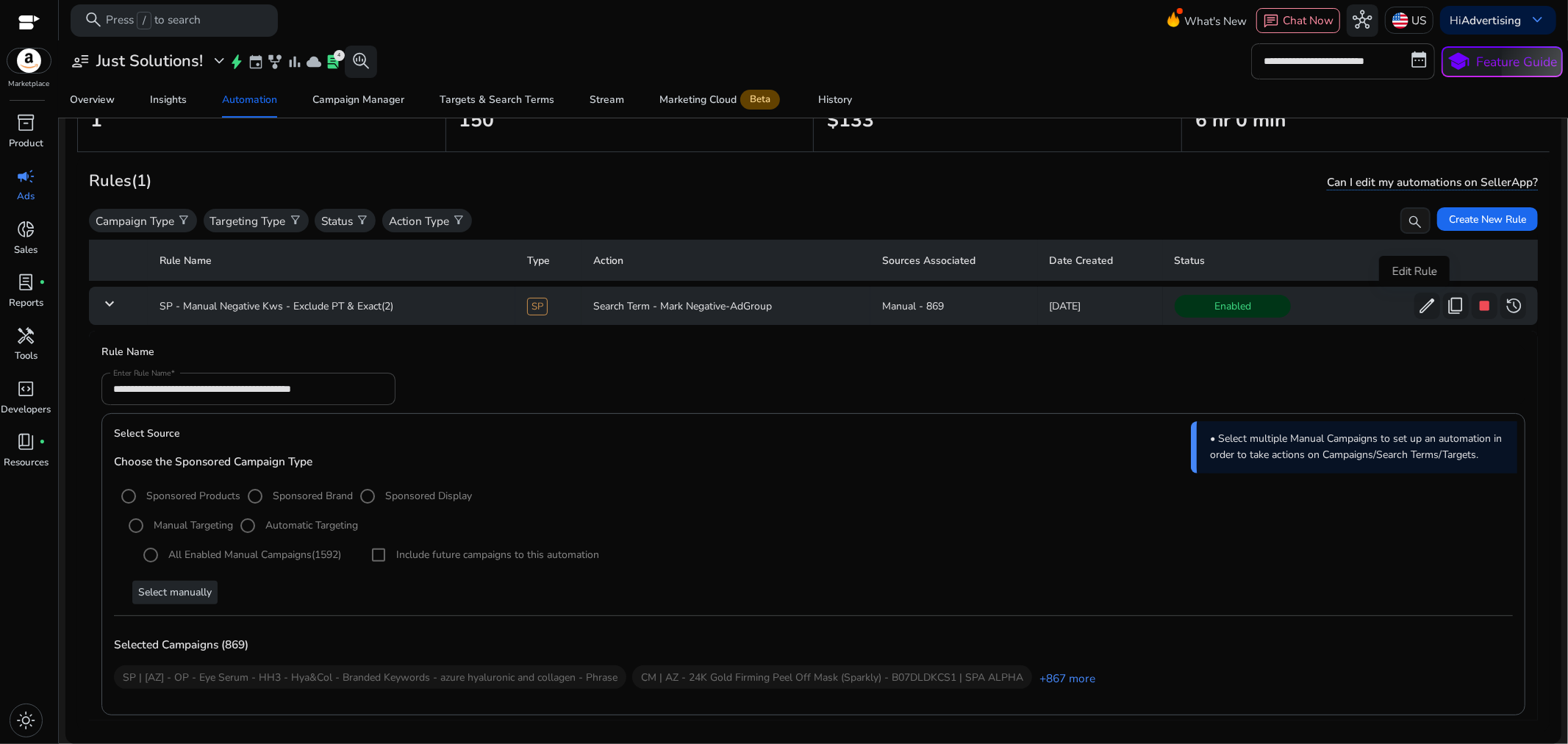
click at [1418, 305] on span "edit" at bounding box center [1428, 306] width 19 height 19
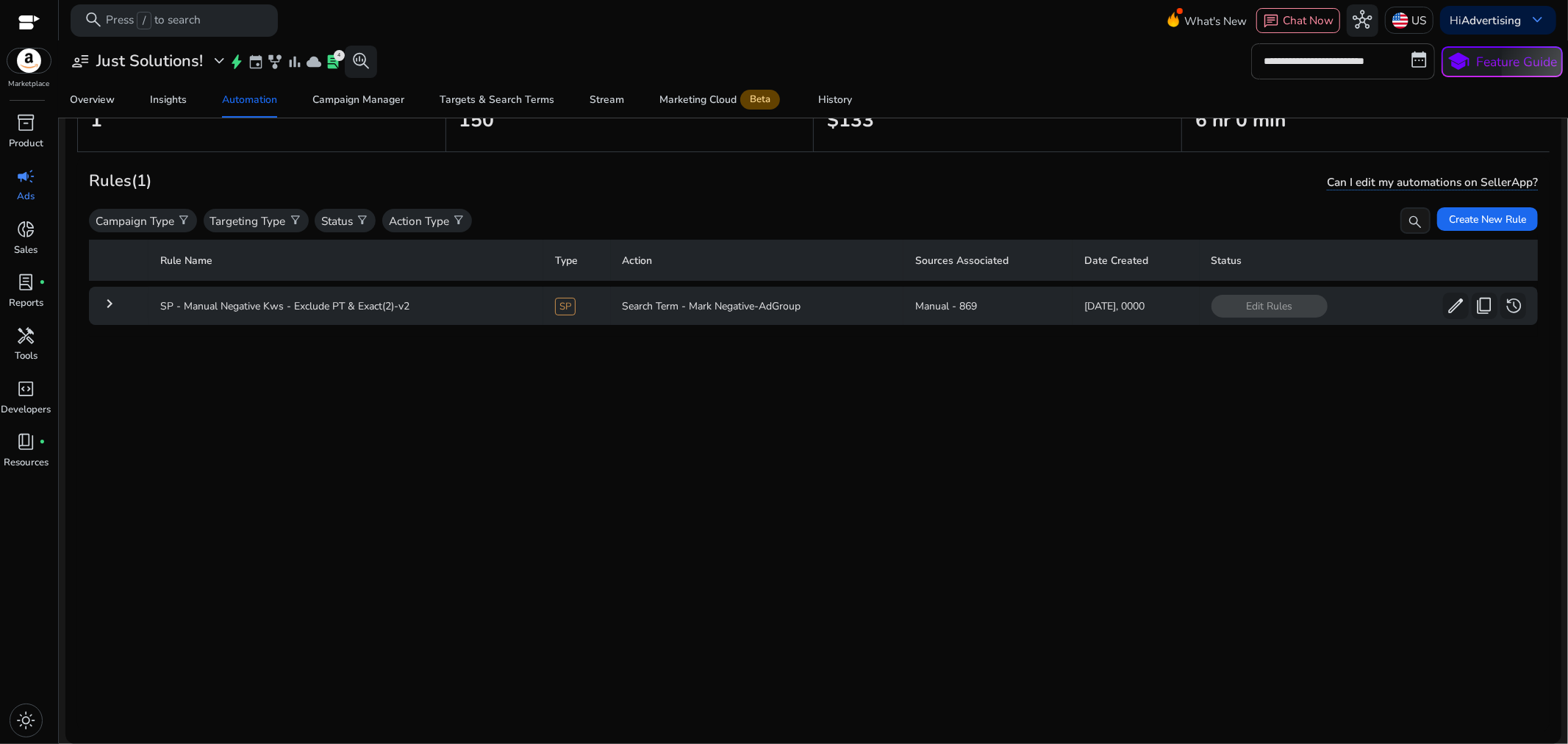
click at [98, 299] on td "keyboard_arrow_right" at bounding box center [118, 306] width 60 height 39
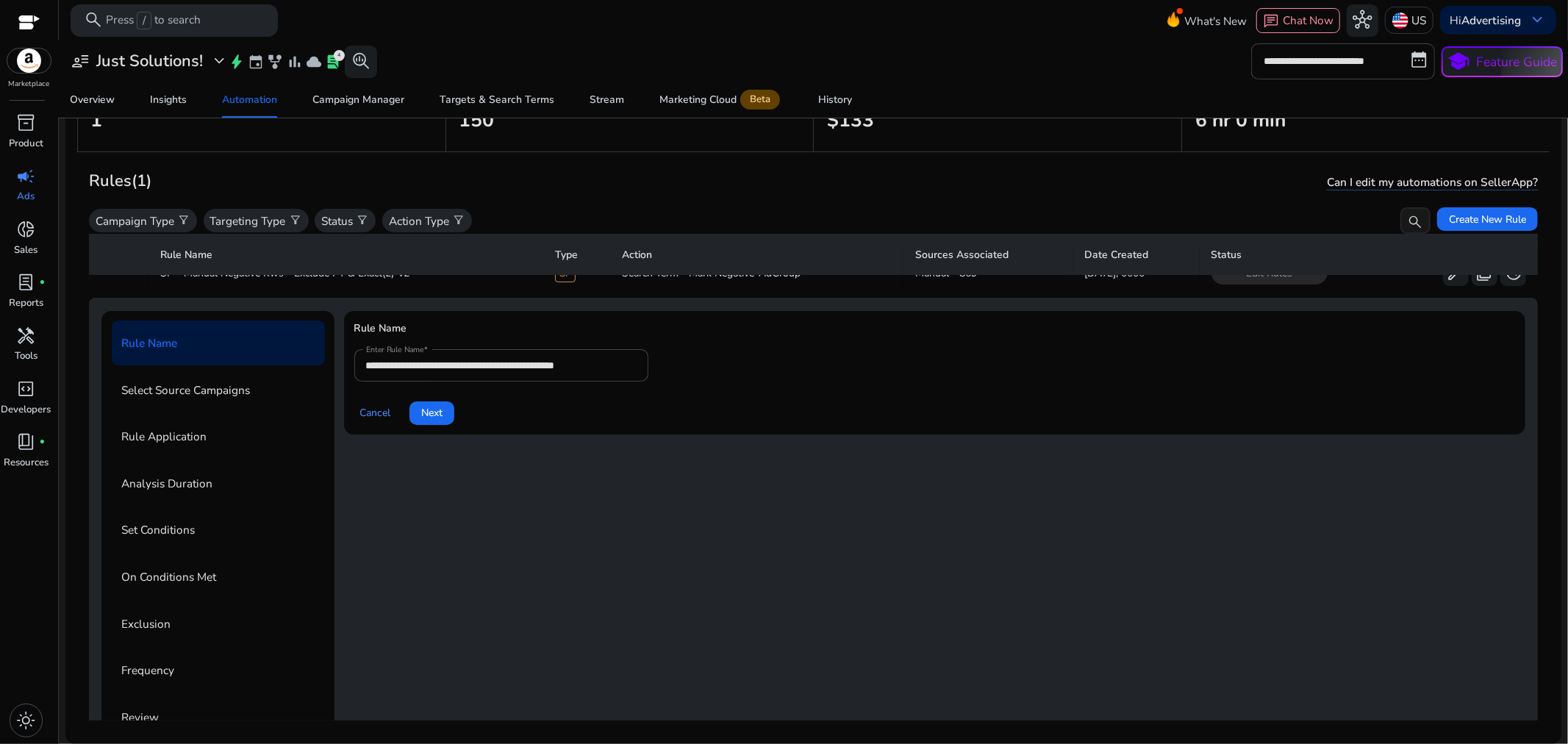
scroll to position [52, 0]
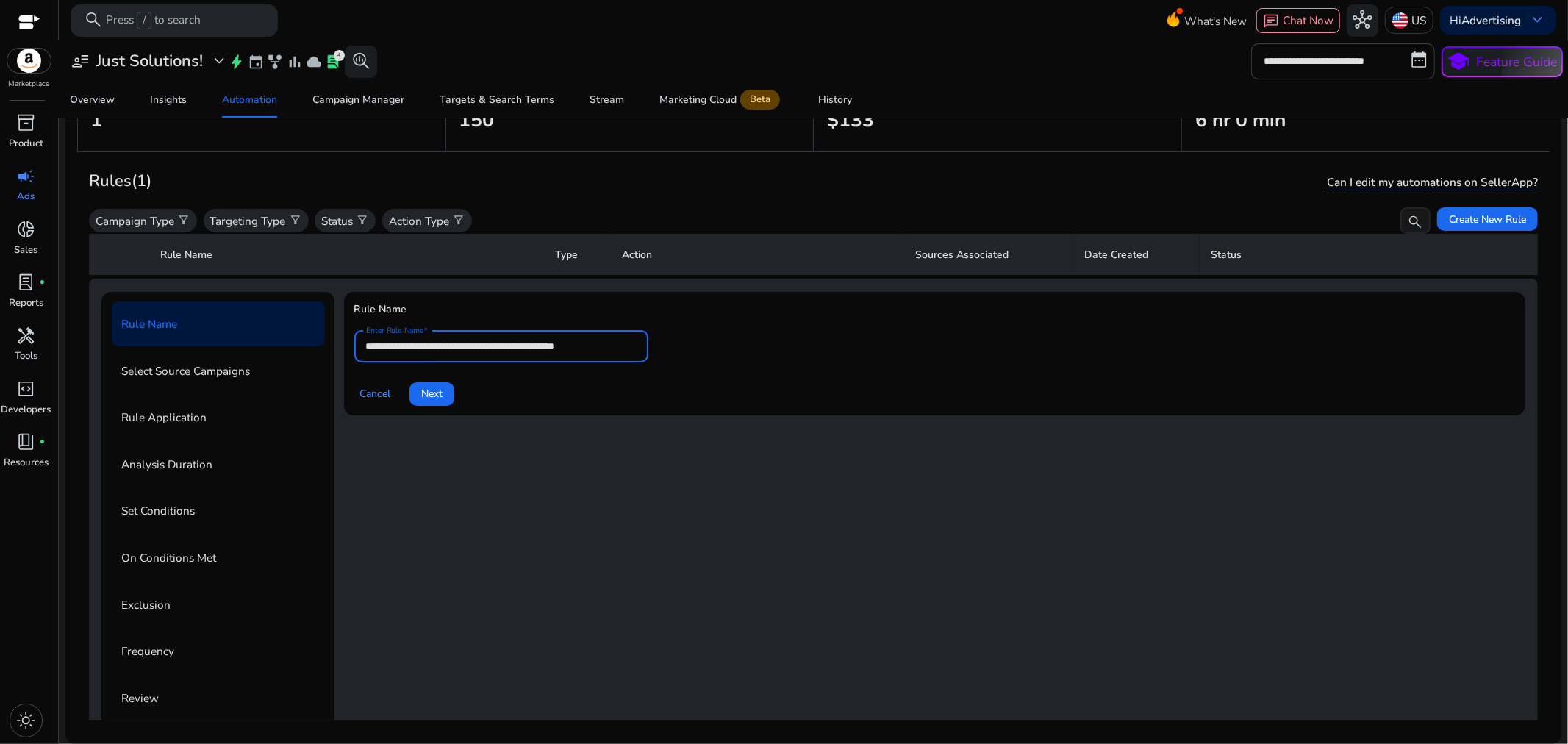
click at [601, 347] on input "**********" at bounding box center [501, 346] width 270 height 16
type input "**********"
click at [442, 390] on span "Next" at bounding box center [432, 394] width 21 height 16
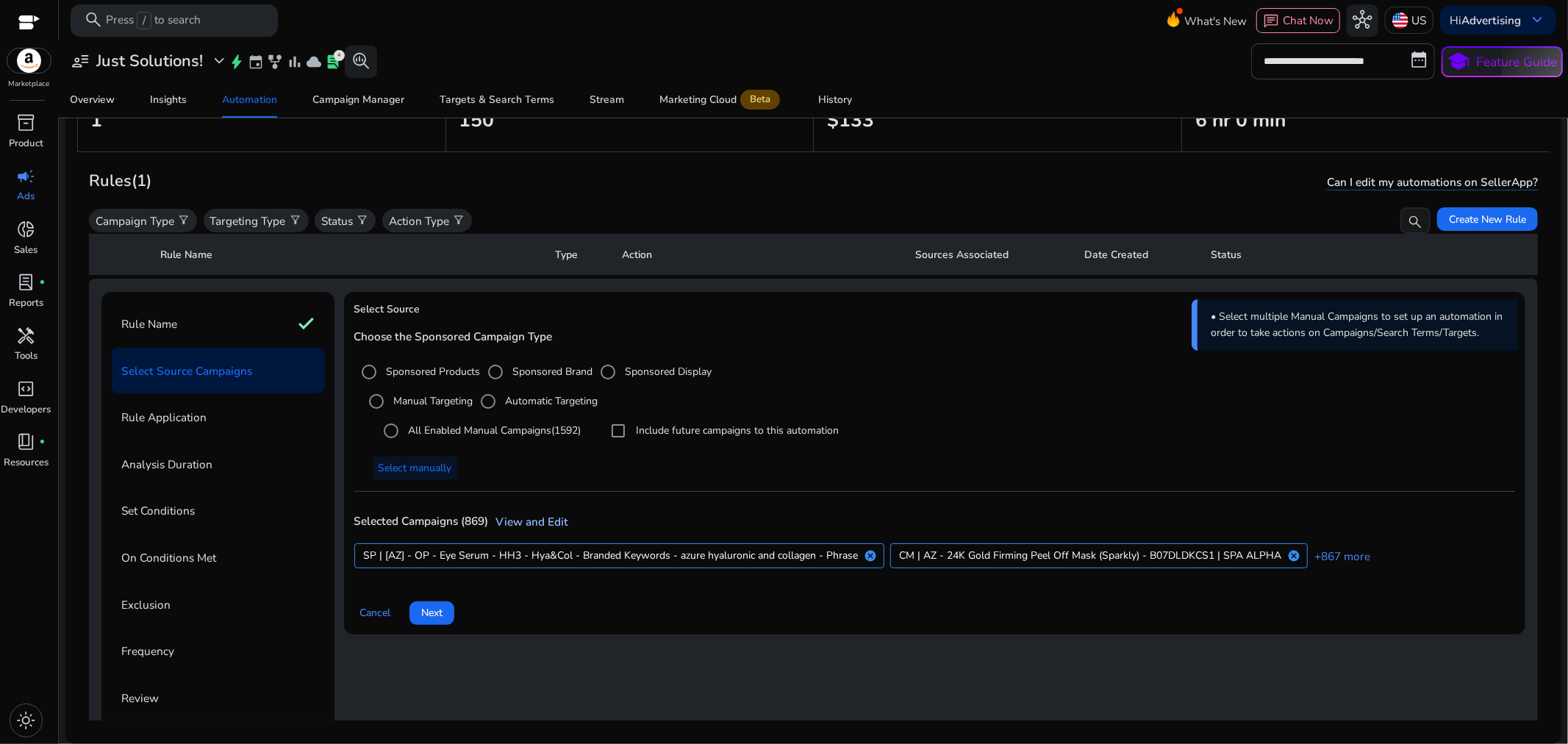
click at [541, 519] on link "View and Edit" at bounding box center [528, 522] width 80 height 16
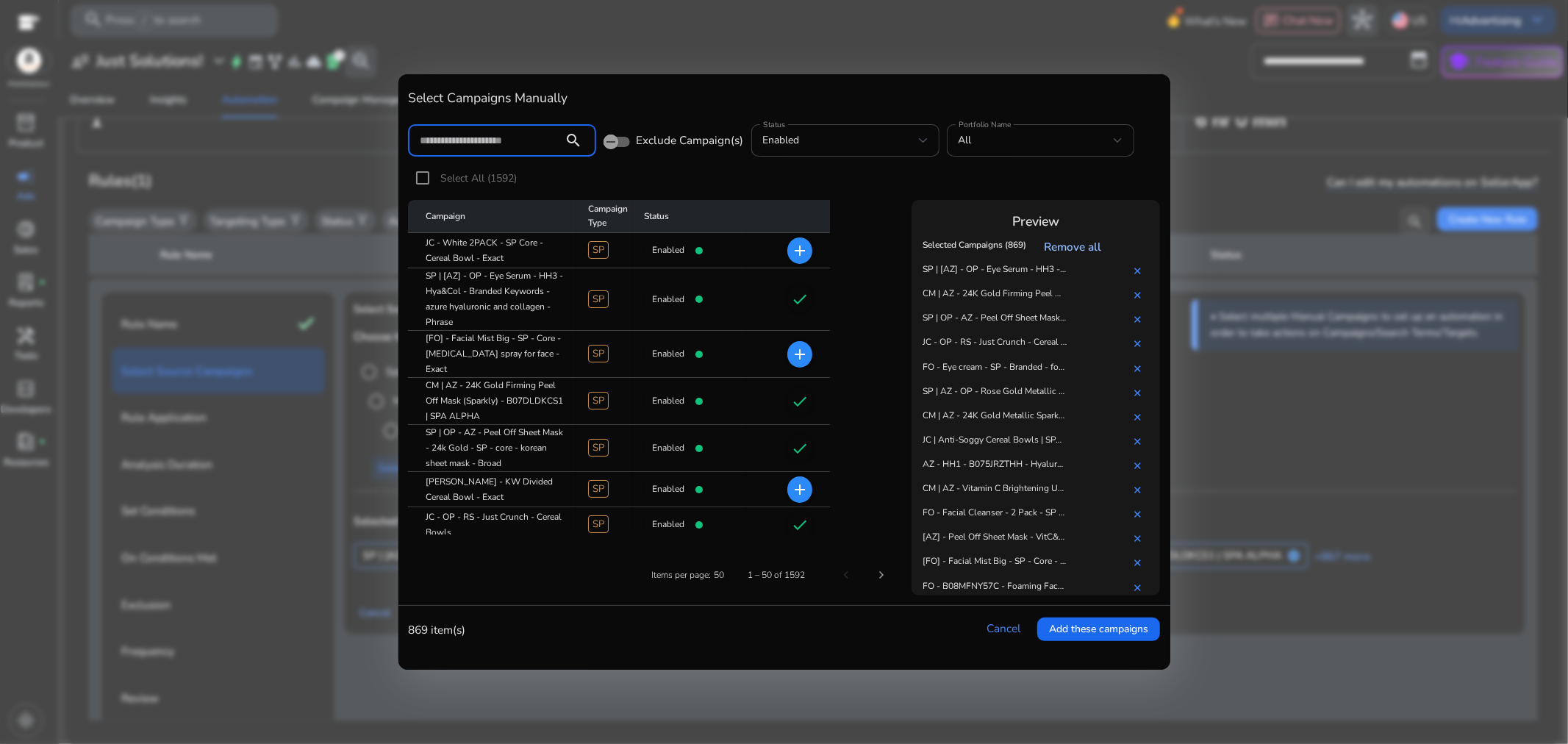
click at [1103, 247] on link "Remove all" at bounding box center [1077, 247] width 64 height 16
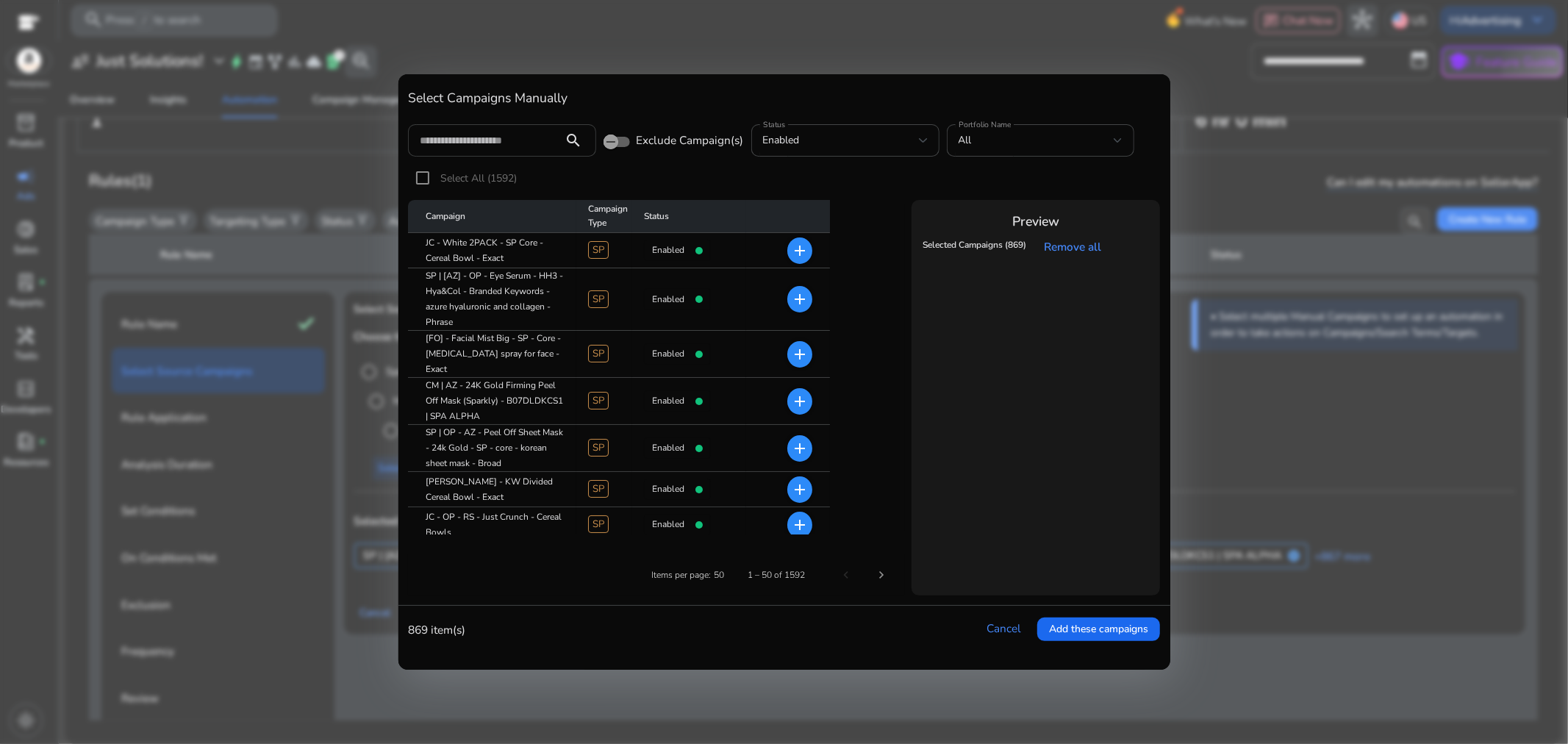
click at [511, 143] on input at bounding box center [485, 140] width 132 height 16
type input "**********"
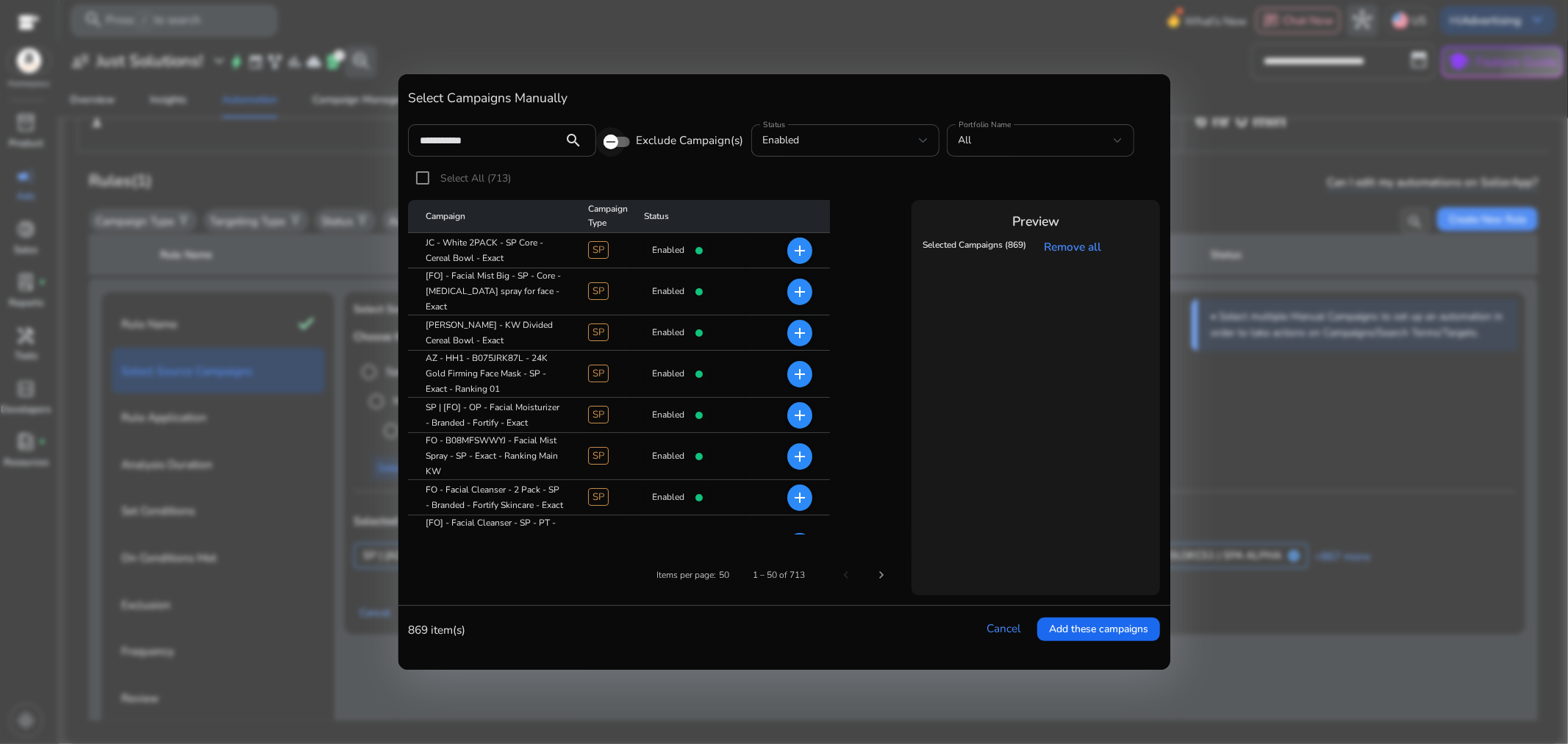
click at [609, 145] on icon "button" at bounding box center [611, 141] width 13 height 13
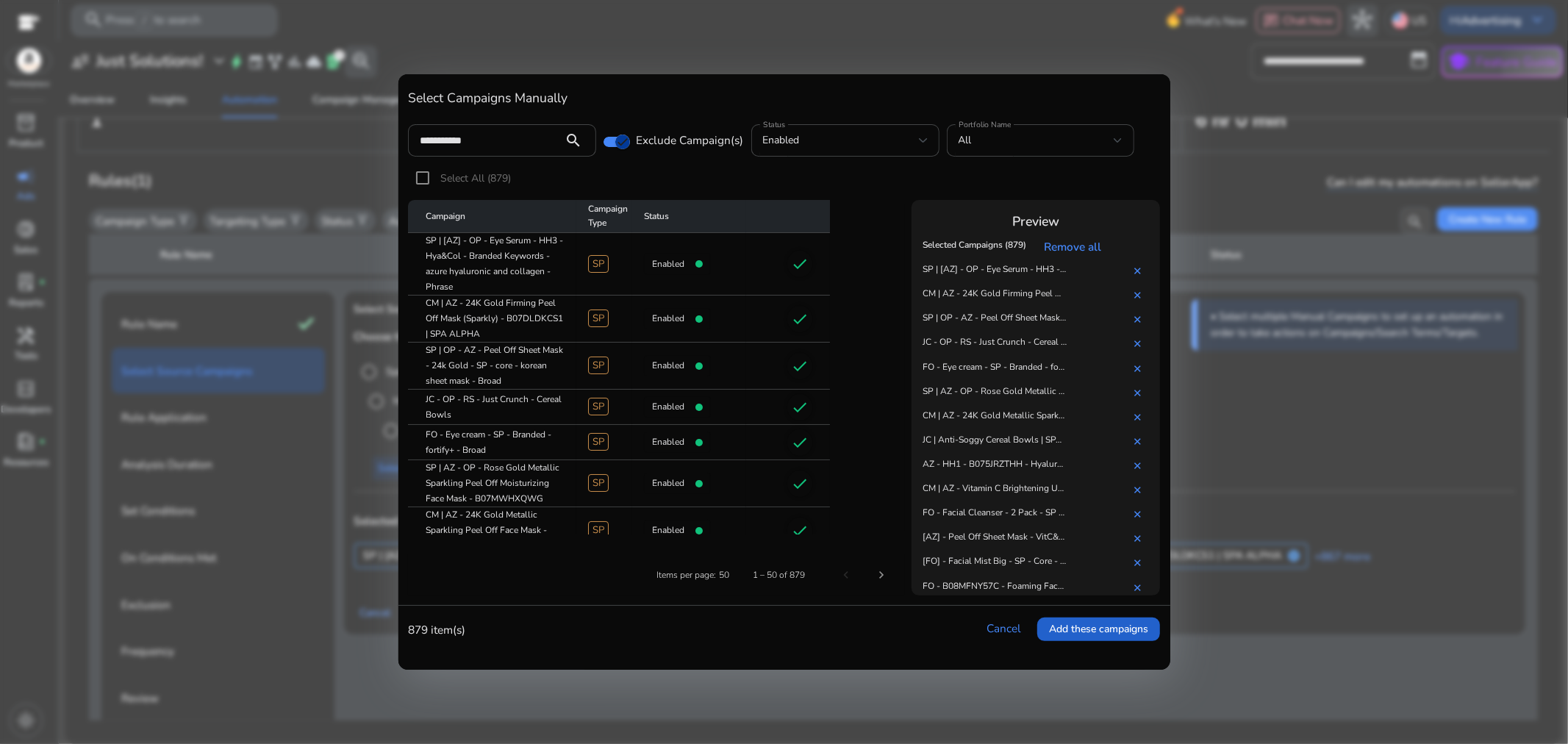
click at [1096, 627] on span "Add these campaigns" at bounding box center [1099, 629] width 99 height 16
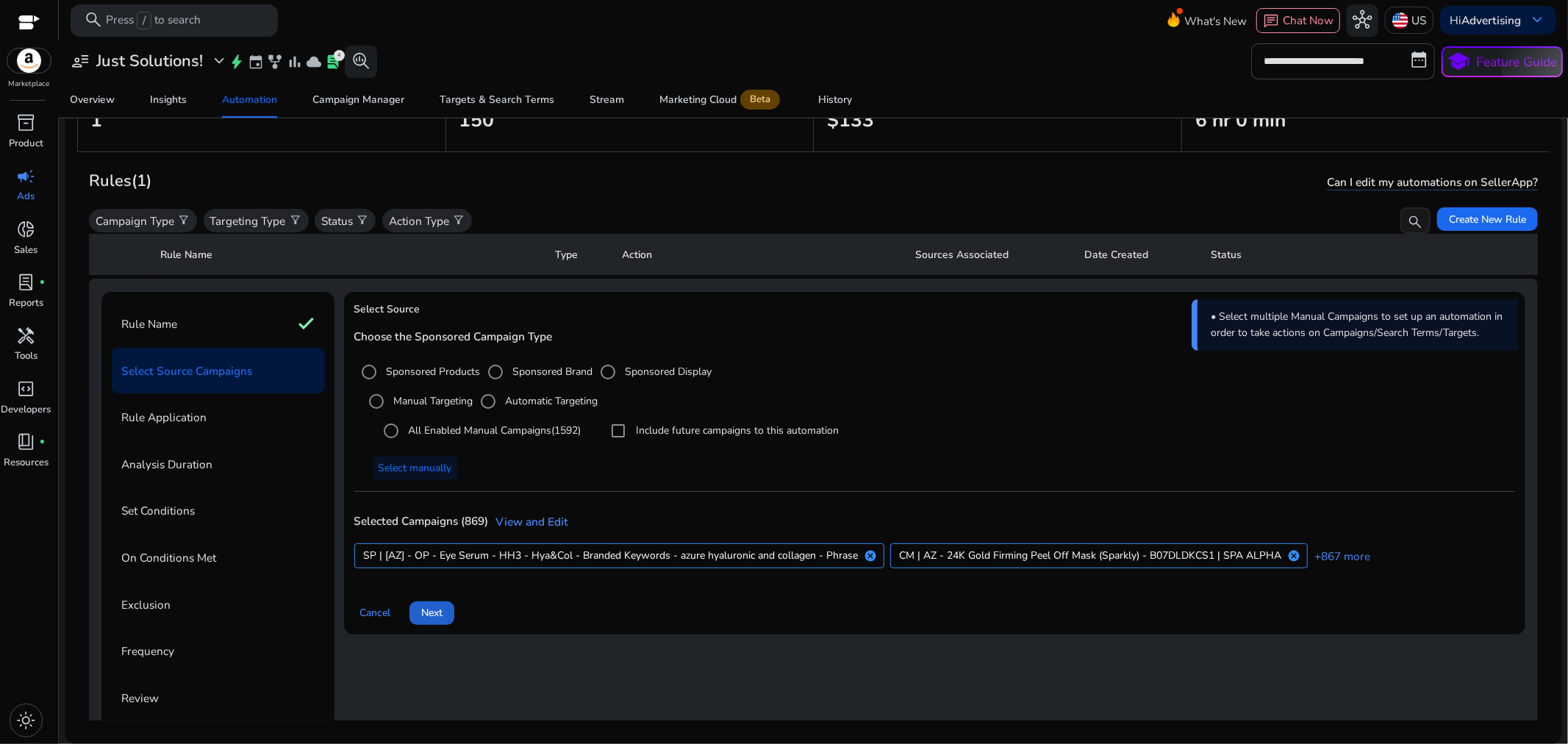
click at [438, 612] on span "Next" at bounding box center [432, 613] width 21 height 16
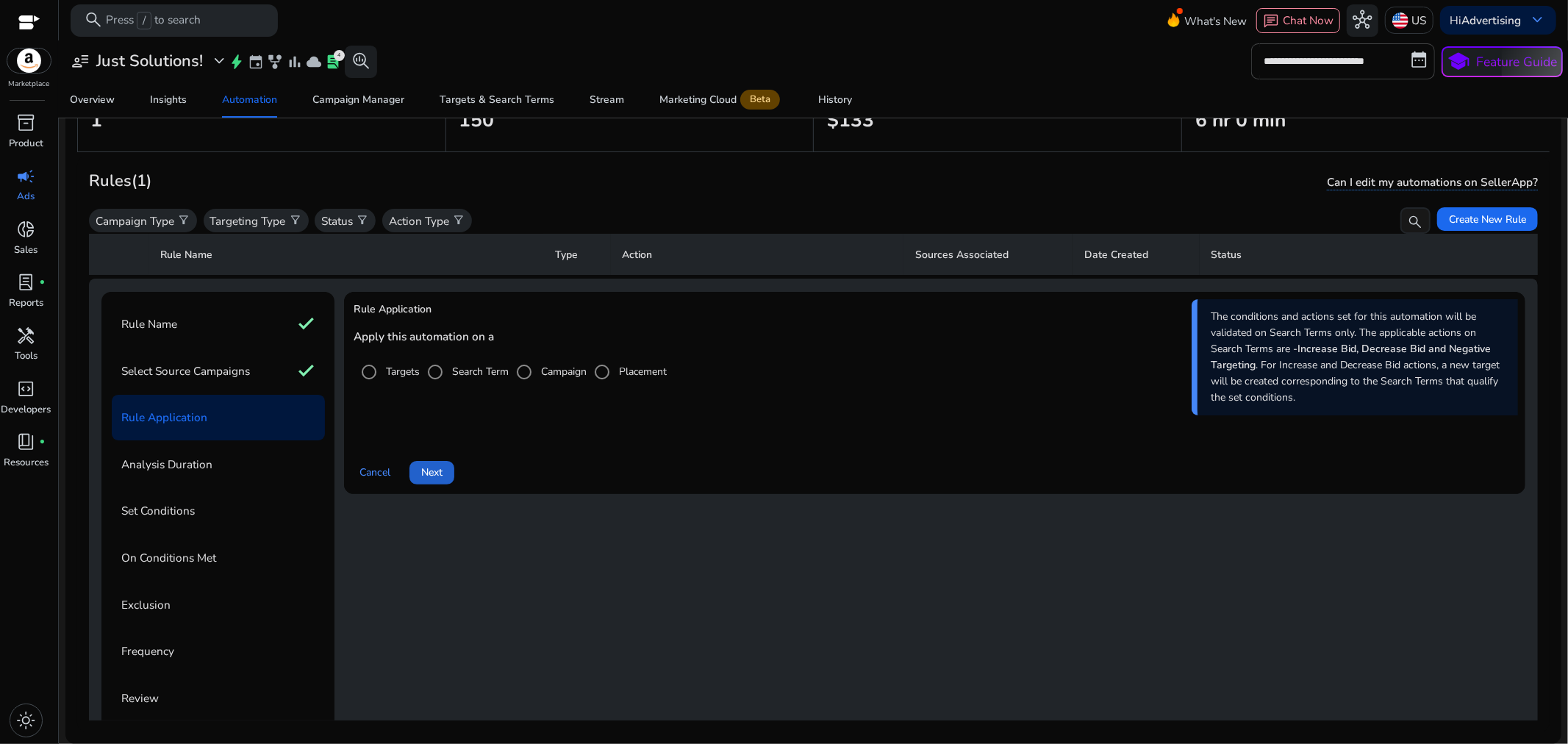
click at [442, 468] on span "Next" at bounding box center [432, 473] width 21 height 16
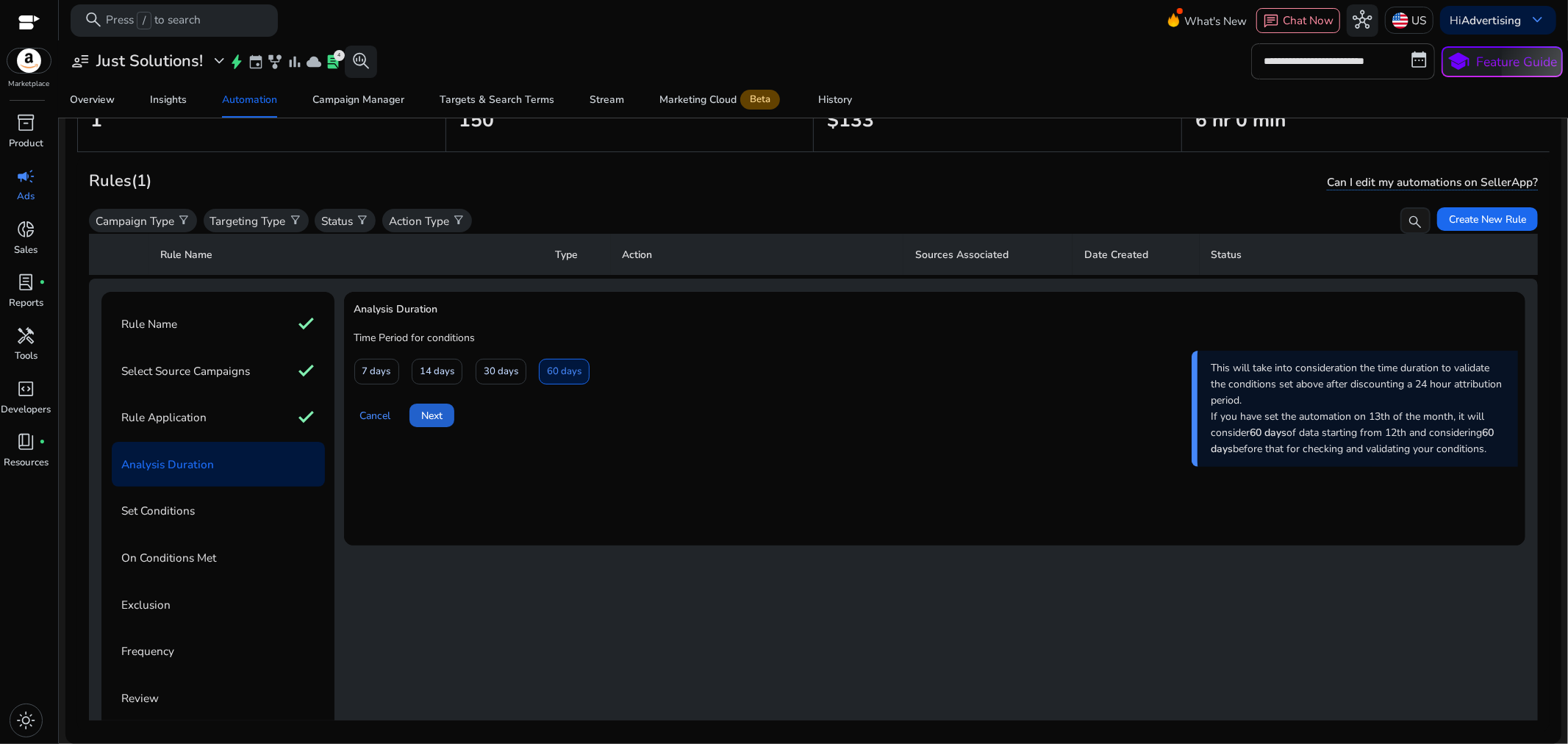
click at [437, 410] on span "Next" at bounding box center [432, 416] width 21 height 16
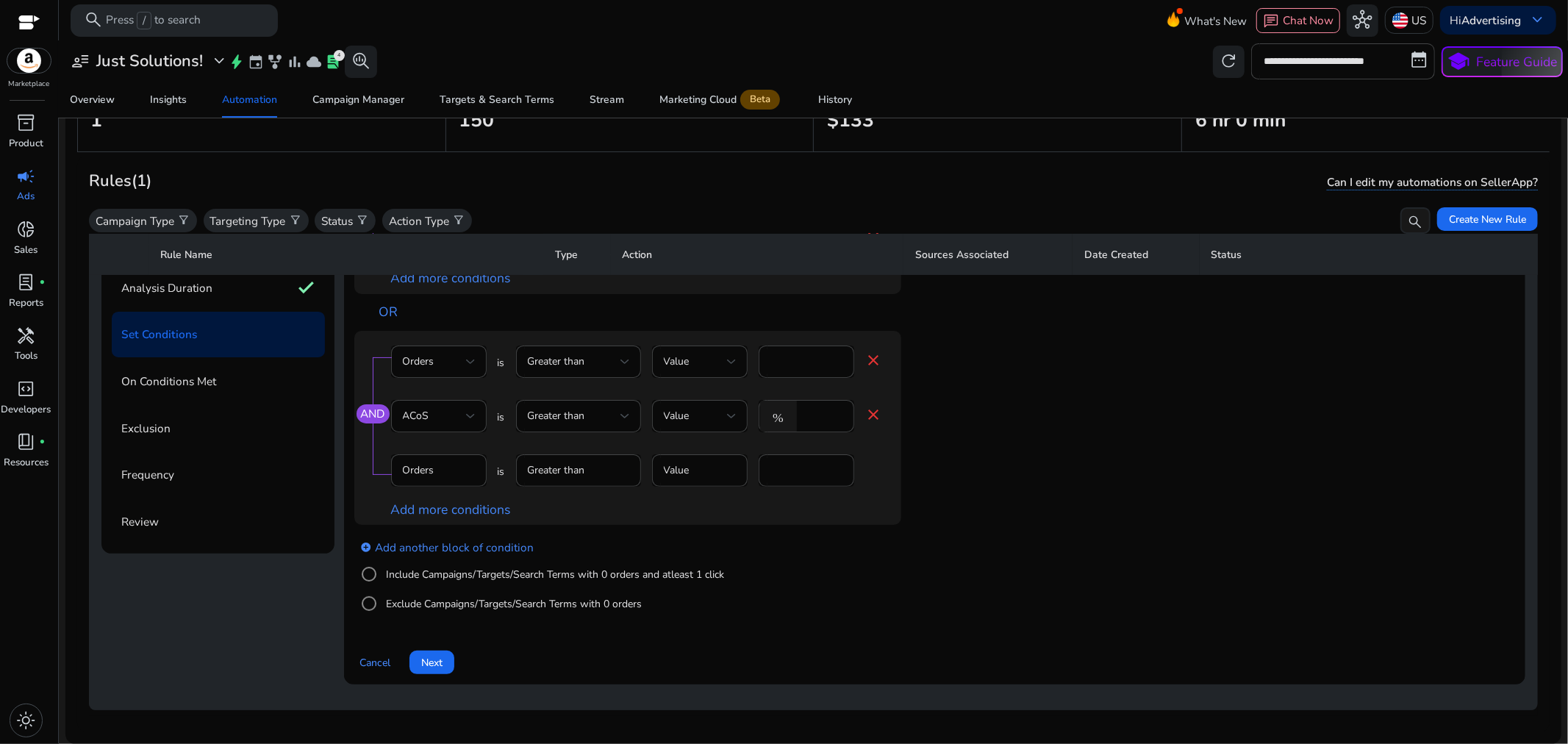
scroll to position [252, 0]
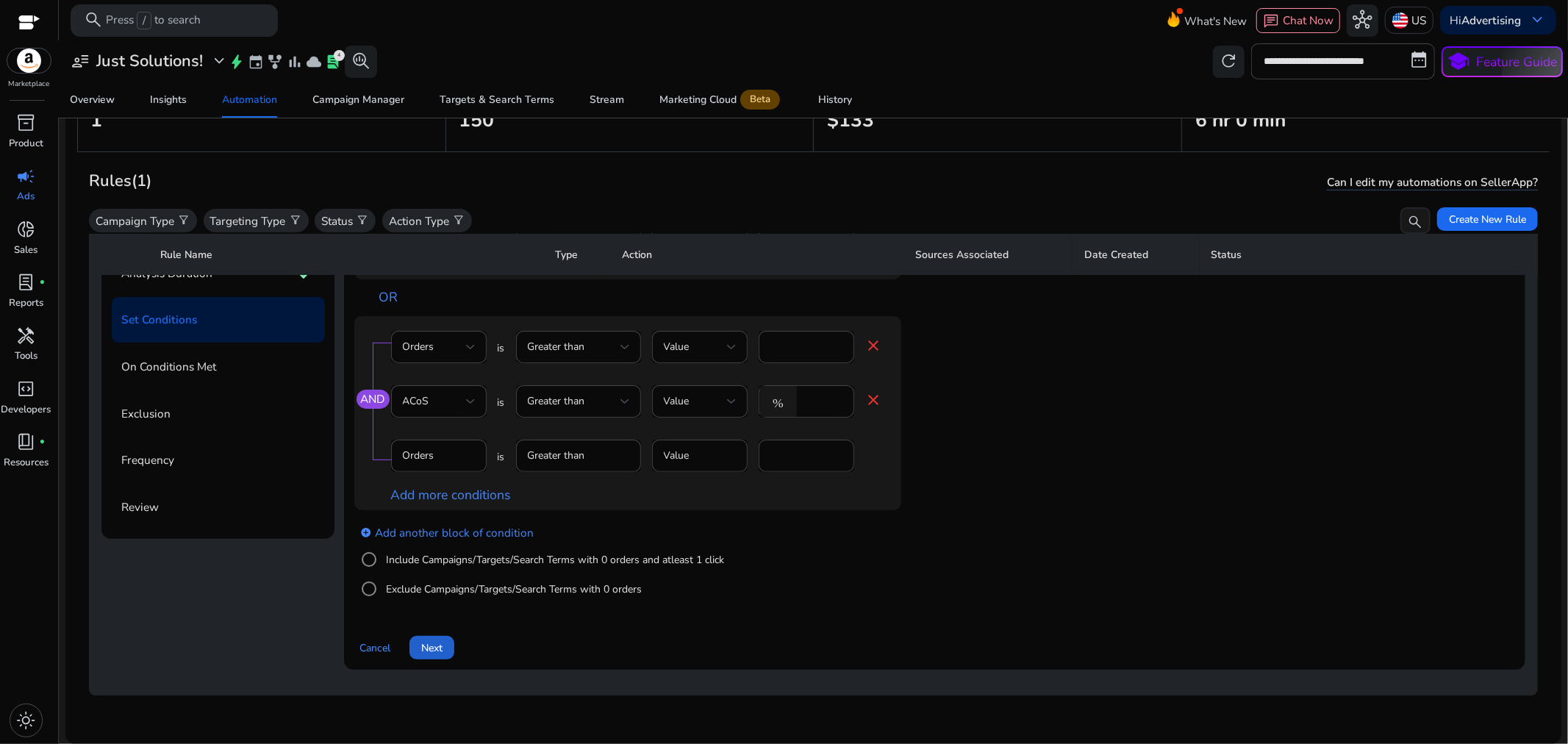
click at [434, 641] on span "Next" at bounding box center [432, 648] width 21 height 16
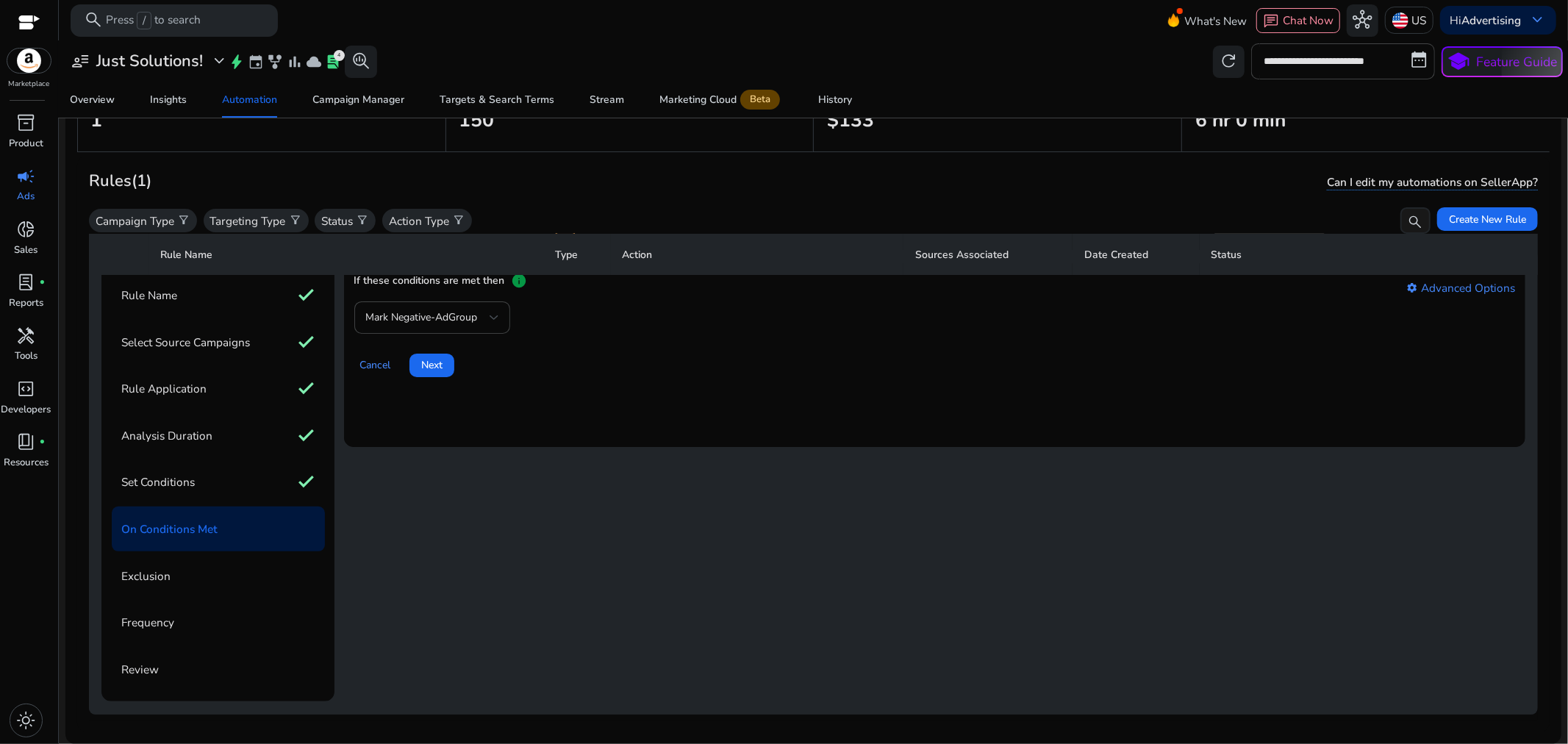
scroll to position [0, 0]
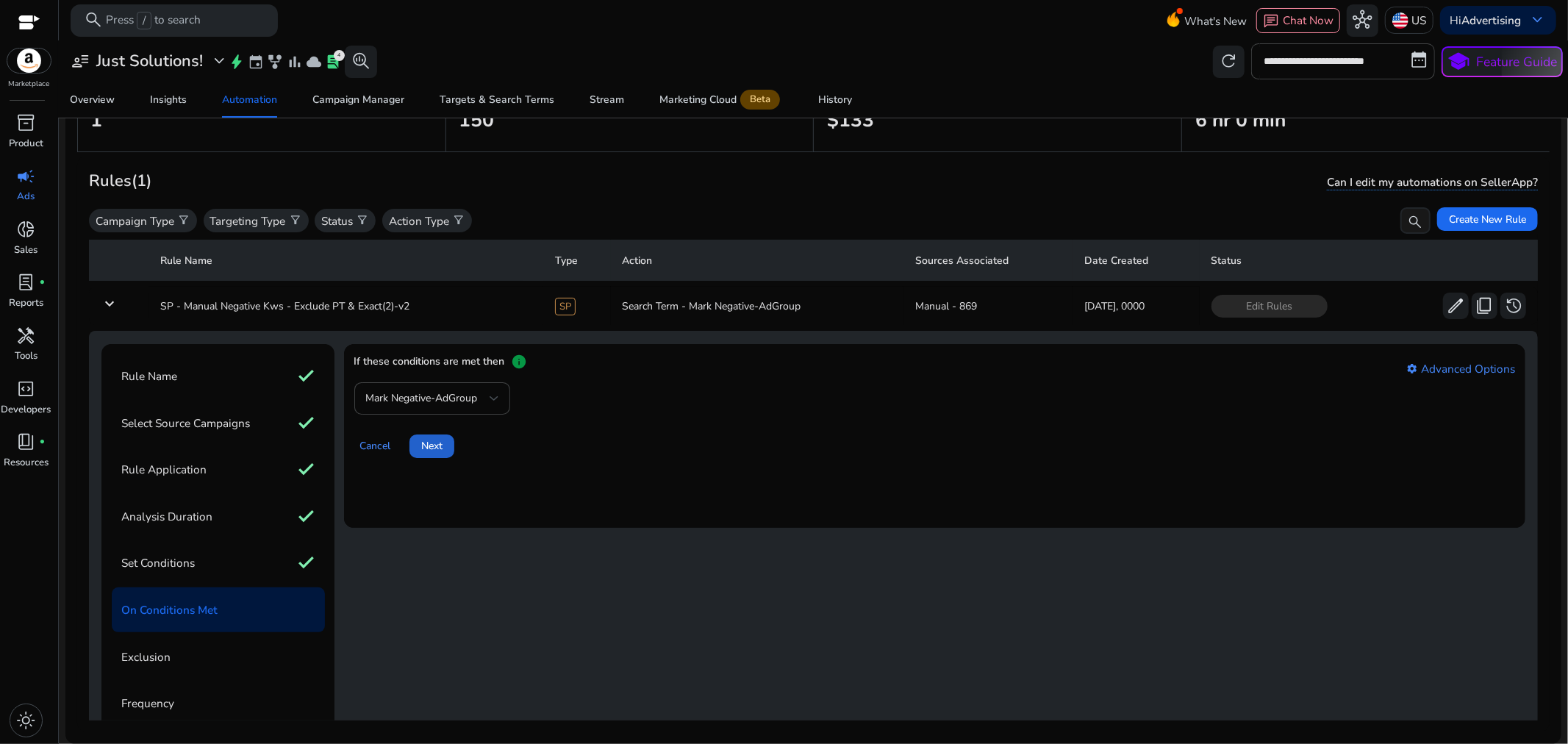
click at [441, 451] on span "Next" at bounding box center [432, 446] width 21 height 16
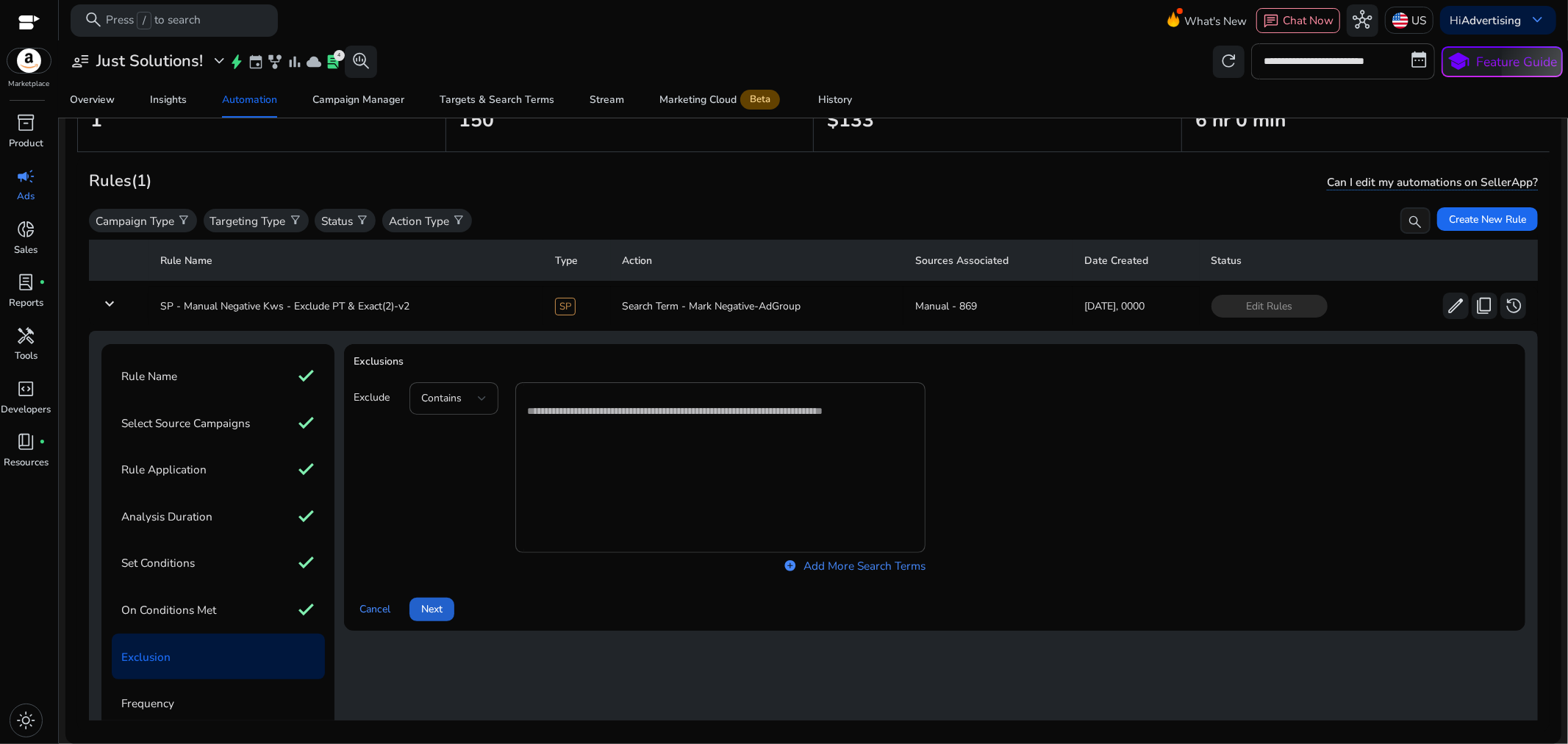
click at [442, 604] on span "Next" at bounding box center [432, 609] width 21 height 16
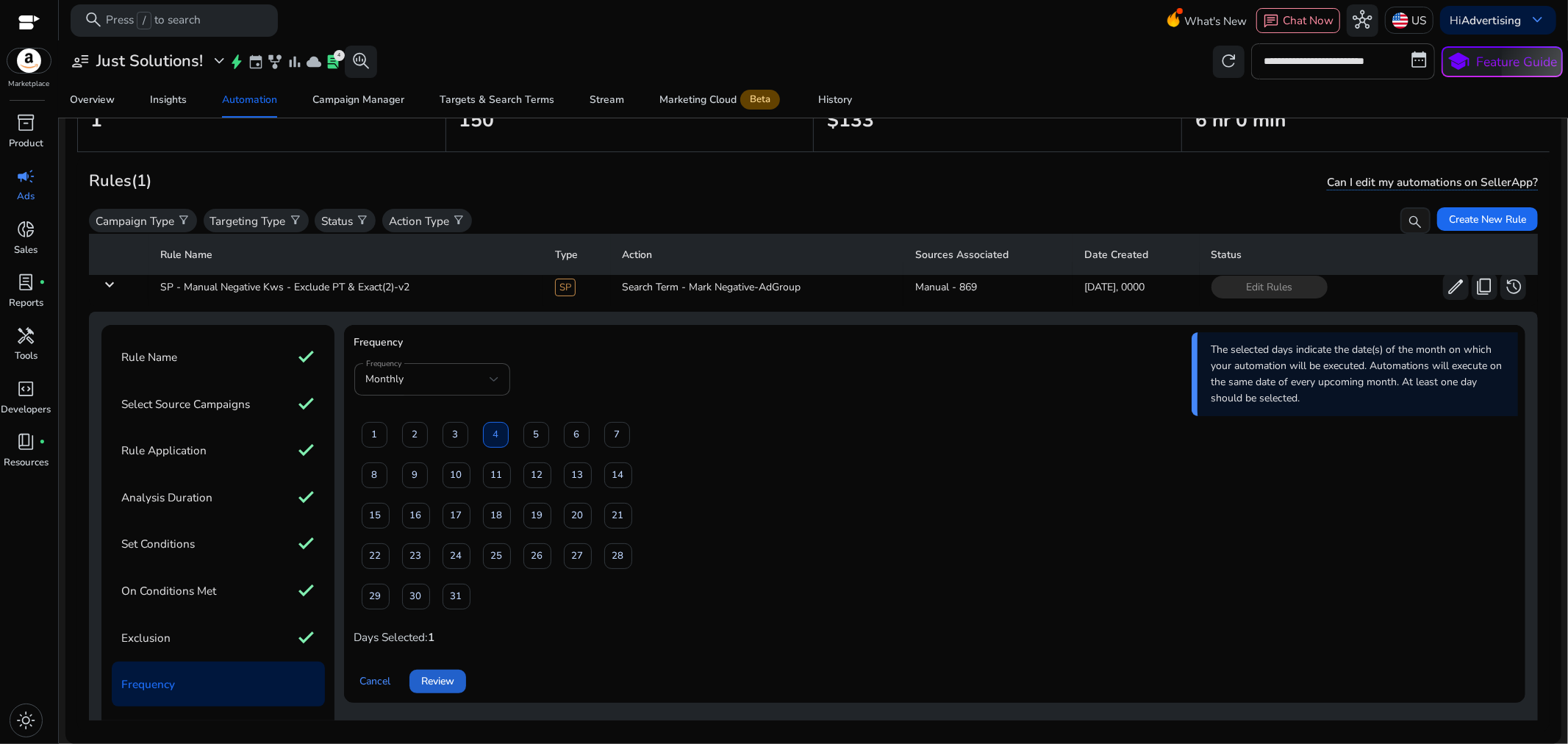
scroll to position [82, 0]
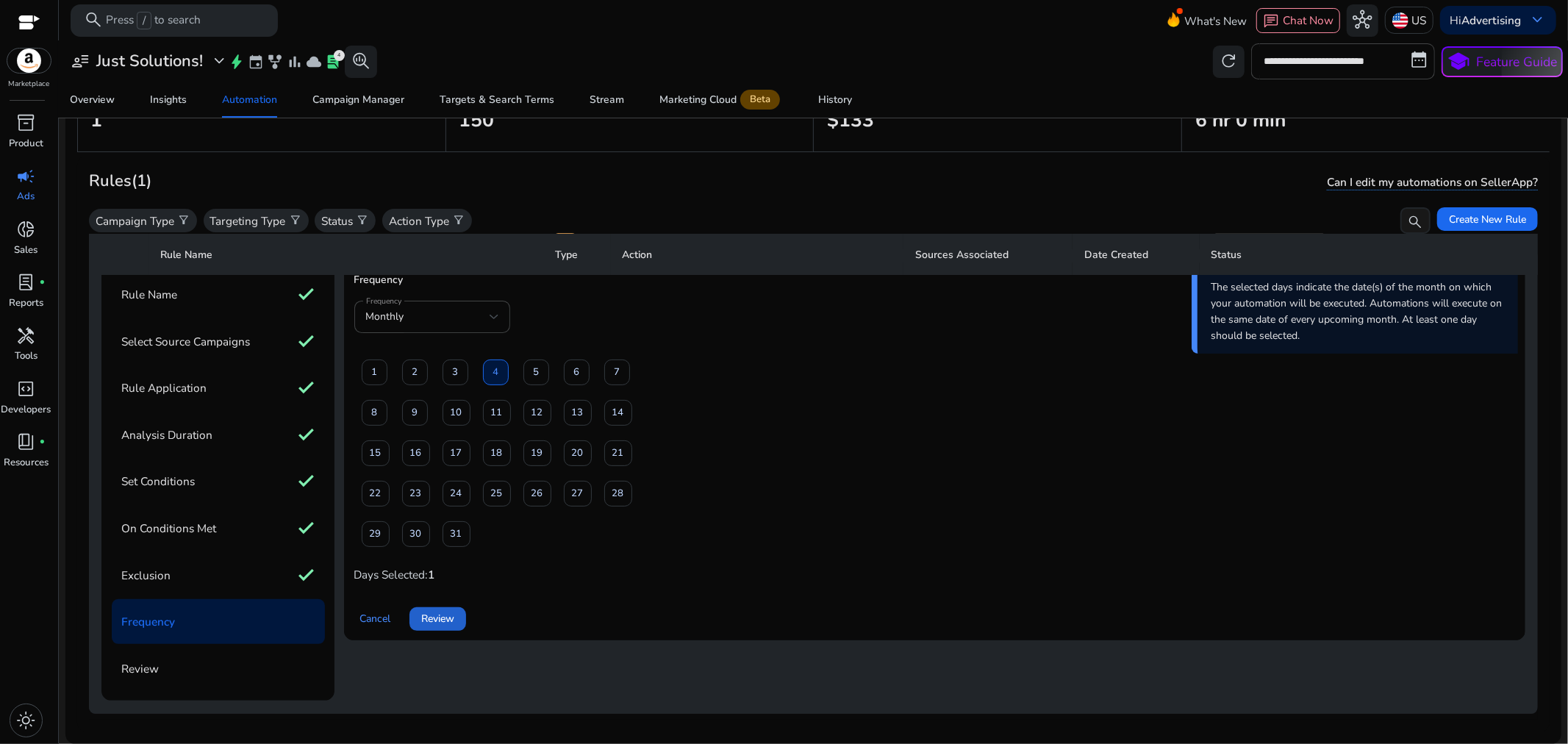
click at [452, 611] on span "Review" at bounding box center [438, 619] width 33 height 16
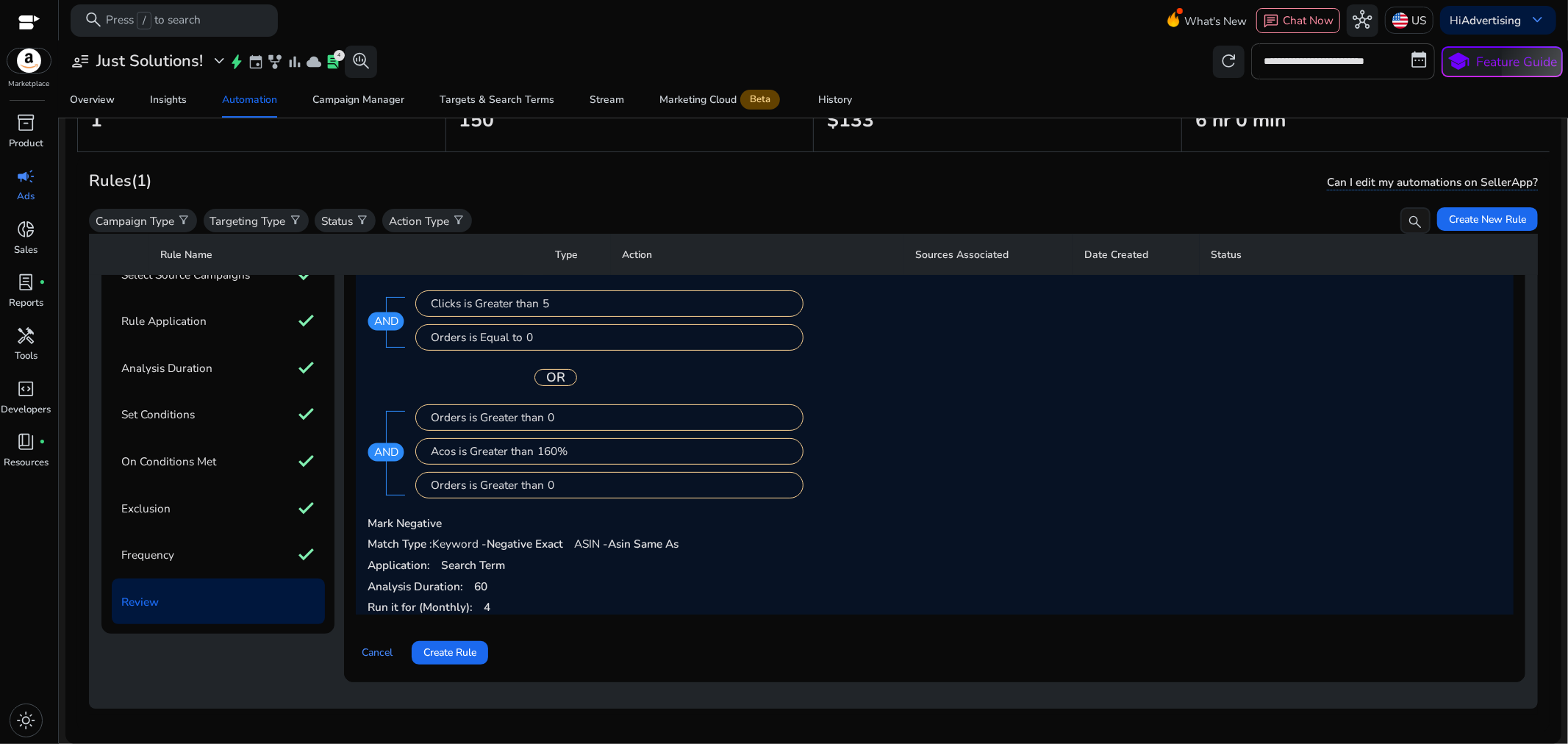
scroll to position [167, 0]
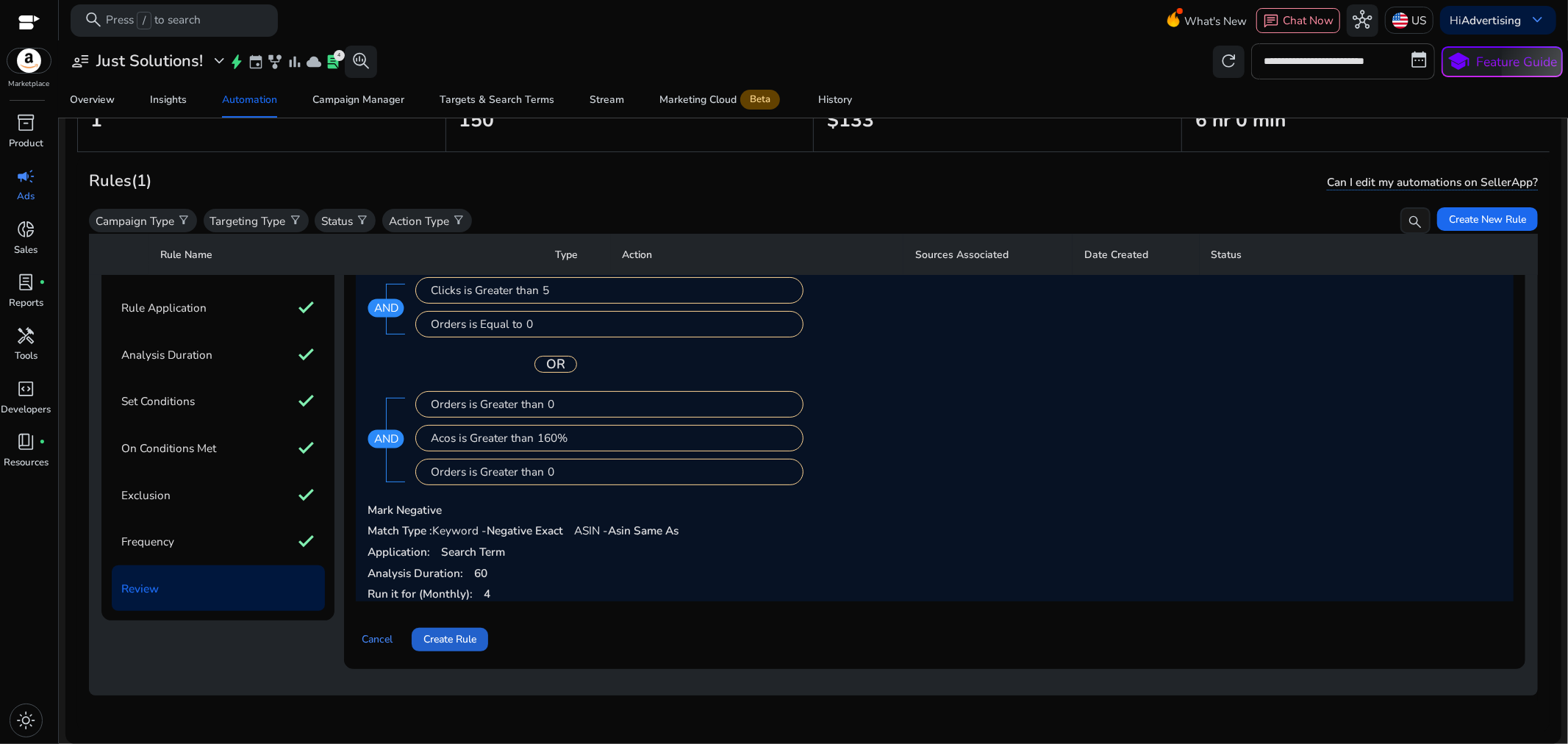
click at [459, 633] on span "Create Rule" at bounding box center [450, 640] width 53 height 16
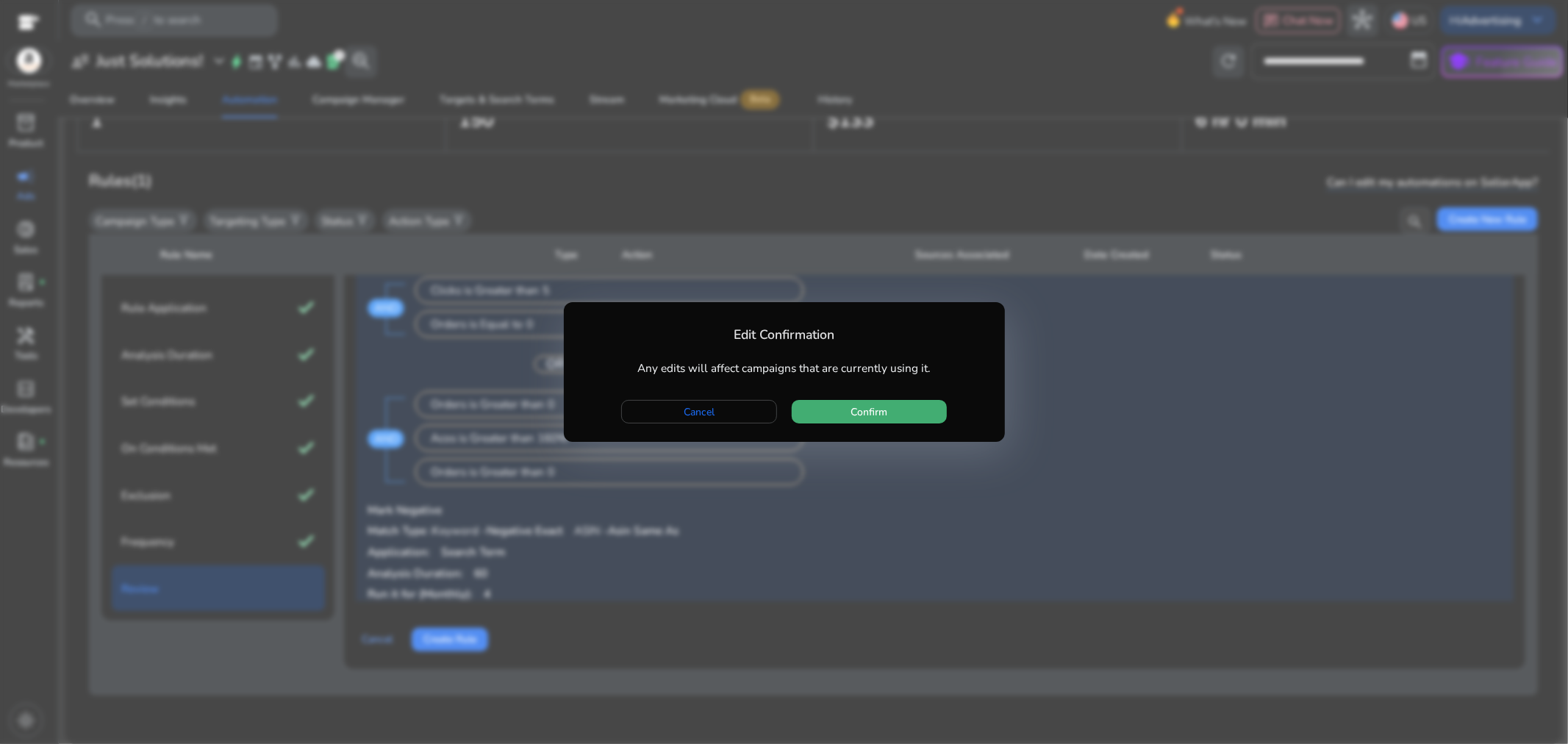
click at [868, 415] on span "Confirm" at bounding box center [870, 412] width 37 height 16
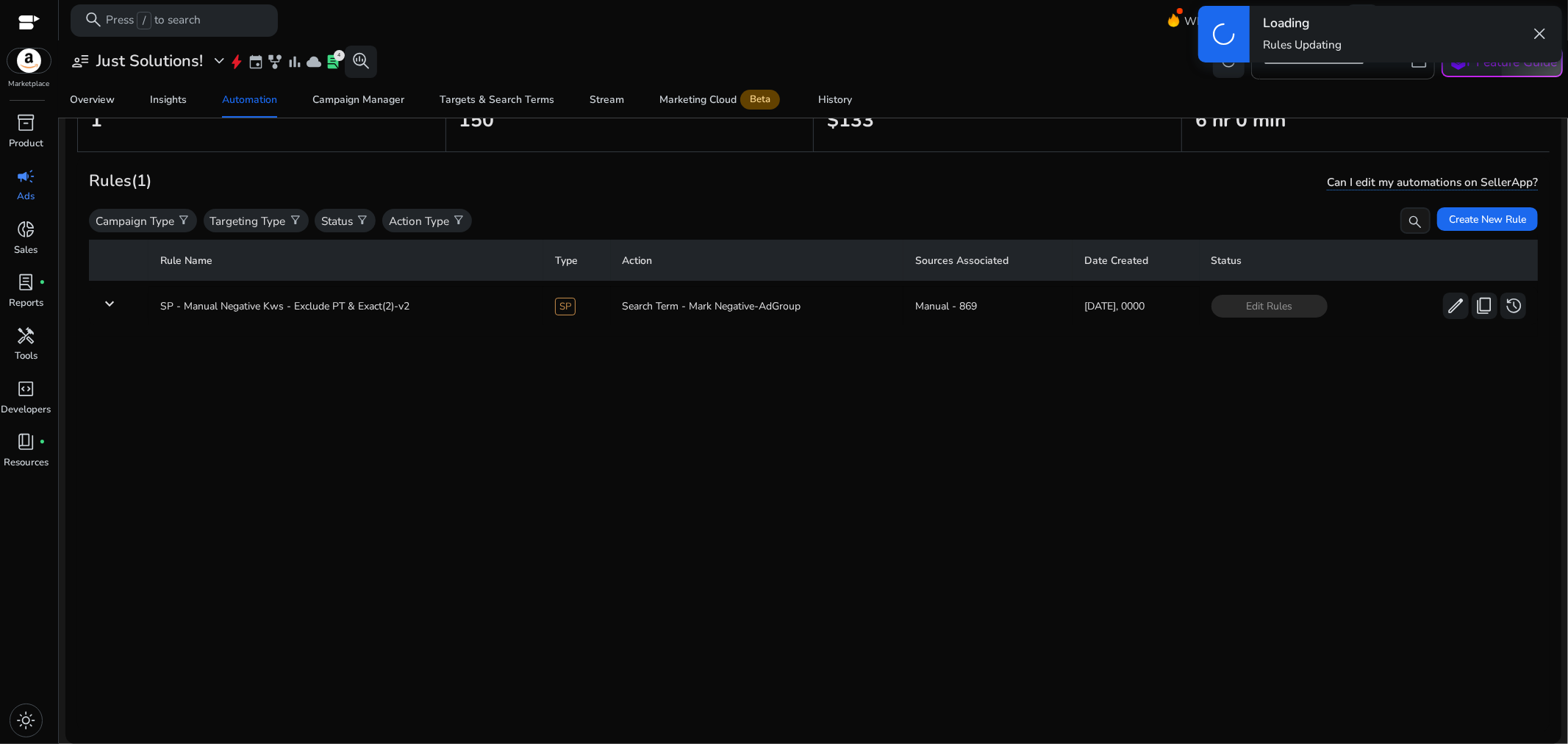
scroll to position [0, 0]
